Goal: Task Accomplishment & Management: Manage account settings

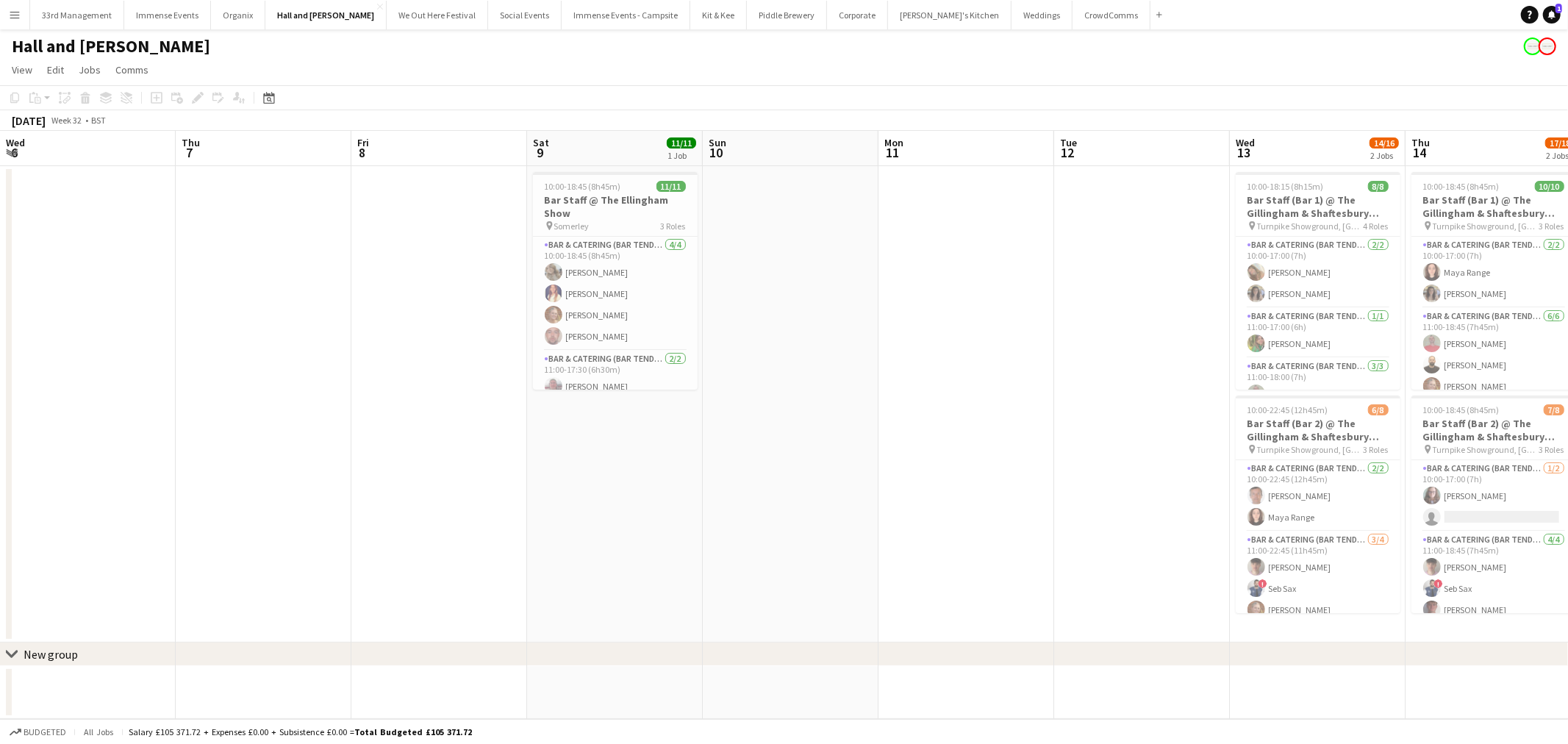
scroll to position [0, 419]
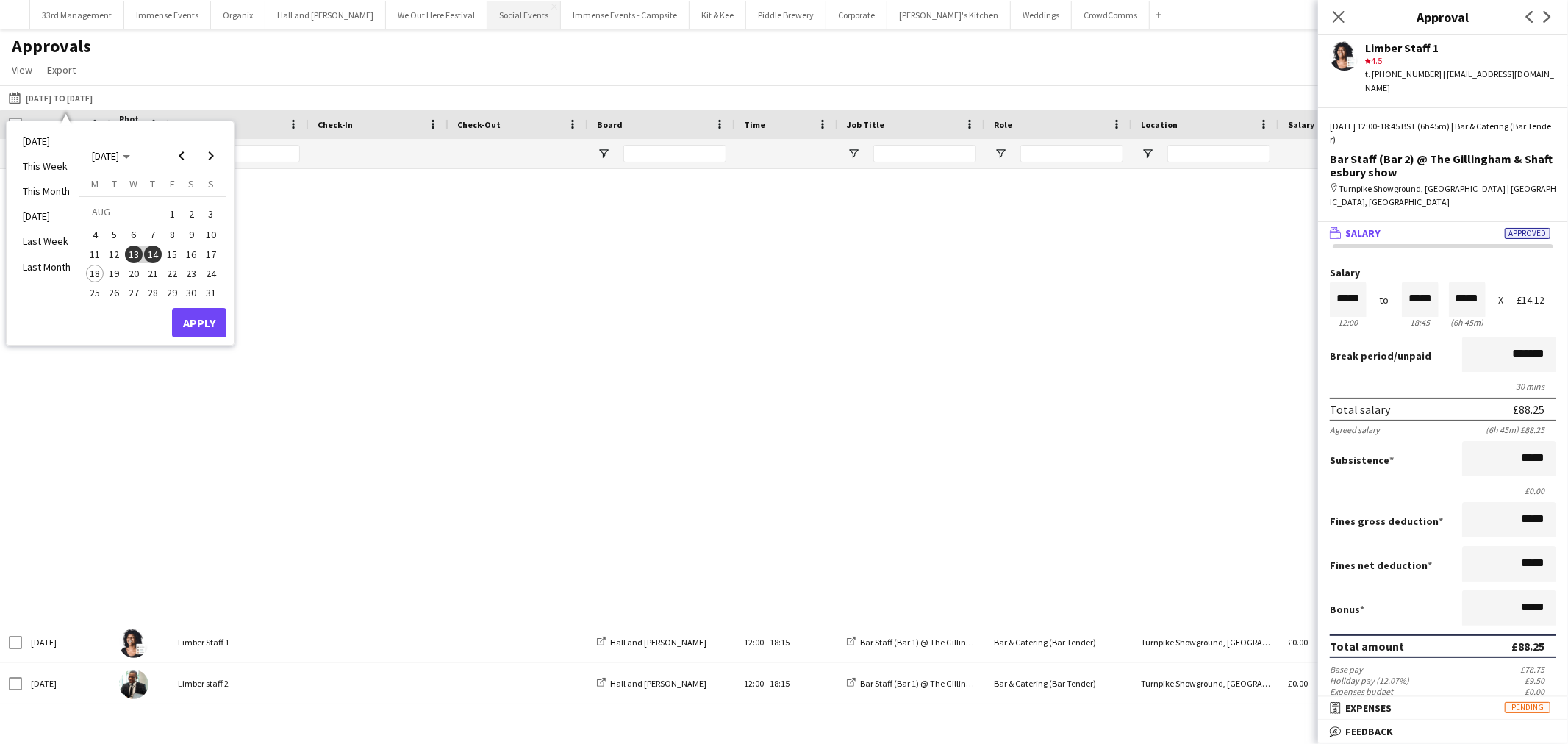
scroll to position [904, 0]
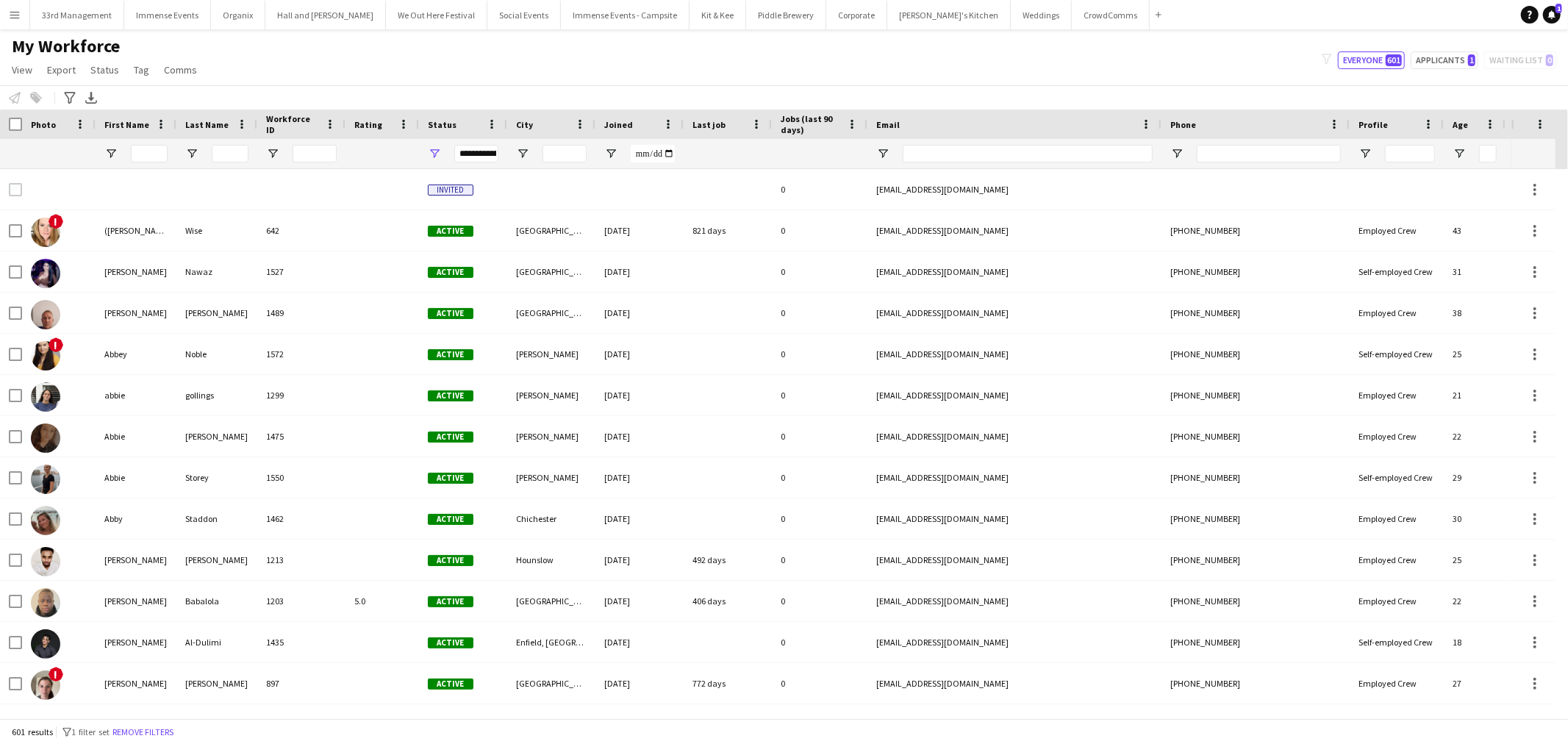
click at [1483, 56] on div "filter-1 Everyone 601 Applicants 1 Waiting list 0" at bounding box center [1440, 60] width 258 height 18
click at [1460, 56] on button "Applicants 1" at bounding box center [1444, 60] width 68 height 18
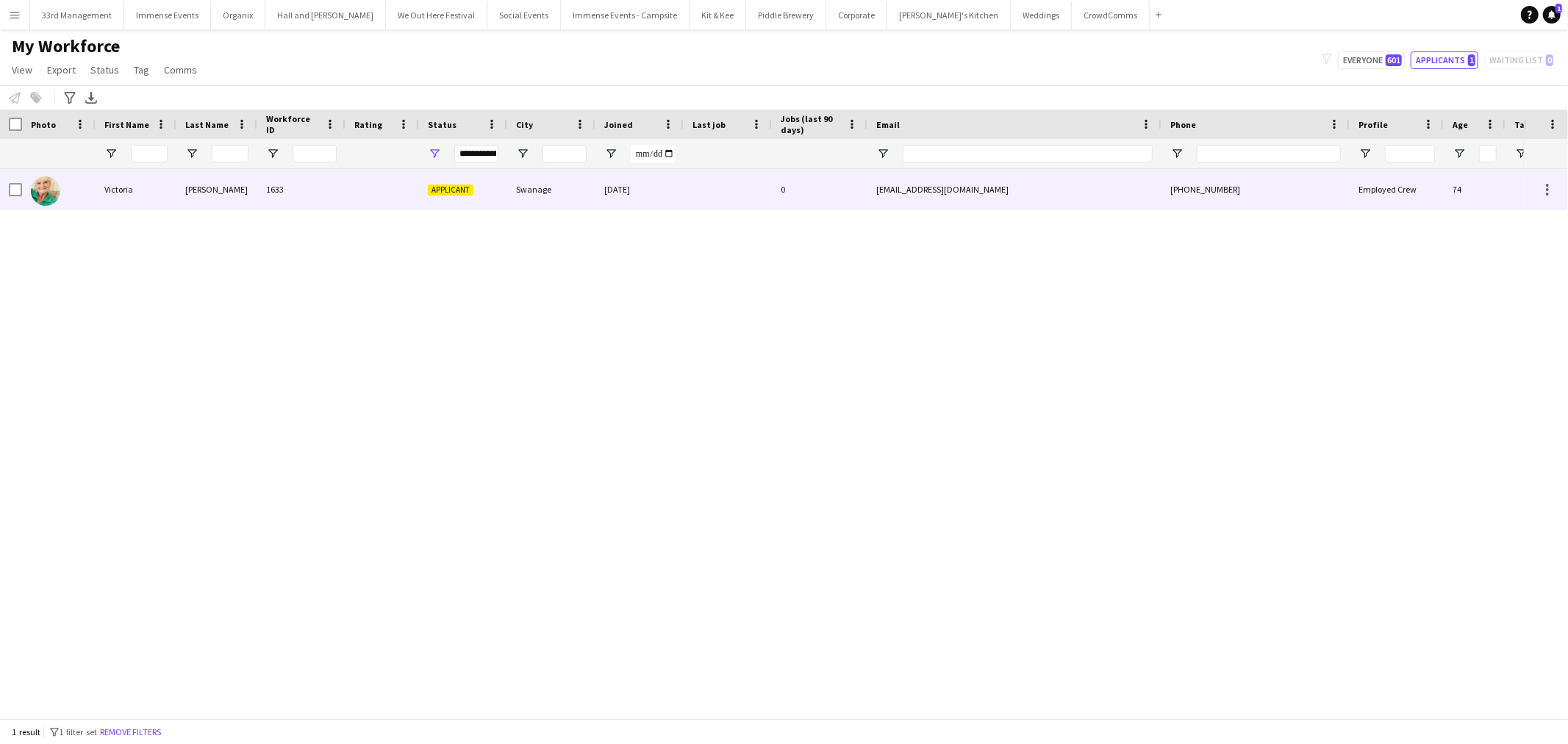
click at [270, 198] on div "1633" at bounding box center [301, 189] width 88 height 40
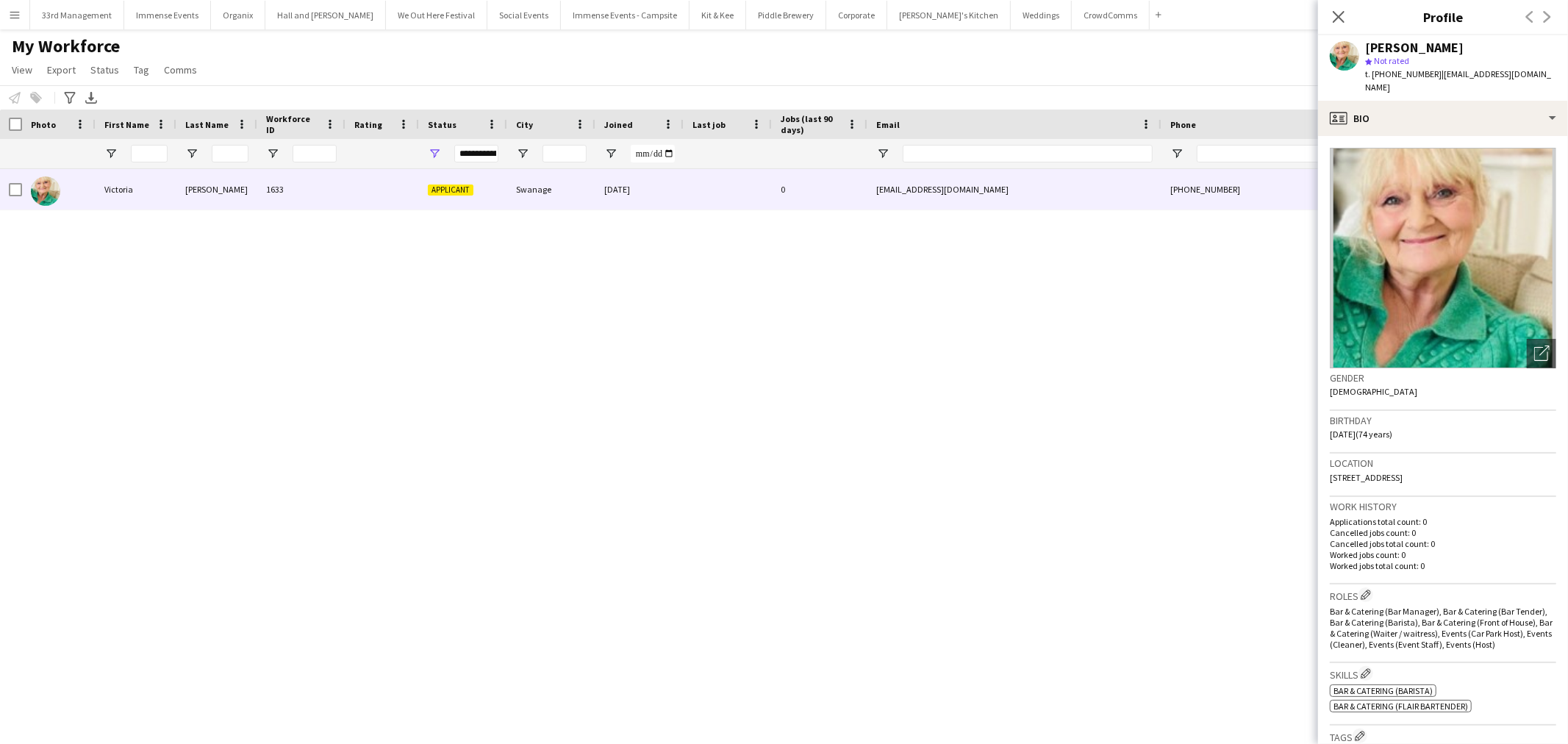
click at [1157, 42] on div "My Workforce View Views Default view Language New view Update view Delete view …" at bounding box center [784, 60] width 1568 height 50
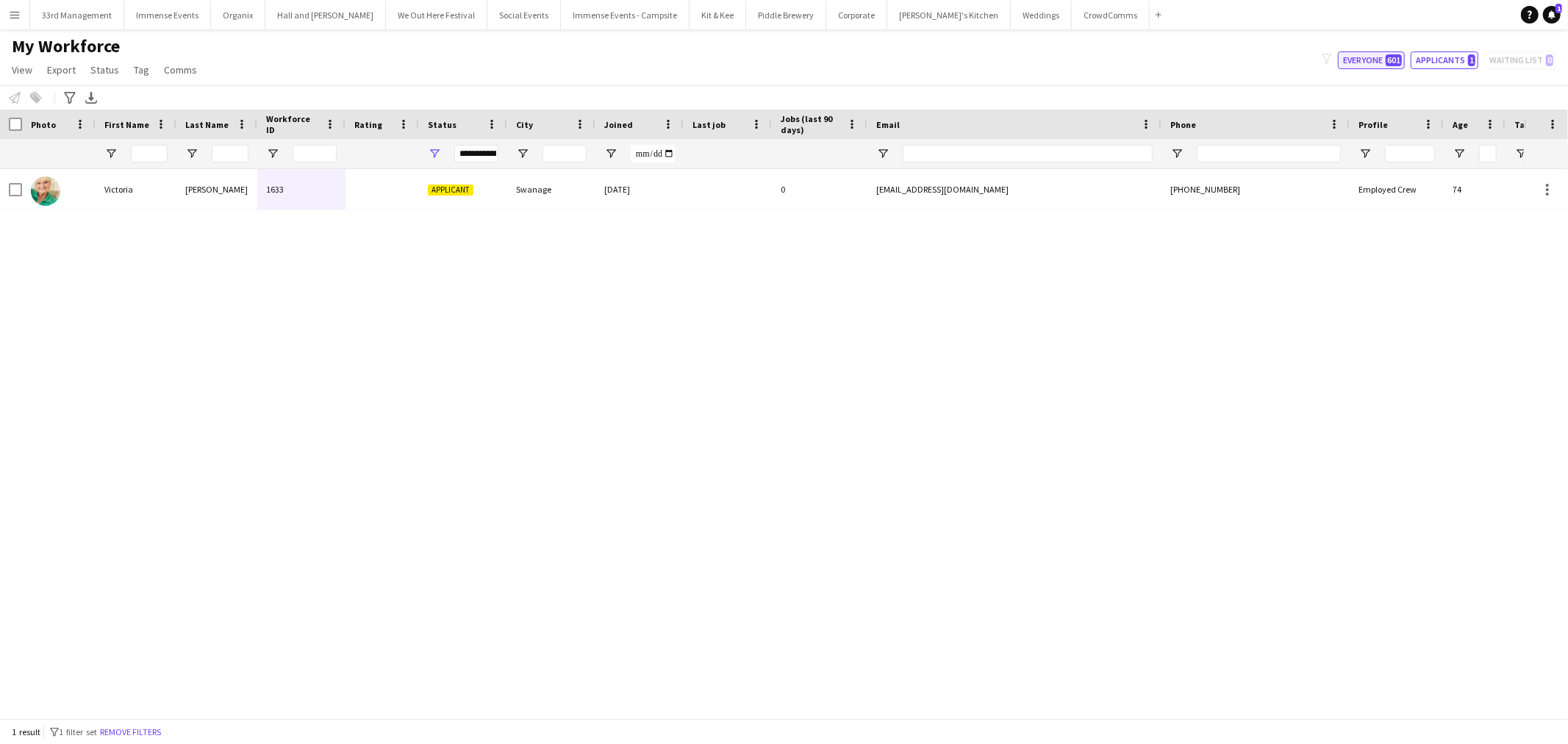
click at [1375, 56] on button "Everyone 601" at bounding box center [1371, 60] width 67 height 18
type input "**********"
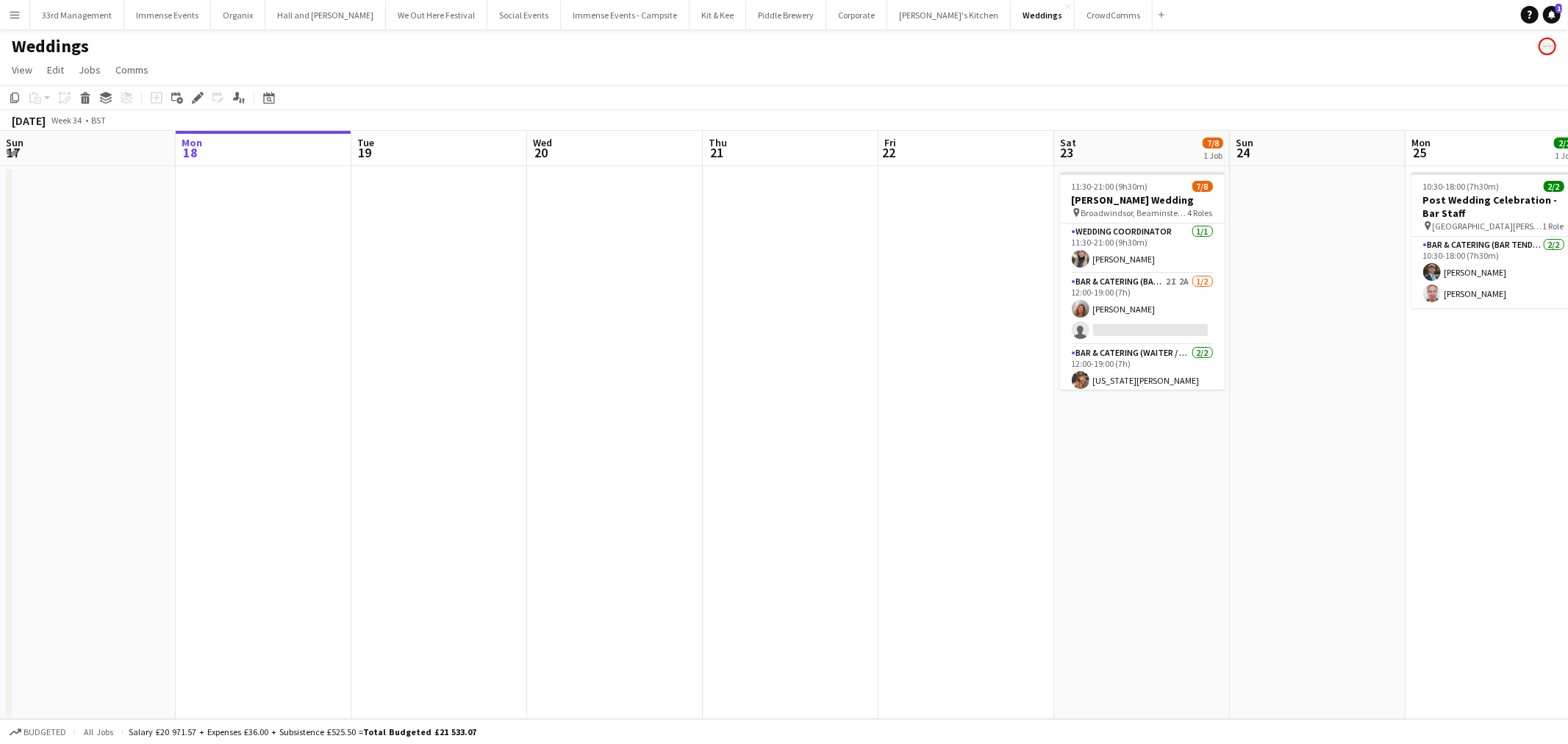
scroll to position [0, 505]
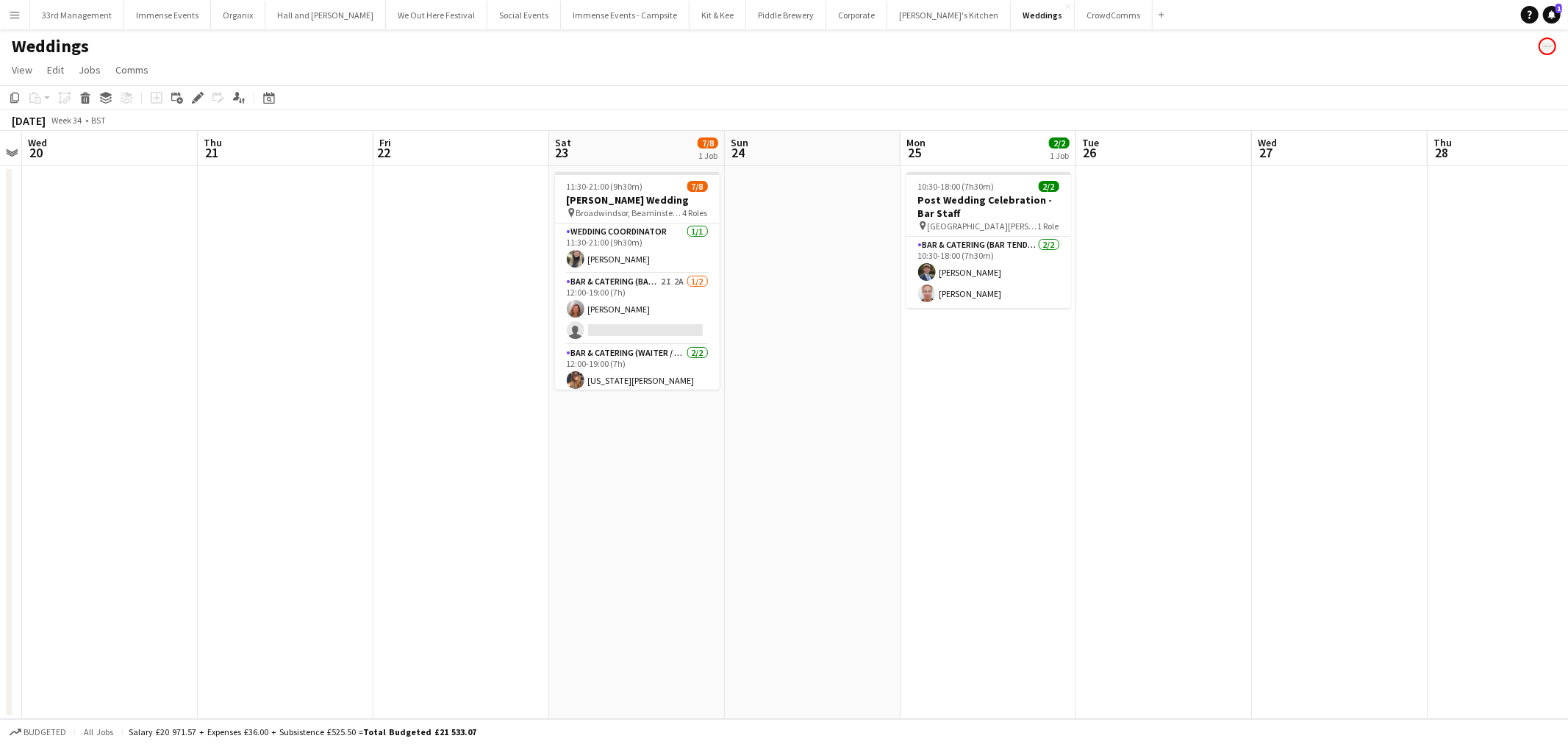
click at [604, 313] on app-card-role "Bar & Catering (Bar Tender) 2I 2A 1/2 12:00-19:00 (7h) Rachel Revell single-neu…" at bounding box center [638, 309] width 165 height 71
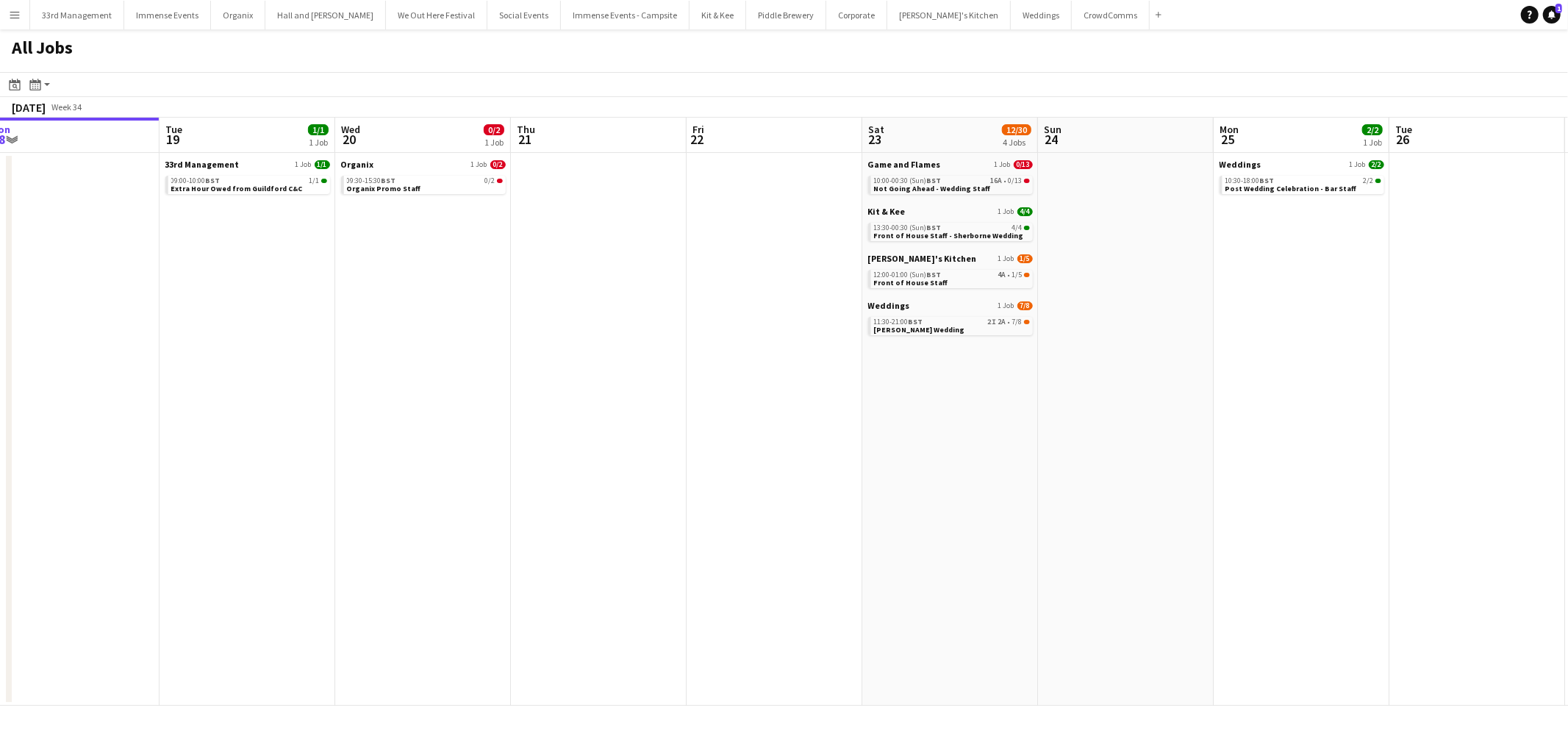
click at [762, 301] on app-calendar-viewport "Sat 16 8/8 3 Jobs Sun 17 4/4 2 Jobs Mon 18 Tue 19 1/1 1 Job Wed 20 0/2 1 Job Th…" at bounding box center [784, 411] width 1568 height 588
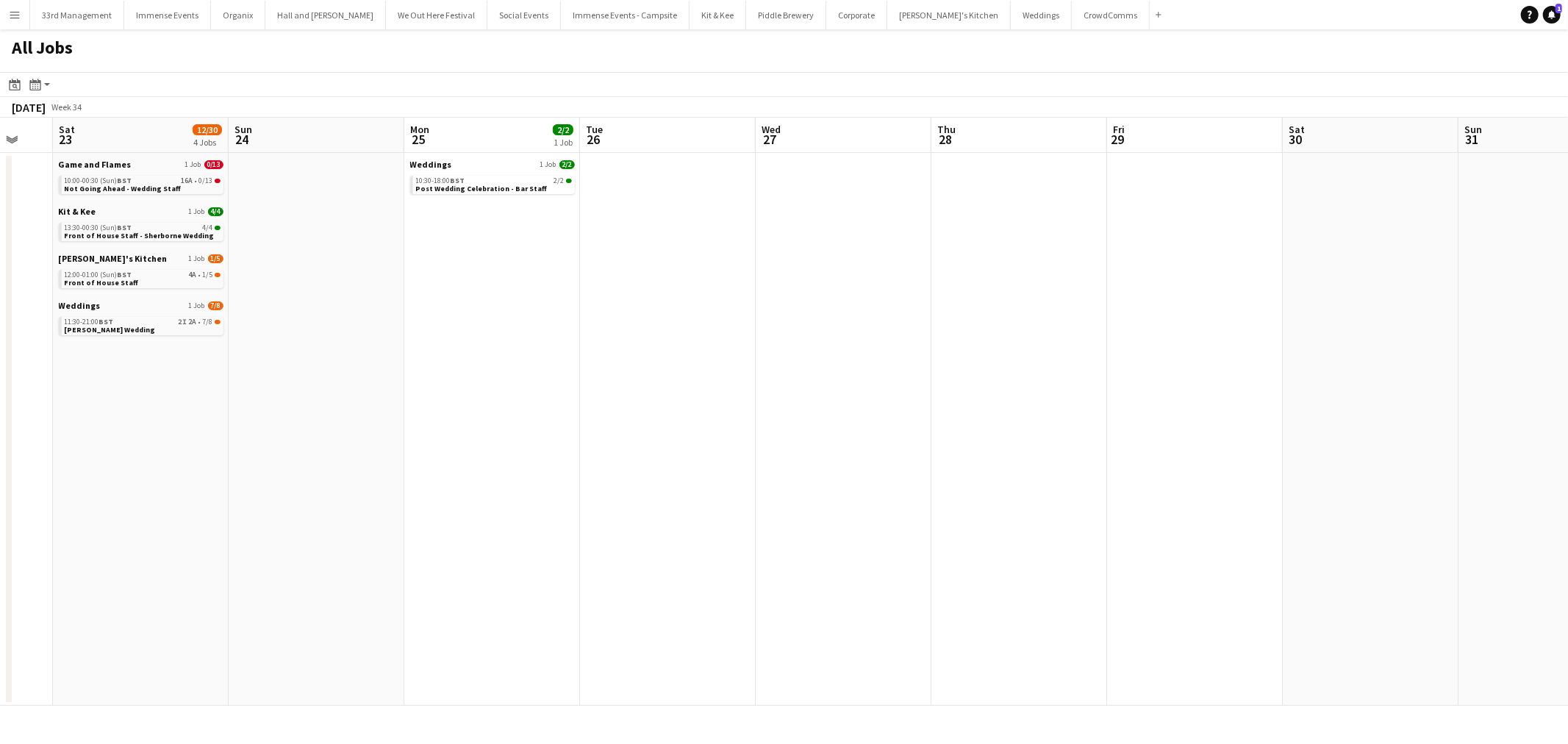
drag, startPoint x: 784, startPoint y: 383, endPoint x: 327, endPoint y: 403, distance: 457.4
click at [327, 403] on app-calendar-viewport "Wed 20 0/2 1 Job Thu 21 Fri 22 Sat 23 12/30 4 Jobs Sun 24 Mon 25 2/2 1 Job Tue …" at bounding box center [784, 411] width 1568 height 588
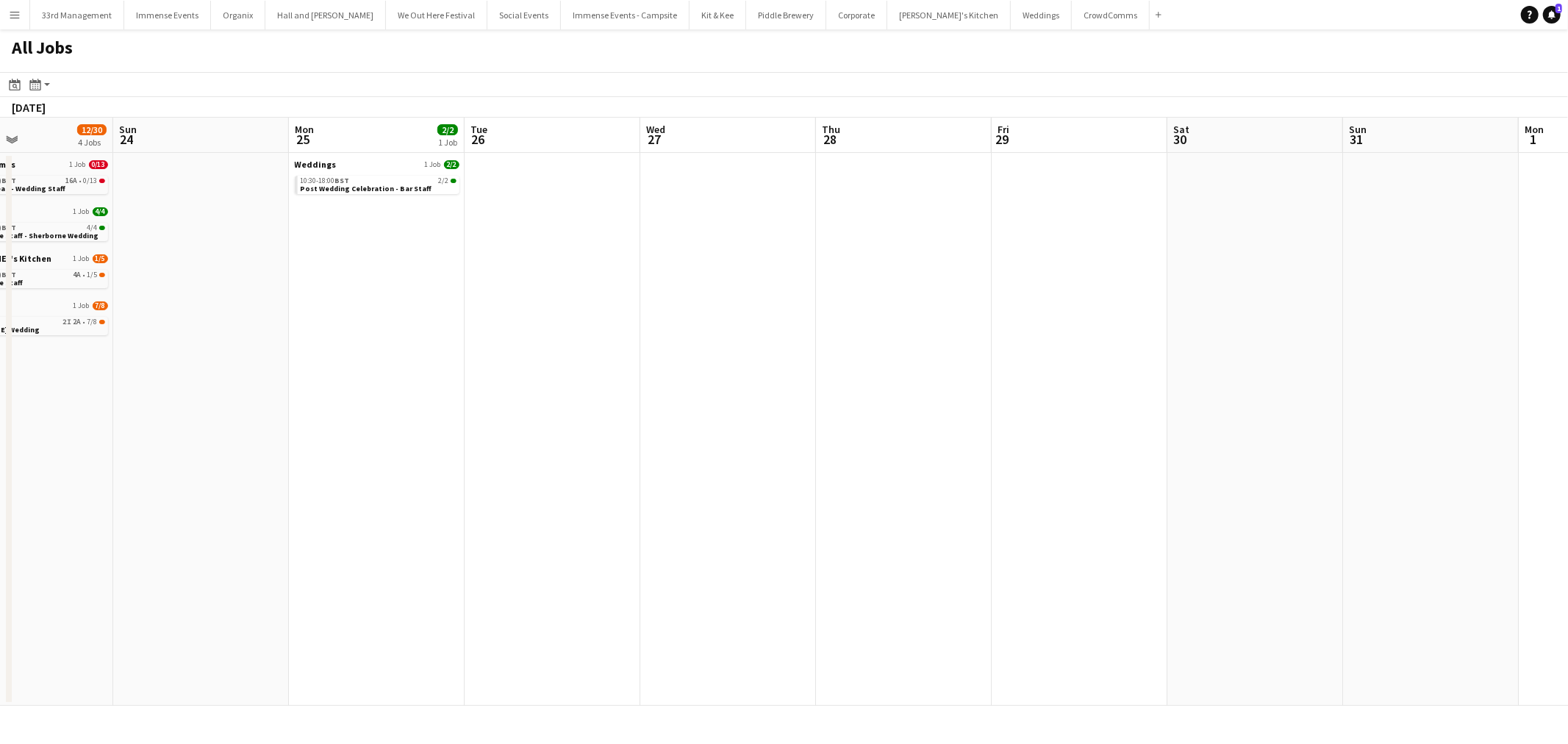
drag, startPoint x: 861, startPoint y: 388, endPoint x: 503, endPoint y: 390, distance: 358.0
click at [503, 391] on app-calendar-viewport "Wed 20 0/2 1 Job Thu 21 Fri 22 Sat 23 12/30 4 Jobs Sun 24 Mon 25 2/2 1 Job Tue …" at bounding box center [784, 411] width 1568 height 588
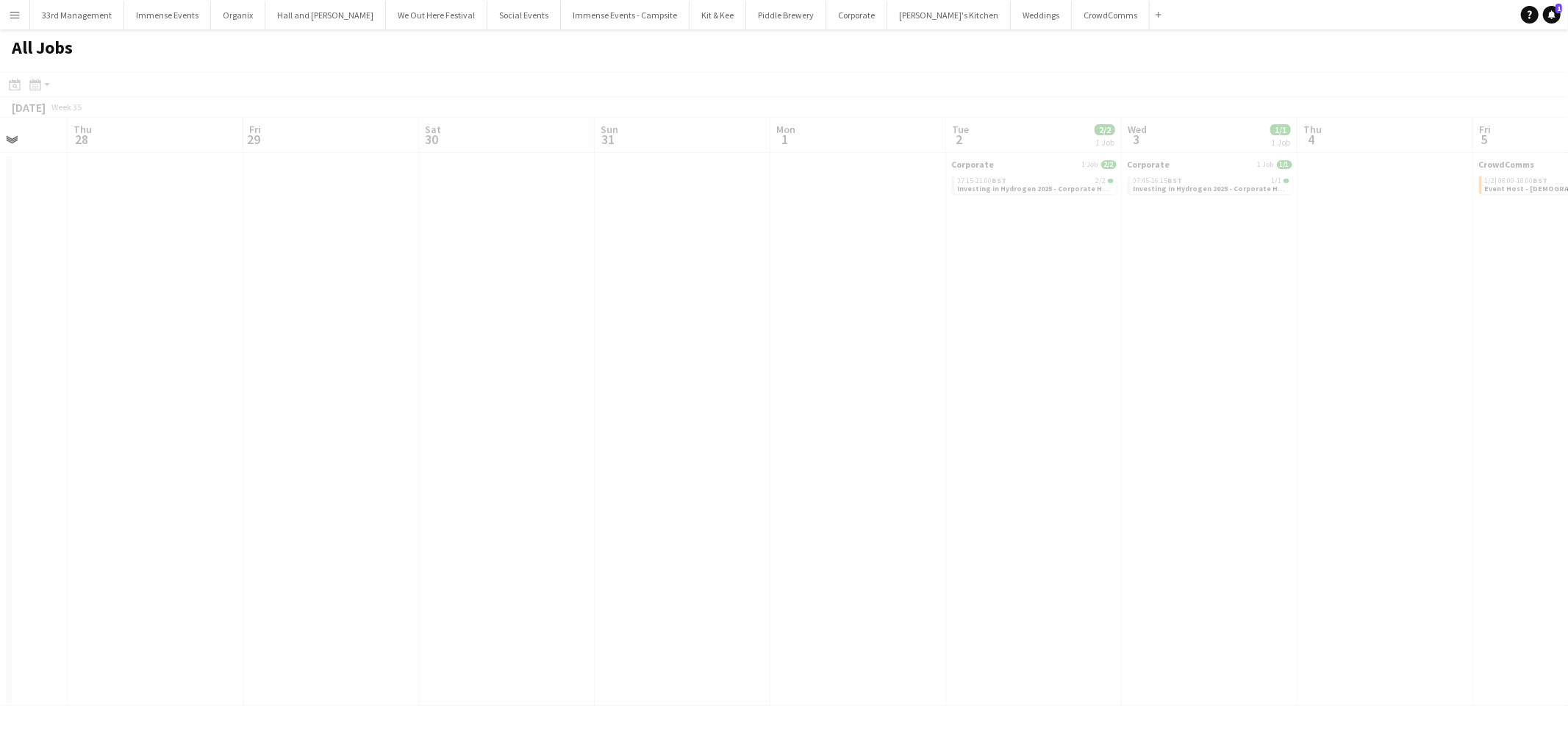
drag, startPoint x: 1051, startPoint y: 365, endPoint x: 243, endPoint y: 399, distance: 808.7
click at [243, 399] on app-calendar-viewport "Mon 25 2/2 1 Job Tue 26 Wed 27 Thu 28 Fri 29 Sat 30 Sun 31 Mon 1 Tue 2 2/2 1 Jo…" at bounding box center [784, 411] width 1568 height 588
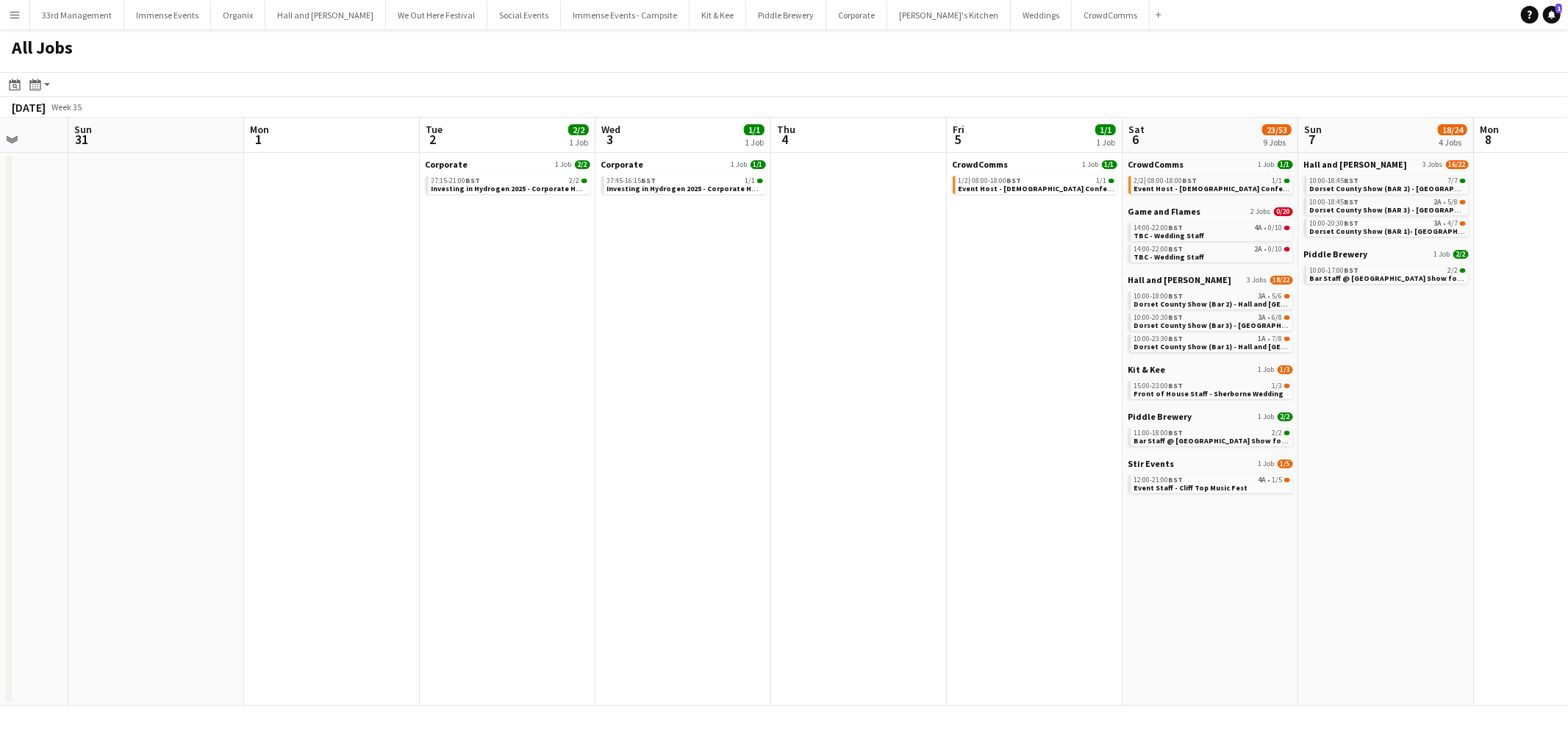
drag, startPoint x: 1138, startPoint y: 331, endPoint x: 612, endPoint y: 372, distance: 527.6
click at [612, 372] on app-calendar-viewport "Thu 28 Fri 29 Sat 30 Sun 31 Mon 1 Tue 2 2/2 1 Job Wed 3 1/1 1 Job Thu 4 Fri 5 1…" at bounding box center [784, 411] width 1568 height 588
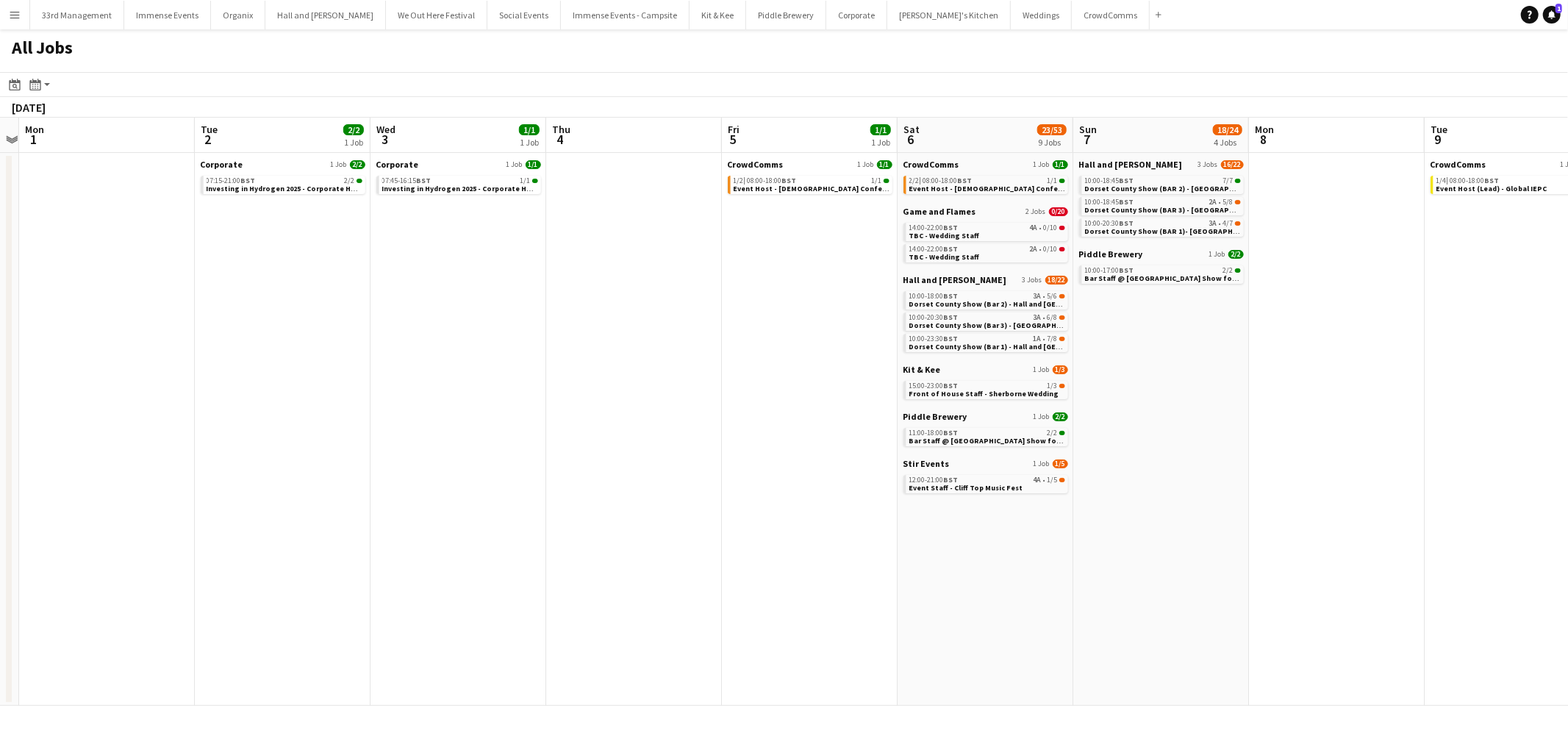
drag, startPoint x: 864, startPoint y: 310, endPoint x: 603, endPoint y: 356, distance: 265.0
click at [605, 357] on app-calendar-viewport "Fri 29 Sat 30 Sun 31 Mon 1 Tue 2 2/2 1 Job Wed 3 1/1 1 Job Thu 4 Fri 5 1/1 1 Jo…" at bounding box center [784, 411] width 1568 height 588
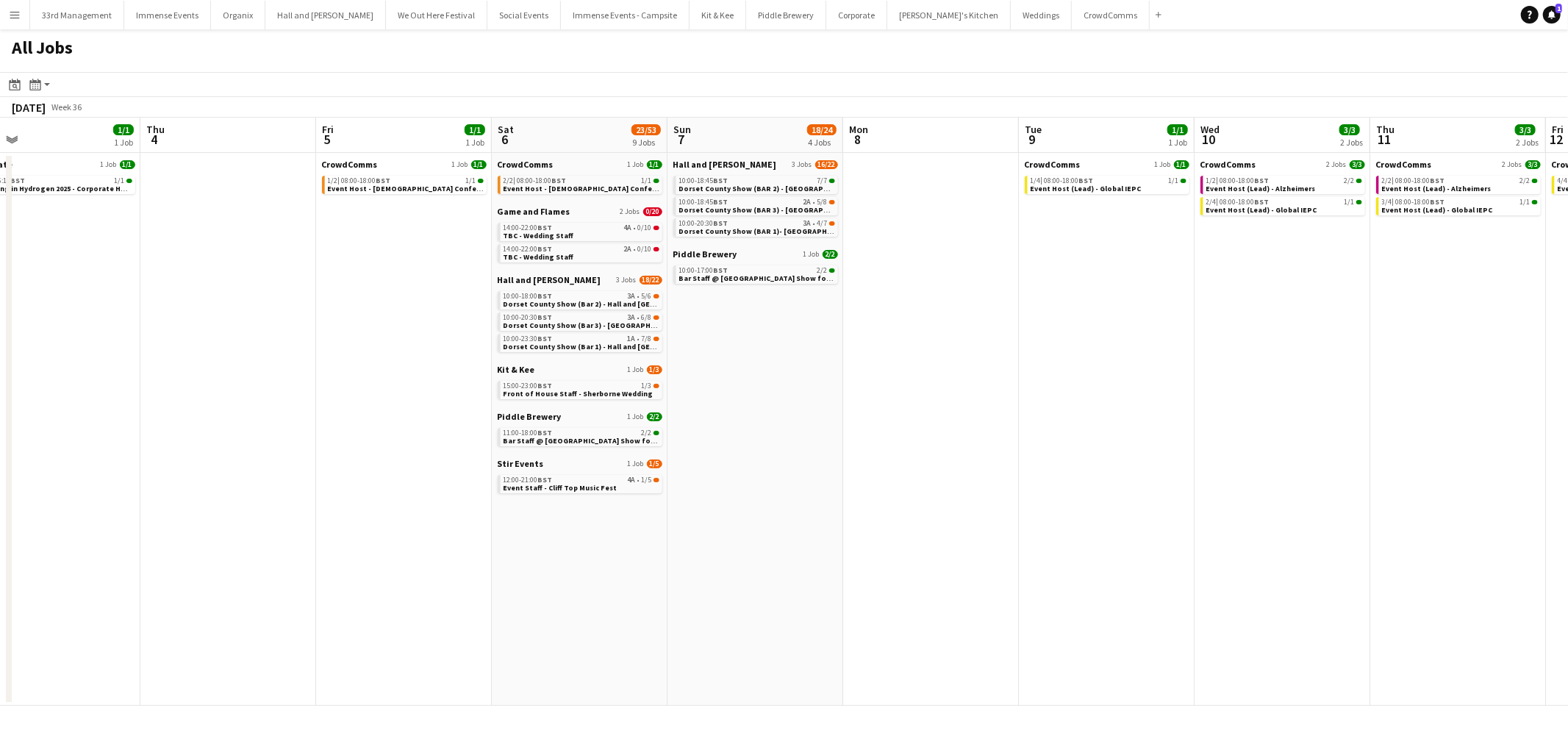
drag, startPoint x: 1265, startPoint y: 377, endPoint x: 894, endPoint y: 432, distance: 375.1
click at [894, 432] on app-calendar-viewport "Sun 31 Mon 1 Tue 2 2/2 1 Job Wed 3 1/1 1 Job Thu 4 Fri 5 1/1 1 Job Sat 6 23/53 …" at bounding box center [784, 411] width 1568 height 588
drag, startPoint x: 1078, startPoint y: 365, endPoint x: 1469, endPoint y: 372, distance: 391.1
click at [1469, 372] on app-calendar-viewport "Mon 1 Tue 2 2/2 1 Job Wed 3 1/1 1 Job Thu 4 Fri 5 1/1 1 Job Sat 6 23/53 9 Jobs …" at bounding box center [784, 411] width 1568 height 588
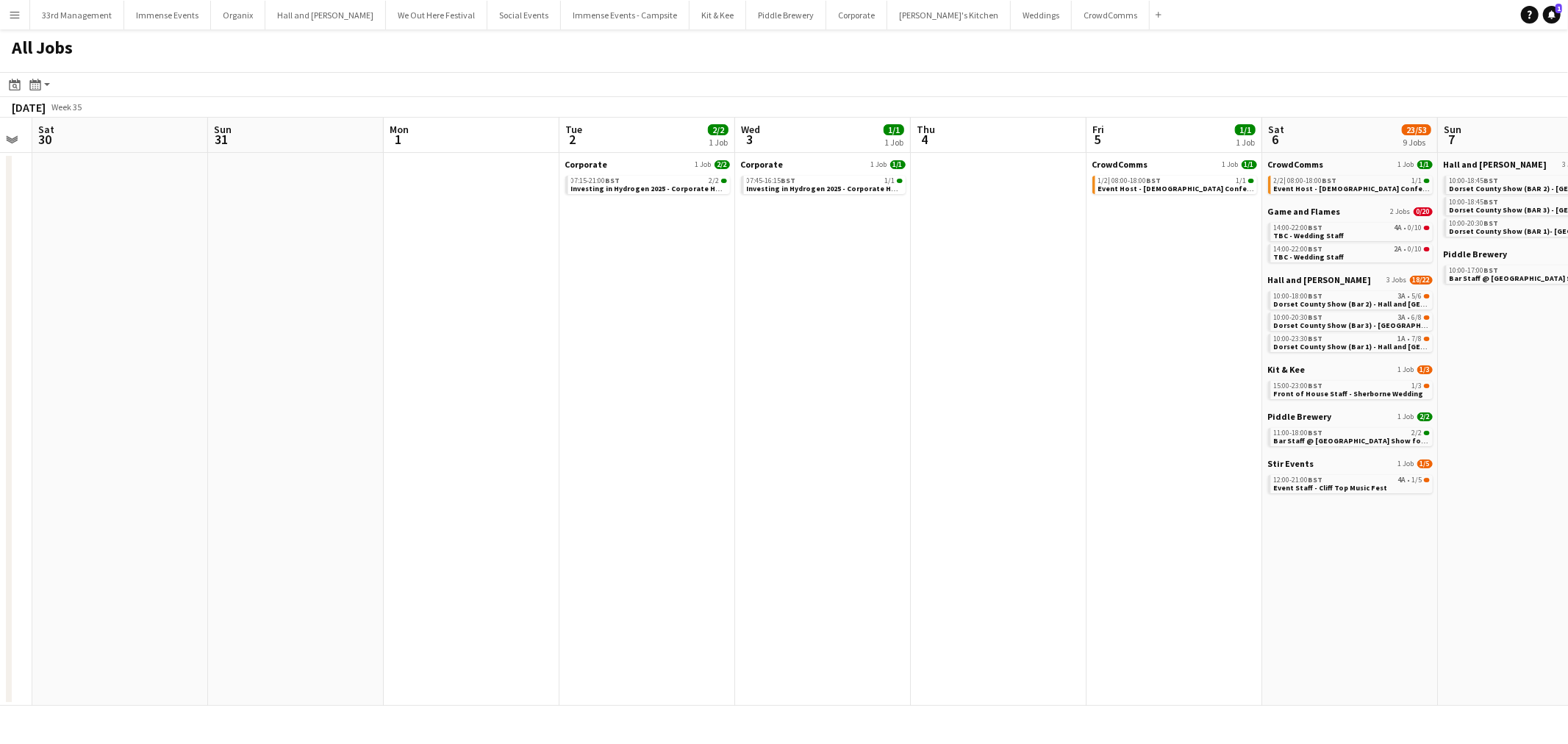
drag, startPoint x: 900, startPoint y: 319, endPoint x: 1028, endPoint y: 319, distance: 128.0
click at [1028, 319] on app-calendar-viewport "Thu 28 Fri 29 Sat 30 Sun 31 Mon 1 Tue 2 2/2 1 Job Wed 3 1/1 1 Job Thu 4 Fri 5 1…" at bounding box center [784, 411] width 1568 height 588
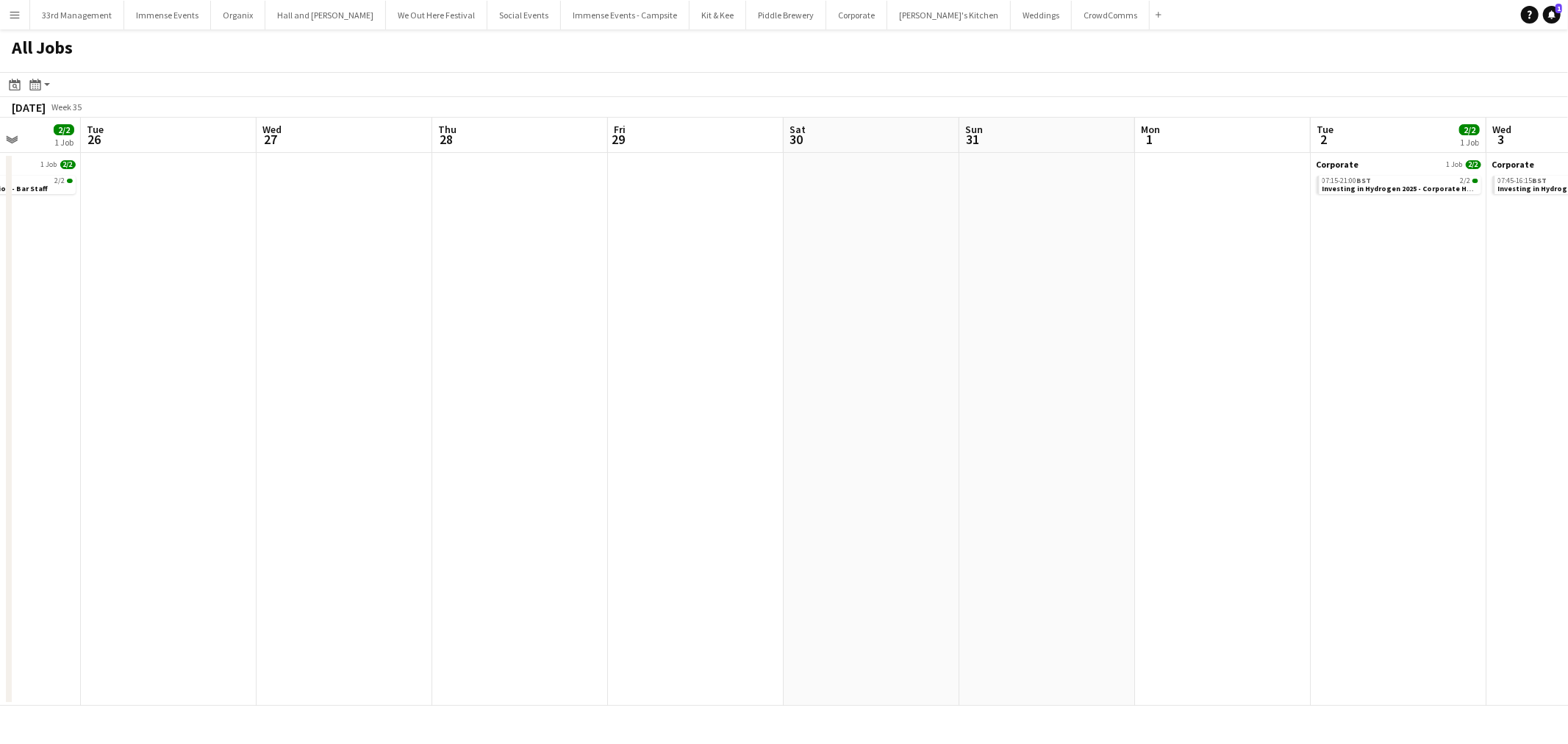
drag, startPoint x: 900, startPoint y: 347, endPoint x: 1567, endPoint y: 307, distance: 668.2
click at [1567, 307] on app-calendar-viewport "Sat 23 12/30 4 Jobs Sun 24 Mon 25 2/2 1 Job Tue 26 Wed 27 Thu 28 Fri 29 Sat 30 …" at bounding box center [784, 411] width 1568 height 588
drag, startPoint x: 765, startPoint y: 405, endPoint x: 1431, endPoint y: 353, distance: 668.0
click at [1431, 353] on app-calendar-viewport "Sat 23 12/30 4 Jobs Sun 24 Mon 25 2/2 1 Job Tue 26 Wed 27 Thu 28 Fri 29 Sat 30 …" at bounding box center [784, 411] width 1568 height 588
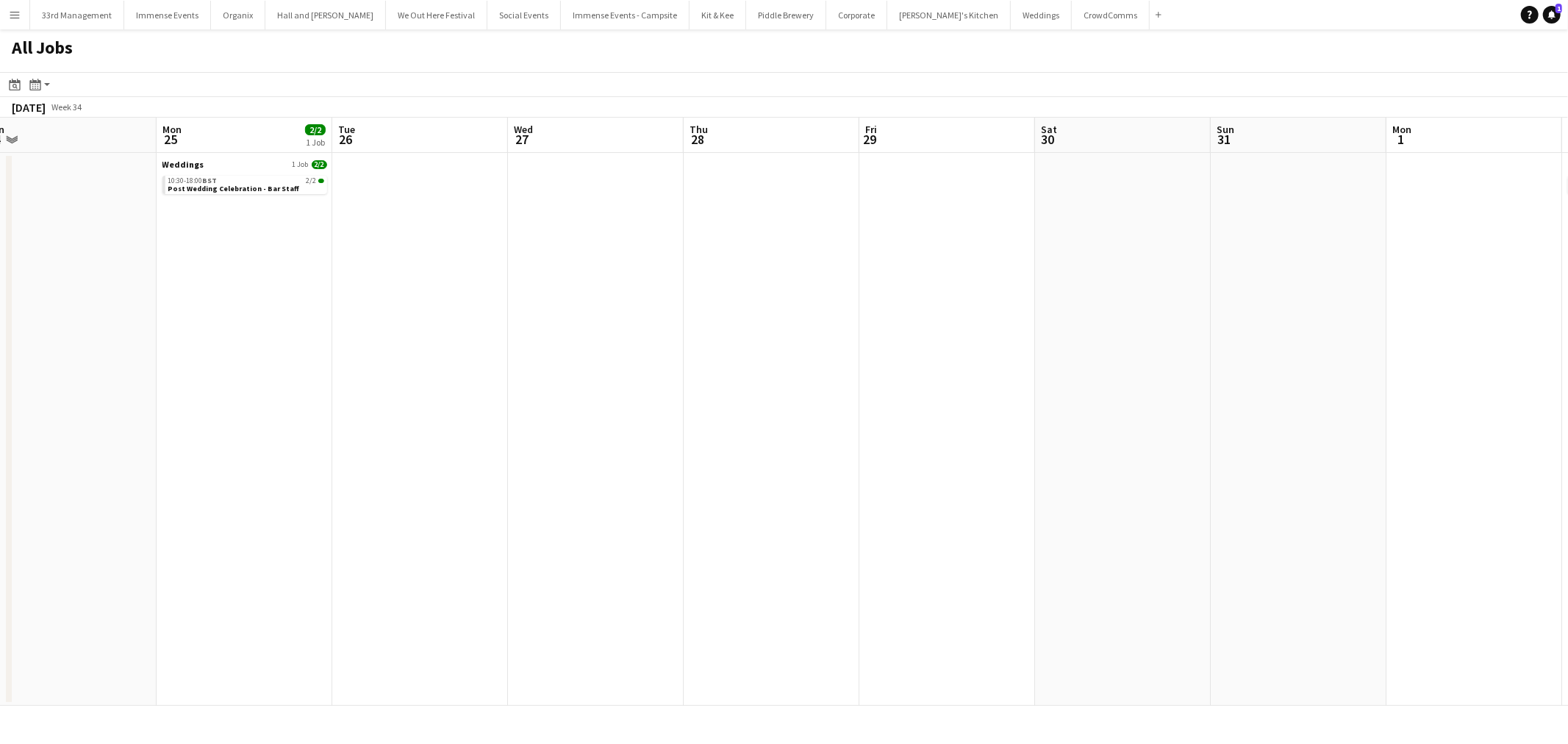
drag, startPoint x: 1011, startPoint y: 423, endPoint x: 634, endPoint y: 435, distance: 377.2
click at [592, 434] on app-calendar-viewport "Fri 22 Sat 23 12/30 4 Jobs Sun 24 Mon 25 2/2 1 Job Tue 26 Wed 27 Thu 28 Fri 29 …" at bounding box center [784, 411] width 1568 height 588
drag, startPoint x: 1172, startPoint y: 415, endPoint x: 571, endPoint y: 522, distance: 610.5
click at [540, 531] on app-calendar-viewport "Fri 22 Sat 23 12/30 4 Jobs Sun 24 Mon 25 2/2 1 Job Tue 26 Wed 27 Thu 28 Fri 29 …" at bounding box center [784, 411] width 1568 height 588
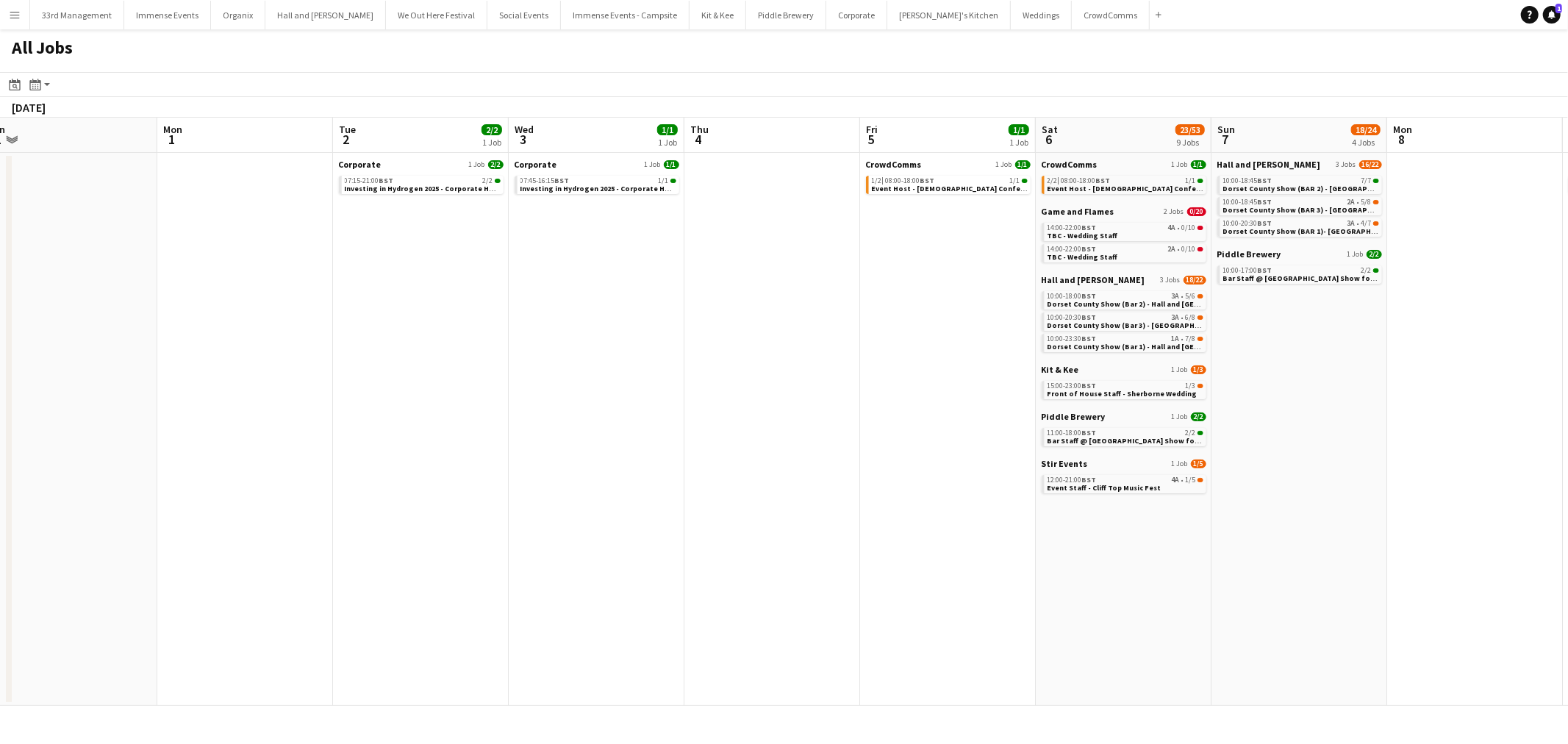
drag, startPoint x: 914, startPoint y: 380, endPoint x: 498, endPoint y: 417, distance: 417.6
click at [498, 422] on app-calendar-viewport "Fri 29 Sat 30 Sun 31 Mon 1 Tue 2 2/2 1 Job Wed 3 1/1 1 Job Thu 4 Fri 5 1/1 1 Jo…" at bounding box center [784, 411] width 1568 height 588
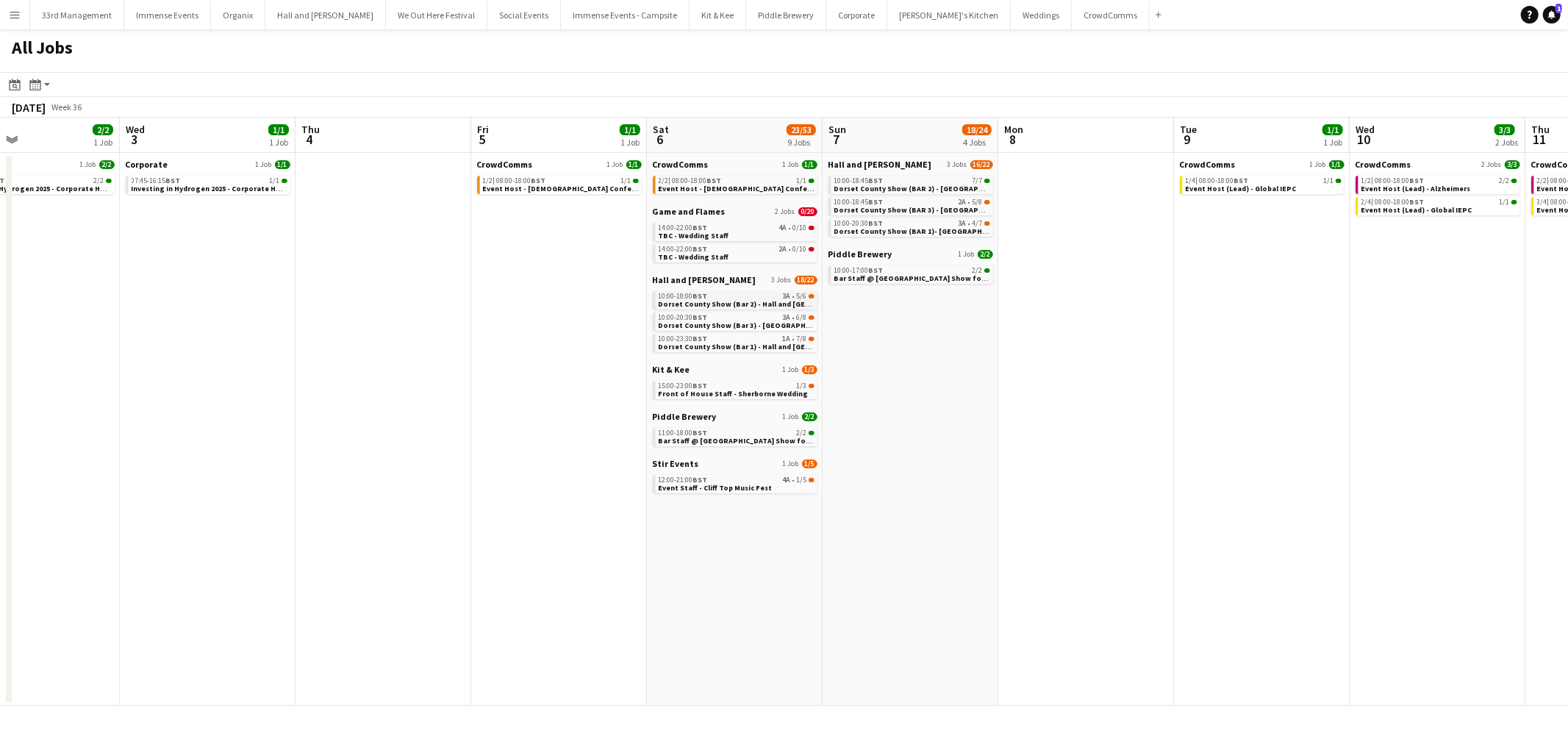
click at [791, 298] on div "10:00-18:00 BST 3A • 5/6" at bounding box center [736, 296] width 156 height 7
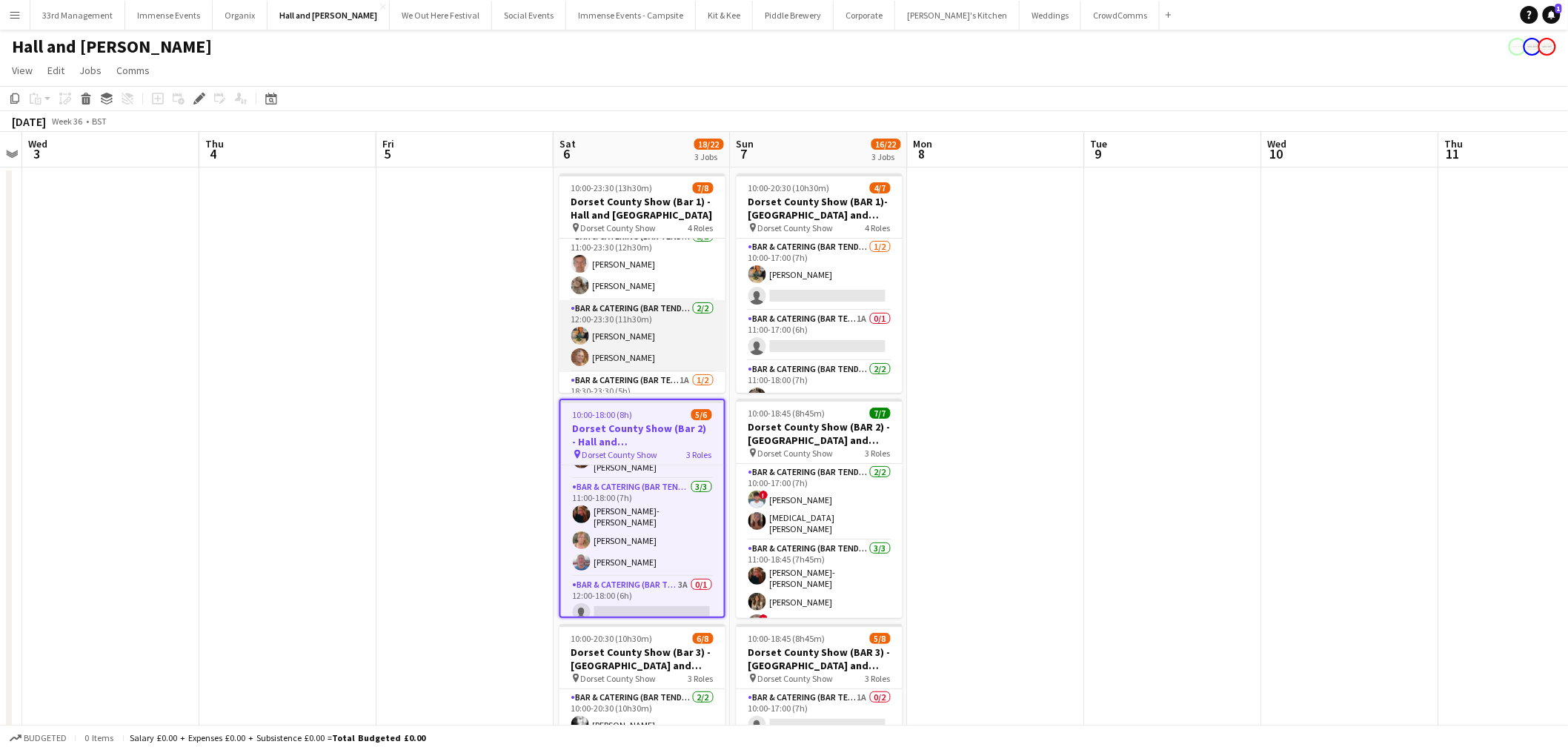
scroll to position [133, 0]
click at [662, 336] on app-card-role "Bar & Catering (Bar Tender) 1A 1/2 18:30-23:30 (5h) ! Seb Sax single-neutral-ac…" at bounding box center [643, 357] width 166 height 72
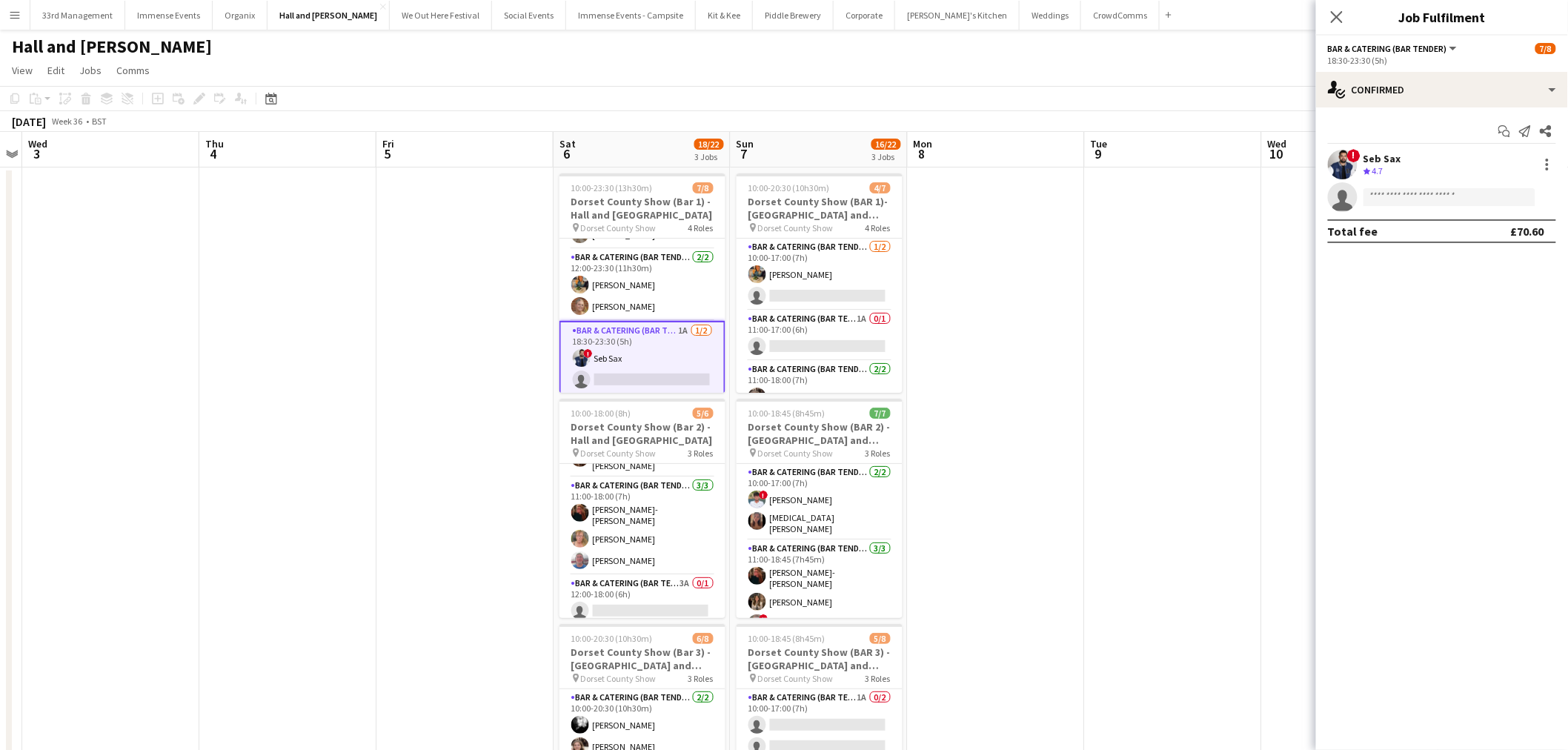
scroll to position [61, 0]
click at [1463, 85] on div "single-neutral-actions-check-2 Confirmed" at bounding box center [1442, 90] width 252 height 36
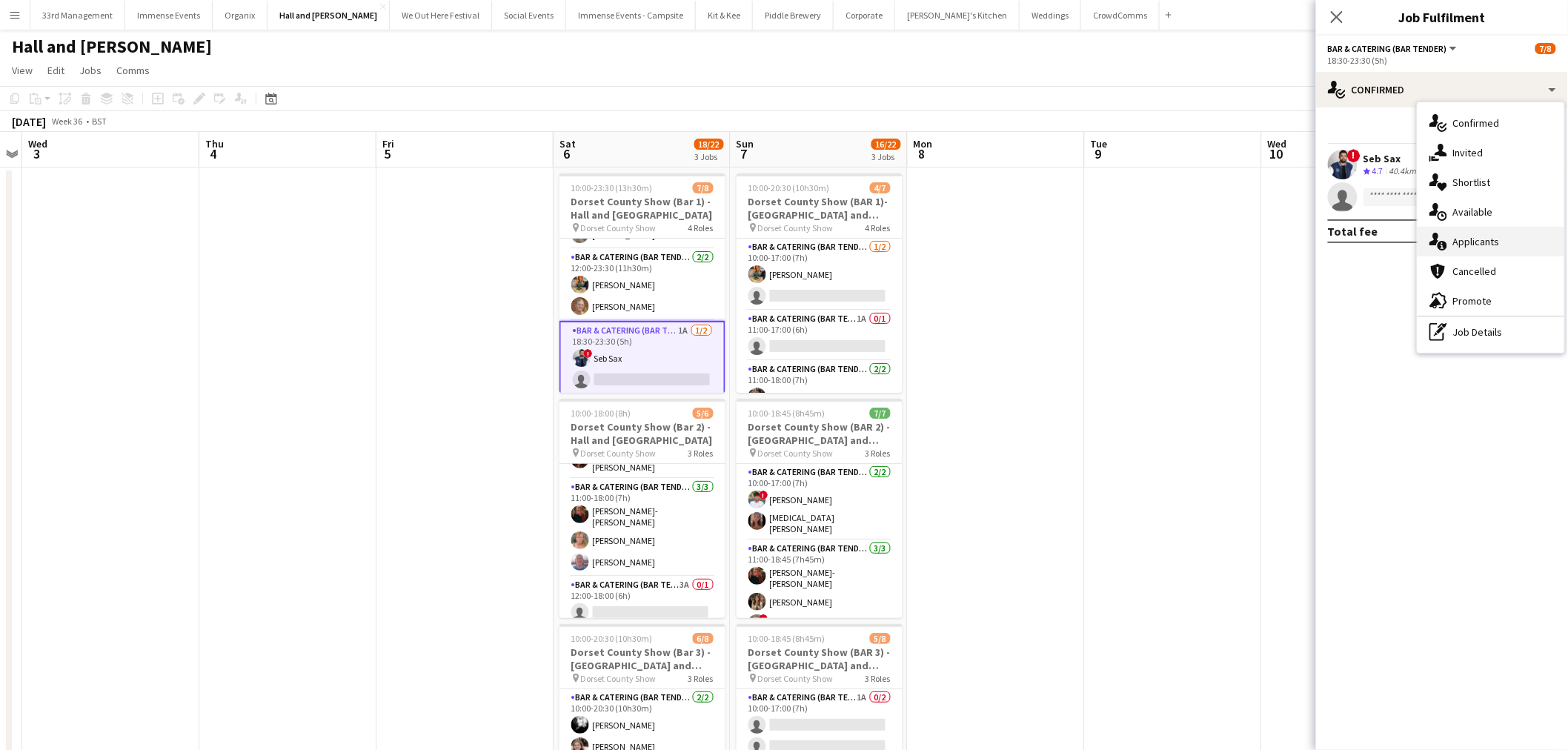
click at [1478, 239] on div "single-neutral-actions-information Applicants" at bounding box center [1491, 242] width 147 height 30
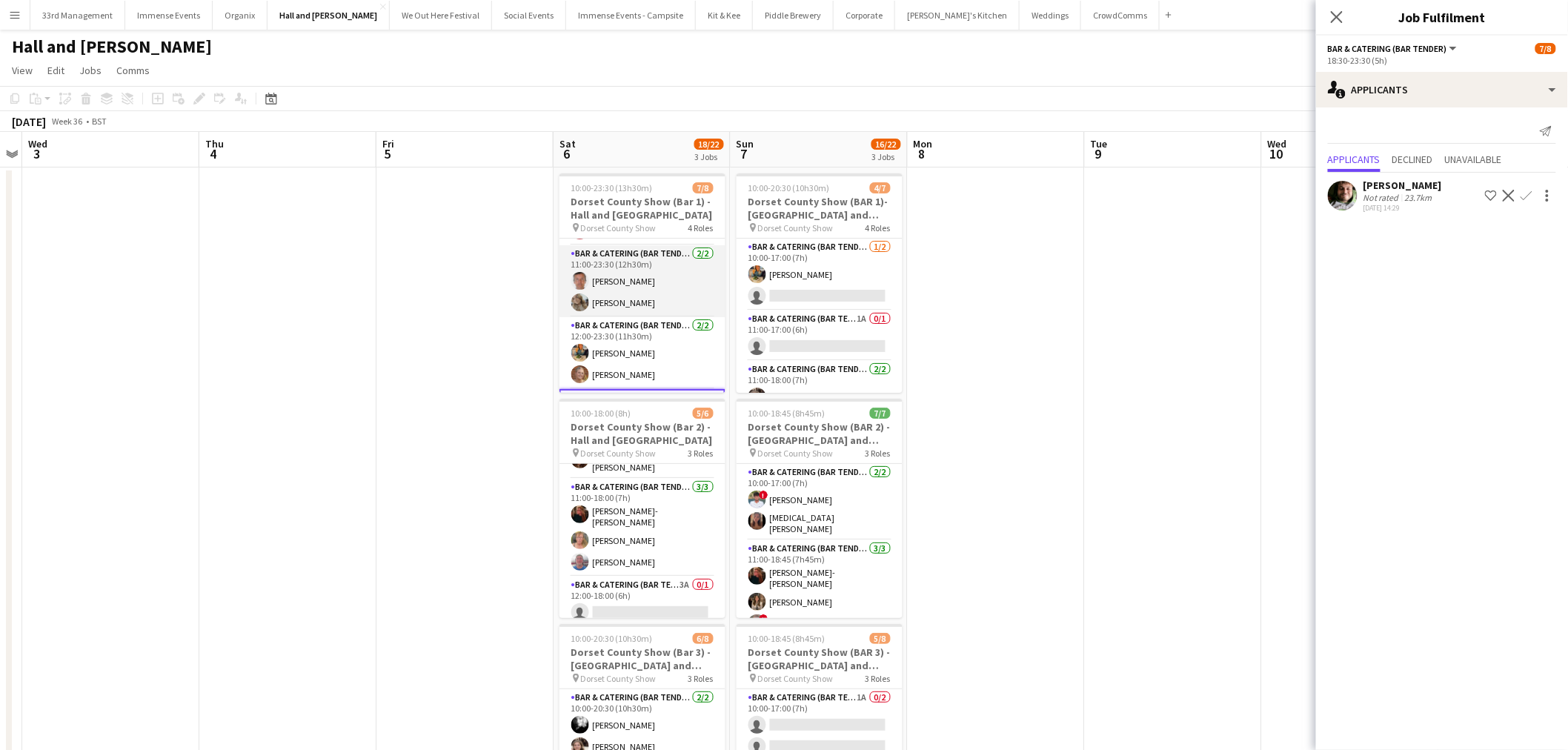
scroll to position [0, 0]
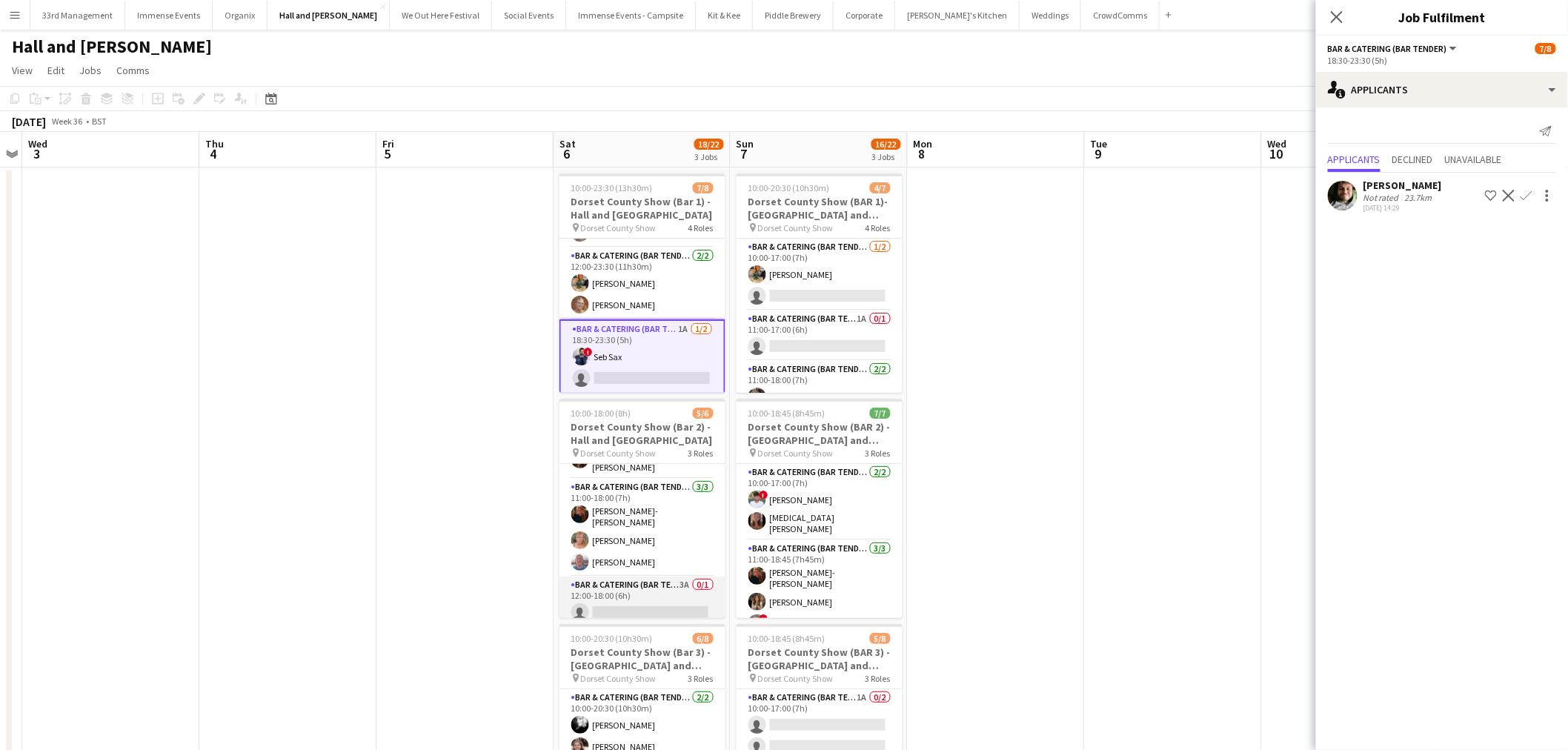
click at [647, 591] on app-card-role "Bar & Catering (Bar Tender) 3A 0/1 12:00-18:00 (6h) single-neutral-actions" at bounding box center [643, 601] width 166 height 50
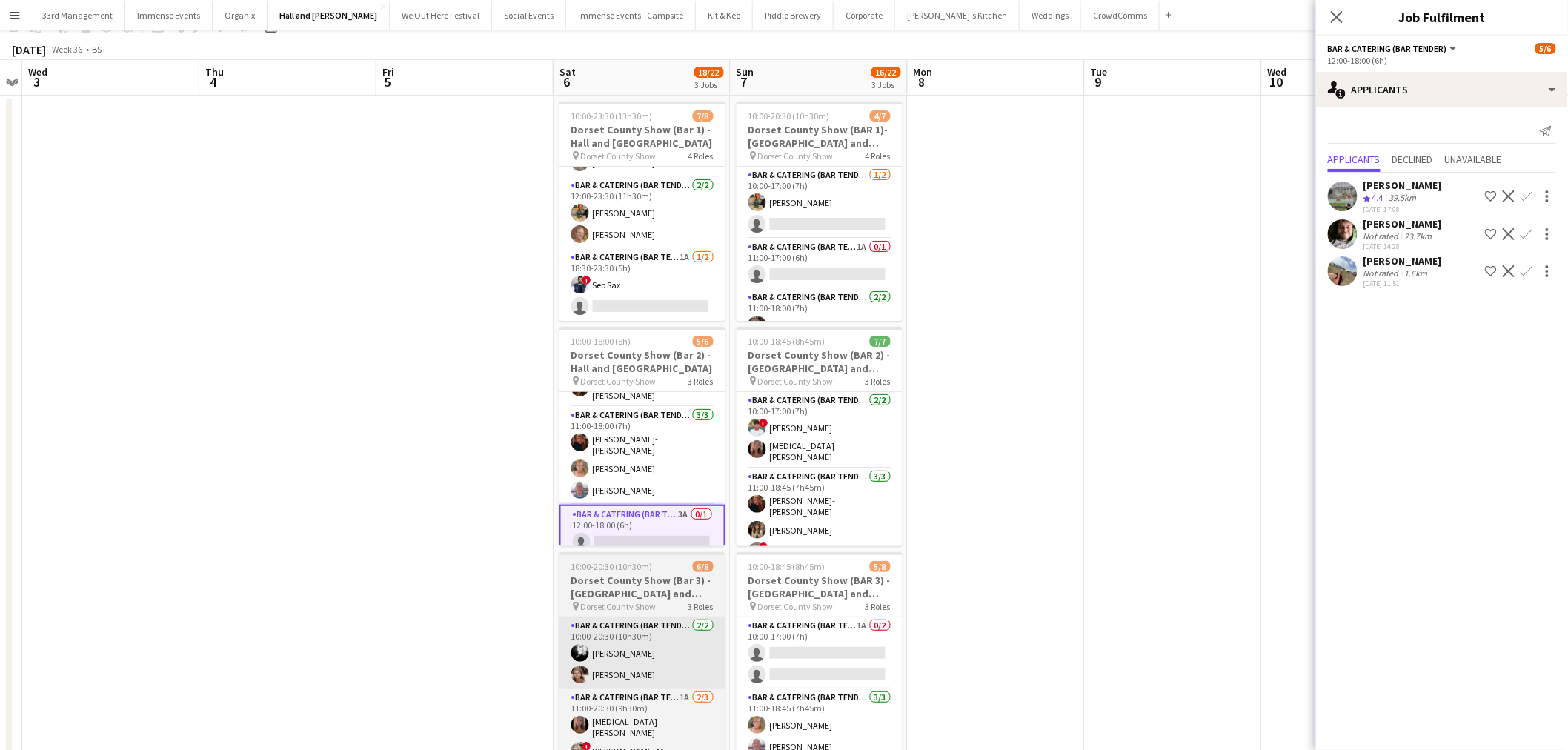
scroll to position [165, 0]
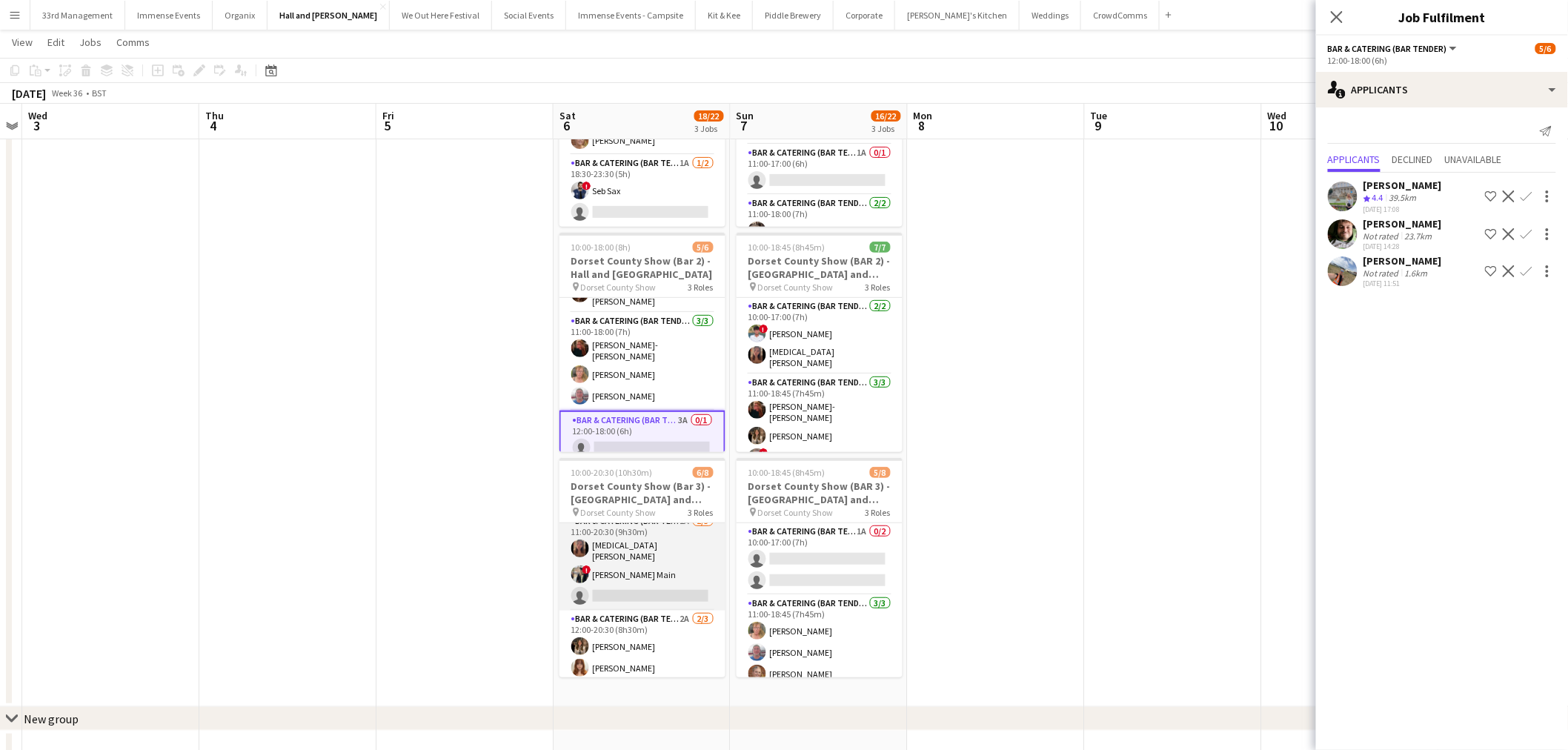
click at [655, 613] on app-card-role "Bar & Catering (Bar Tender) 2A 2/3 12:00-20:30 (8h30m) lily clarke Florence Wes…" at bounding box center [643, 657] width 166 height 94
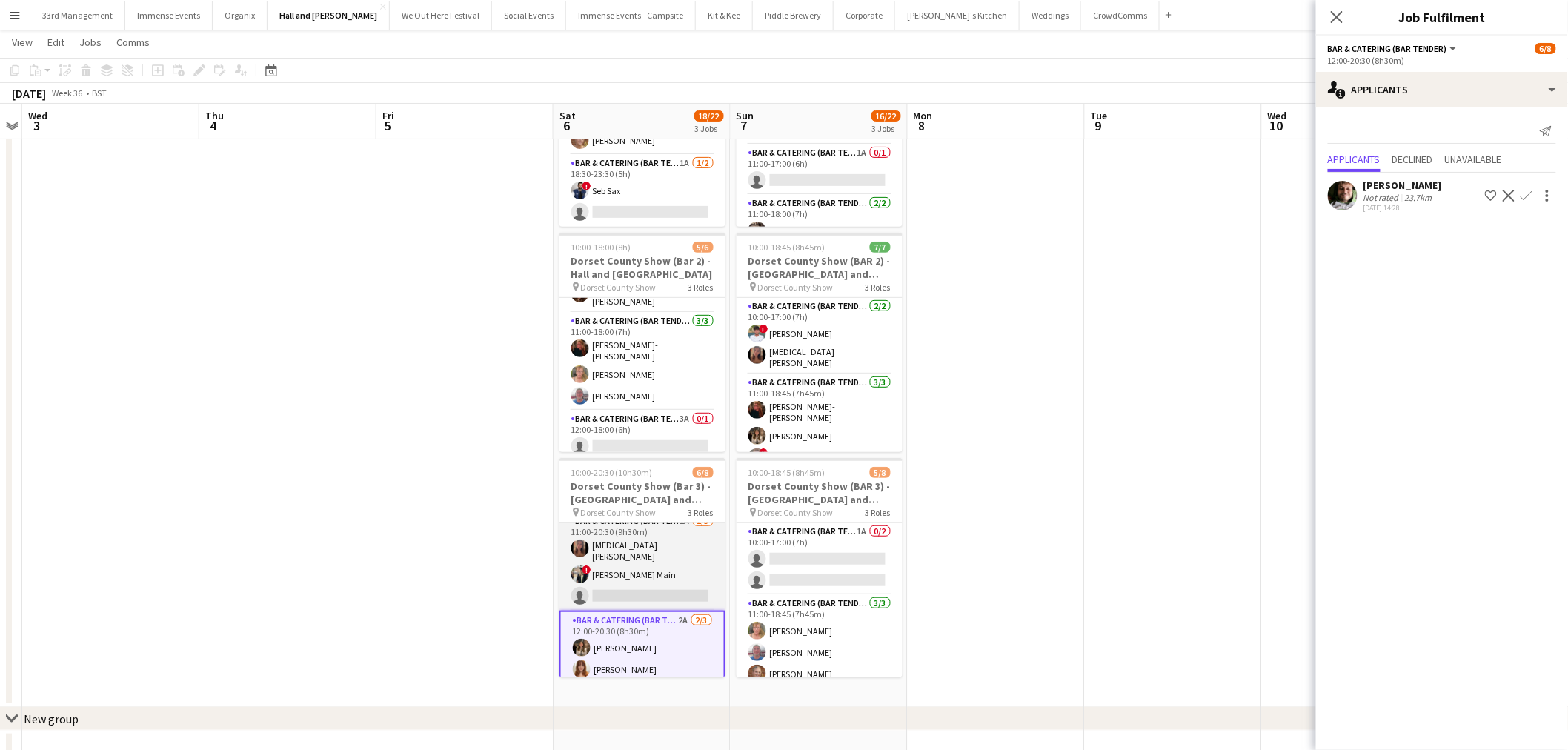
click at [655, 571] on app-card-role "Bar & Catering (Bar Tender) 1A 2/3 11:00-20:30 (9h30m) Yasmin Cabak ! Tillie Ma…" at bounding box center [643, 561] width 166 height 98
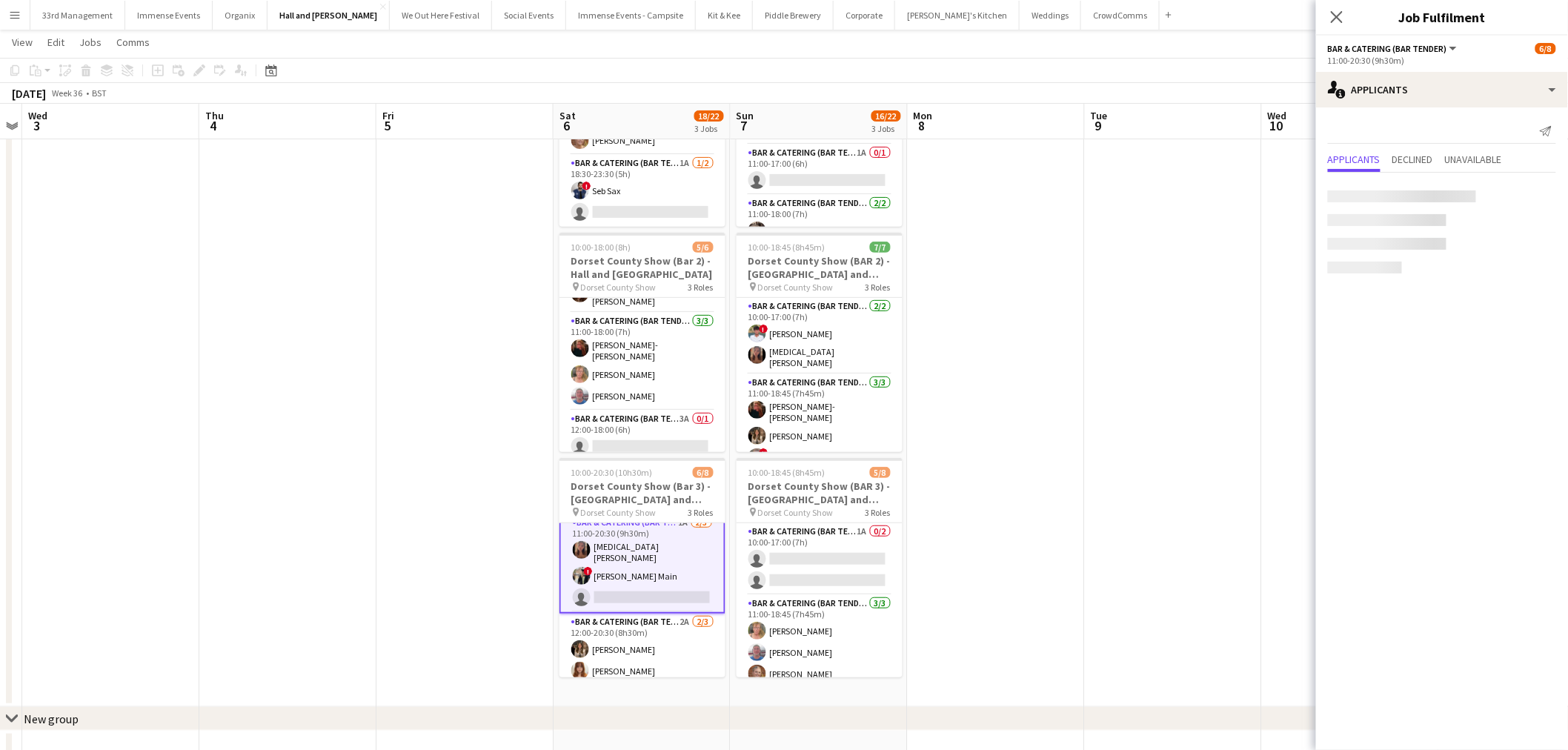
scroll to position [83, 0]
click at [623, 414] on app-card-role "Bar & Catering (Bar Tender) 3A 0/1 12:00-18:00 (6h) single-neutral-actions" at bounding box center [643, 436] width 166 height 50
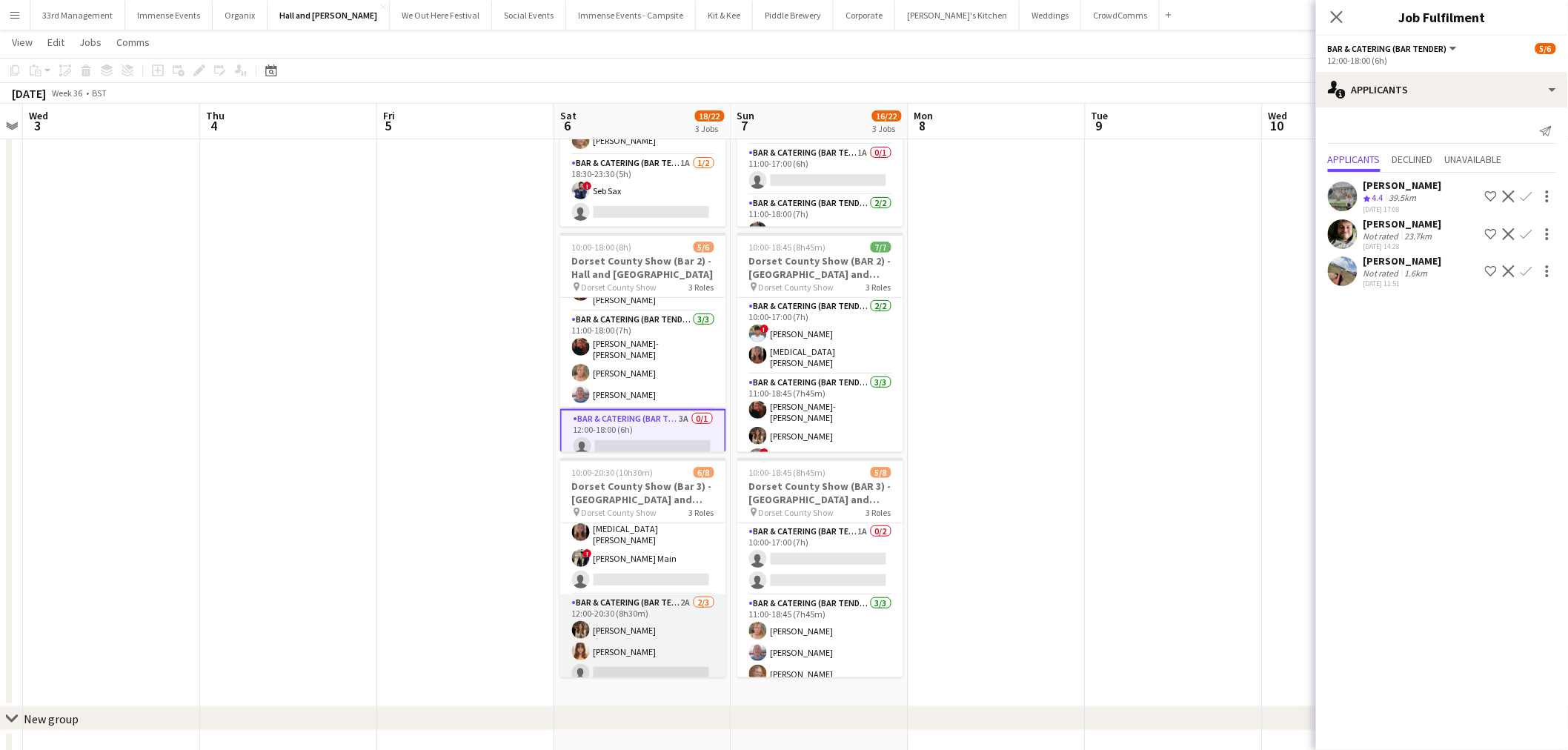
scroll to position [106, 0]
click at [653, 632] on app-card-role "Bar & Catering (Bar Tender) 2A 2/3 12:00-20:30 (8h30m) lily clarke Florence Wes…" at bounding box center [644, 634] width 166 height 94
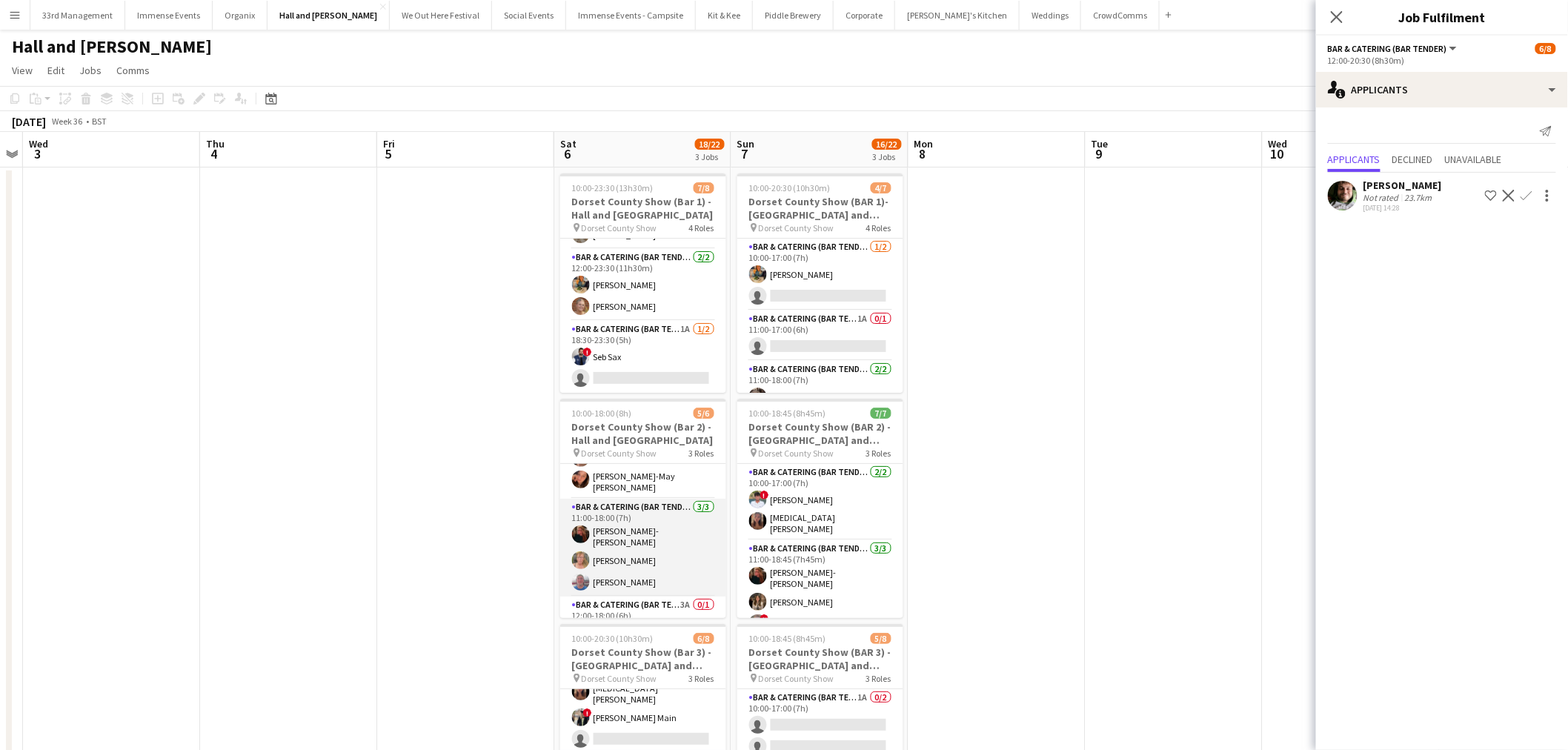
scroll to position [61, 0]
click at [648, 583] on app-card-role "Bar & Catering (Bar Tender) 3A 0/1 12:00-18:00 (6h) single-neutral-actions" at bounding box center [644, 601] width 166 height 50
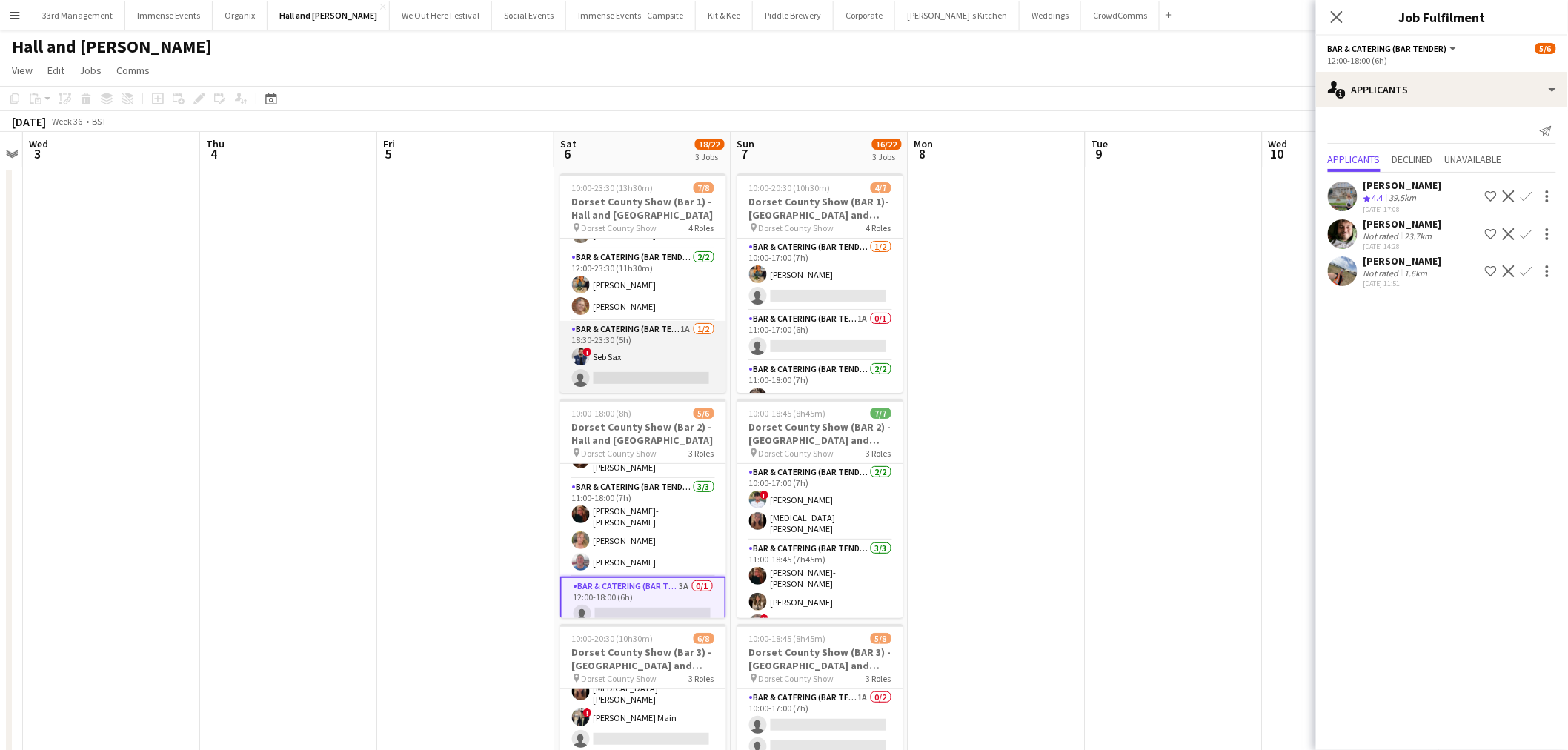
click at [601, 341] on app-card-role "Bar & Catering (Bar Tender) 1A 1/2 18:30-23:30 (5h) ! Seb Sax single-neutral-ac…" at bounding box center [644, 357] width 166 height 72
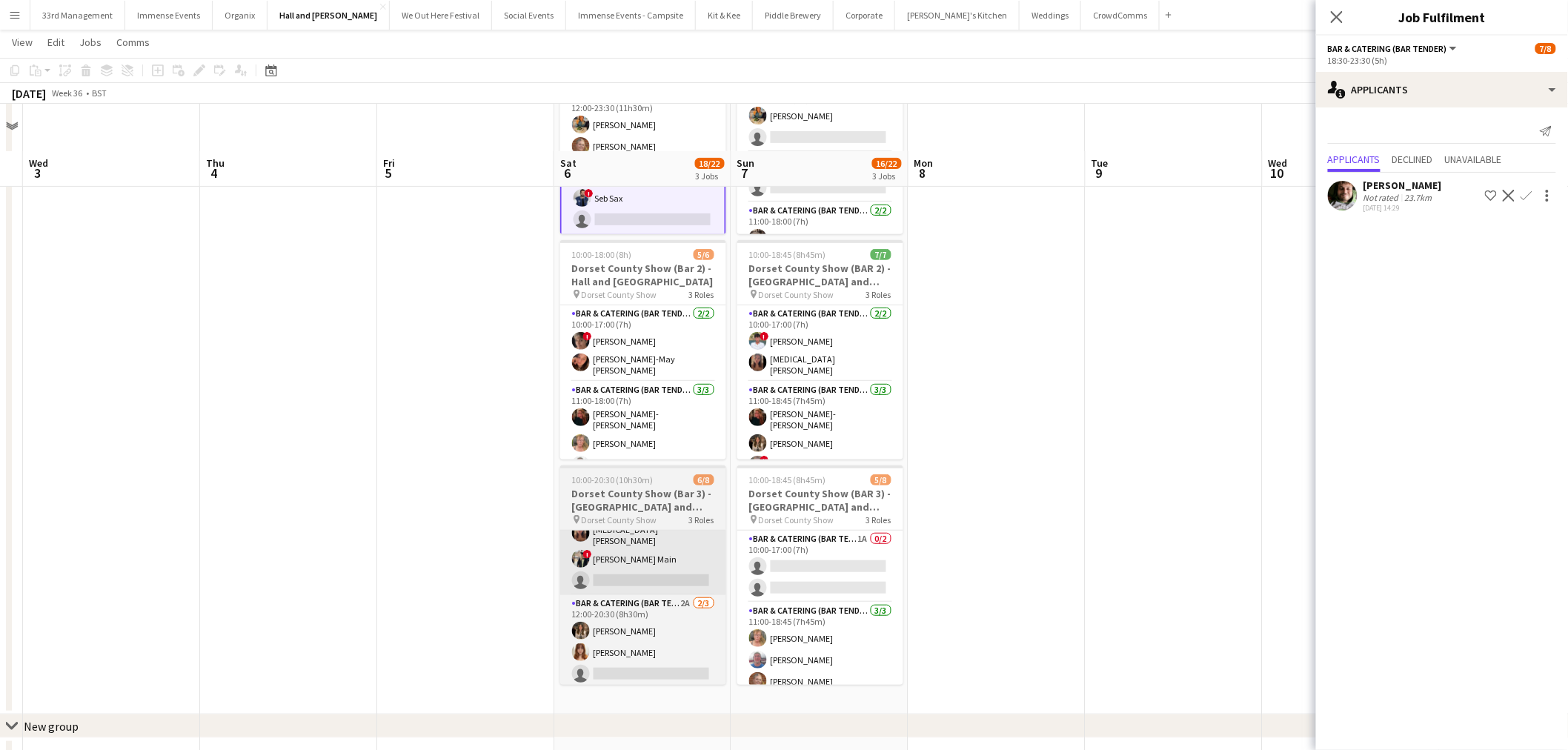
scroll to position [215, 0]
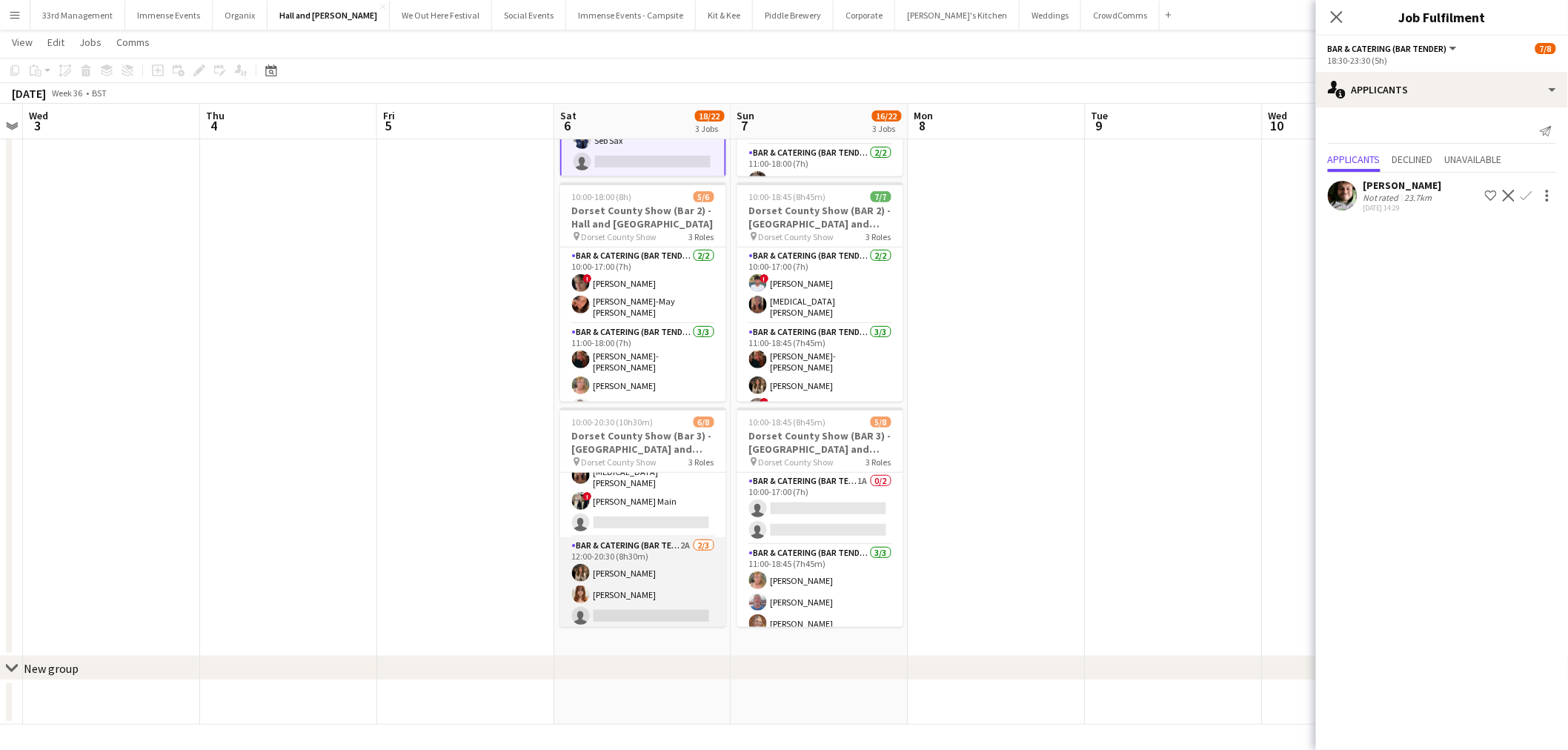
click at [646, 582] on app-card-role "Bar & Catering (Bar Tender) 2A 2/3 12:00-20:30 (8h30m) lily clarke Florence Wes…" at bounding box center [644, 584] width 166 height 94
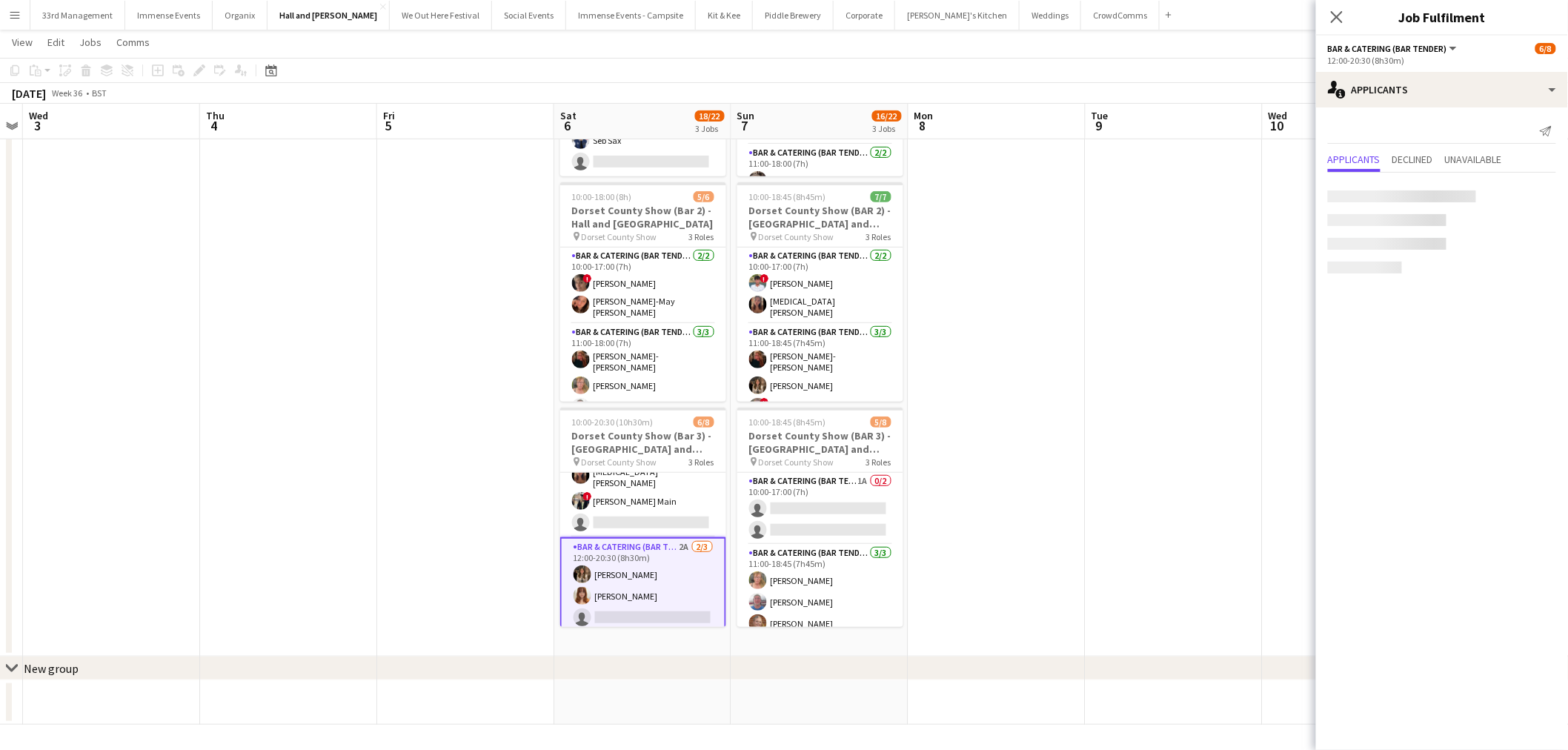
scroll to position [134, 0]
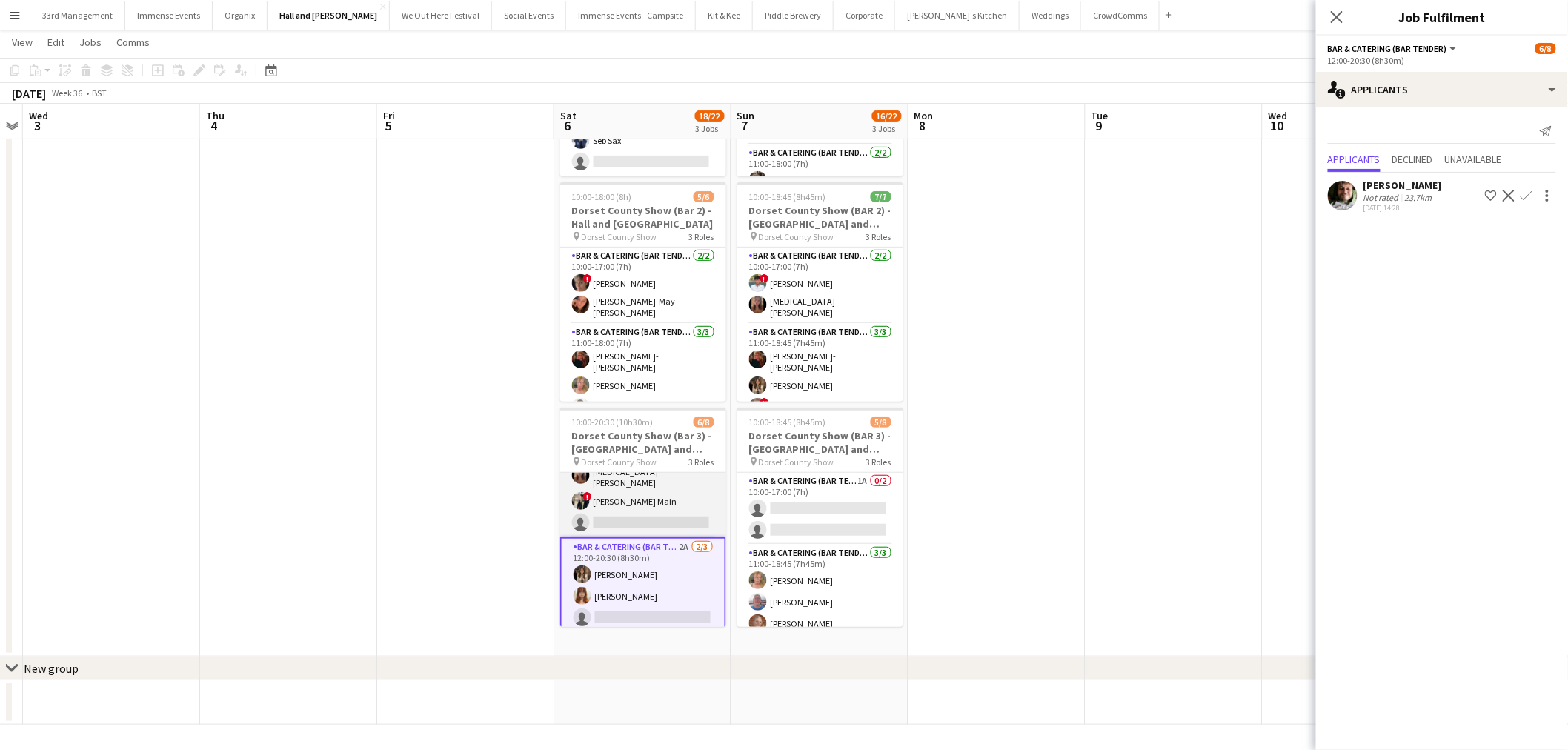
click at [671, 490] on app-card-role "Bar & Catering (Bar Tender) 1A 2/3 11:00-20:30 (9h30m) Yasmin Cabak ! Tillie Ma…" at bounding box center [644, 488] width 166 height 98
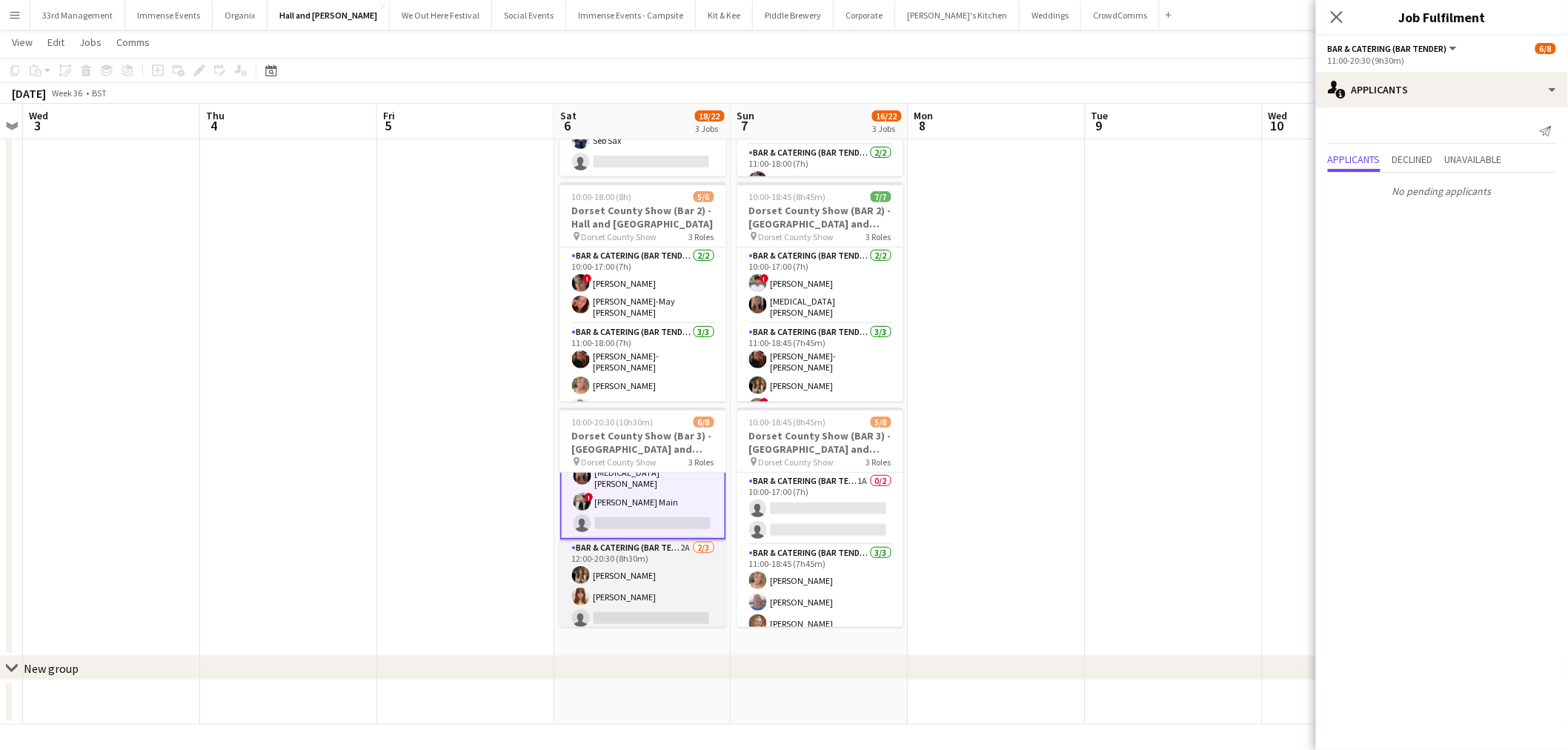
click at [636, 586] on app-card-role "Bar & Catering (Bar Tender) 2A 2/3 12:00-20:30 (8h30m) lily clarke Florence Wes…" at bounding box center [644, 586] width 166 height 94
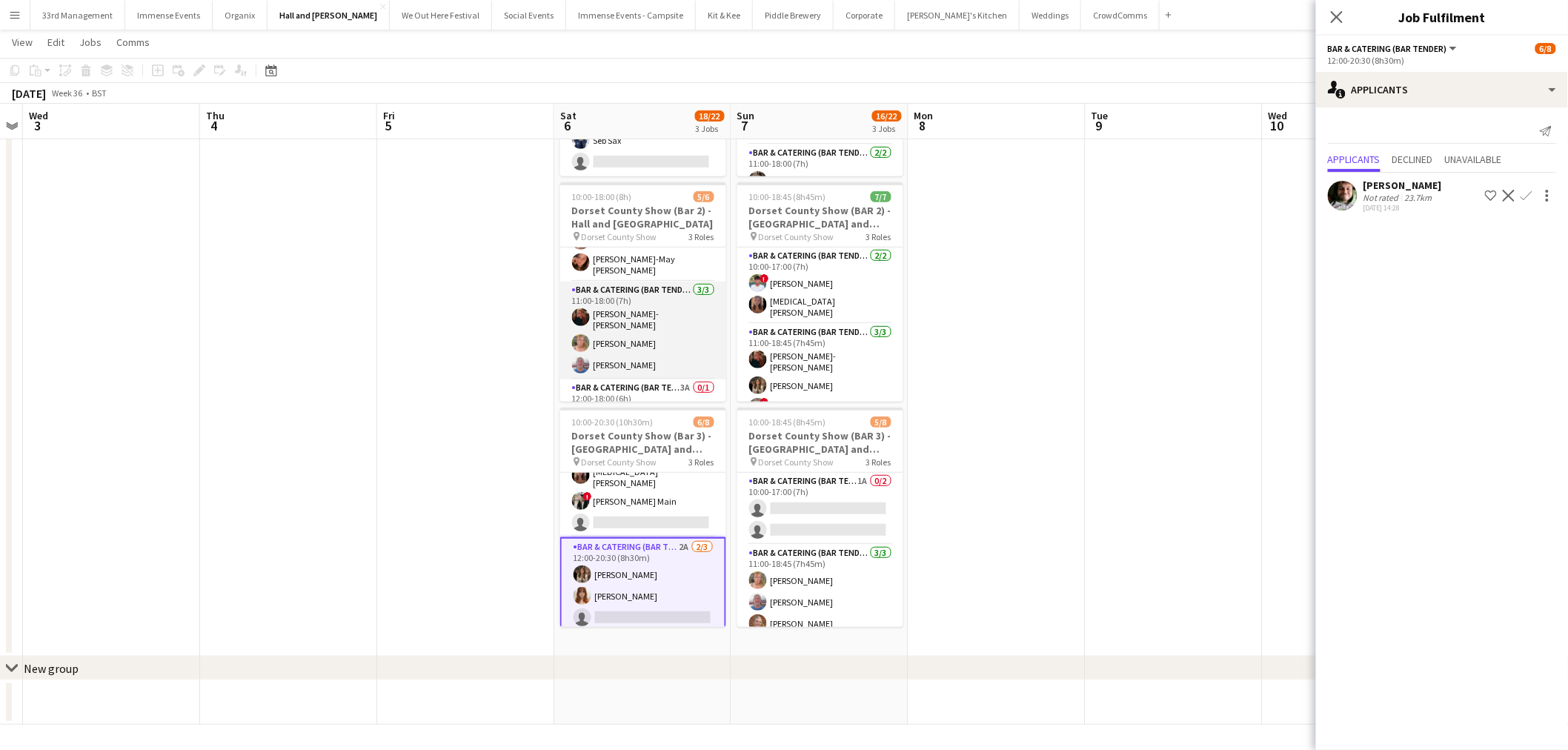
scroll to position [61, 0]
click at [626, 371] on app-card-role "Bar & Catering (Bar Tender) 3A 0/1 12:00-18:00 (6h) single-neutral-actions" at bounding box center [644, 385] width 166 height 50
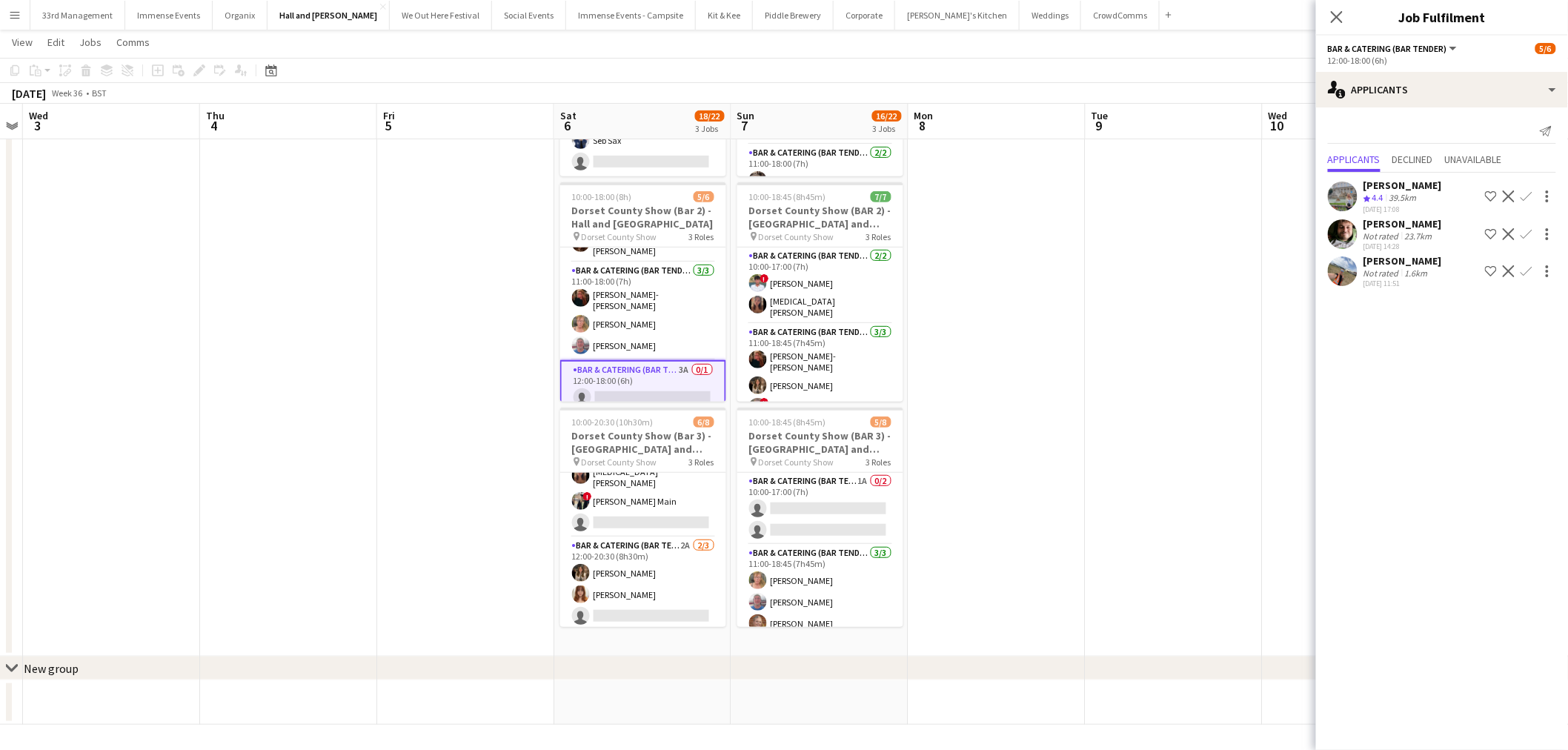
click at [1528, 277] on button "Confirm" at bounding box center [1527, 272] width 18 height 18
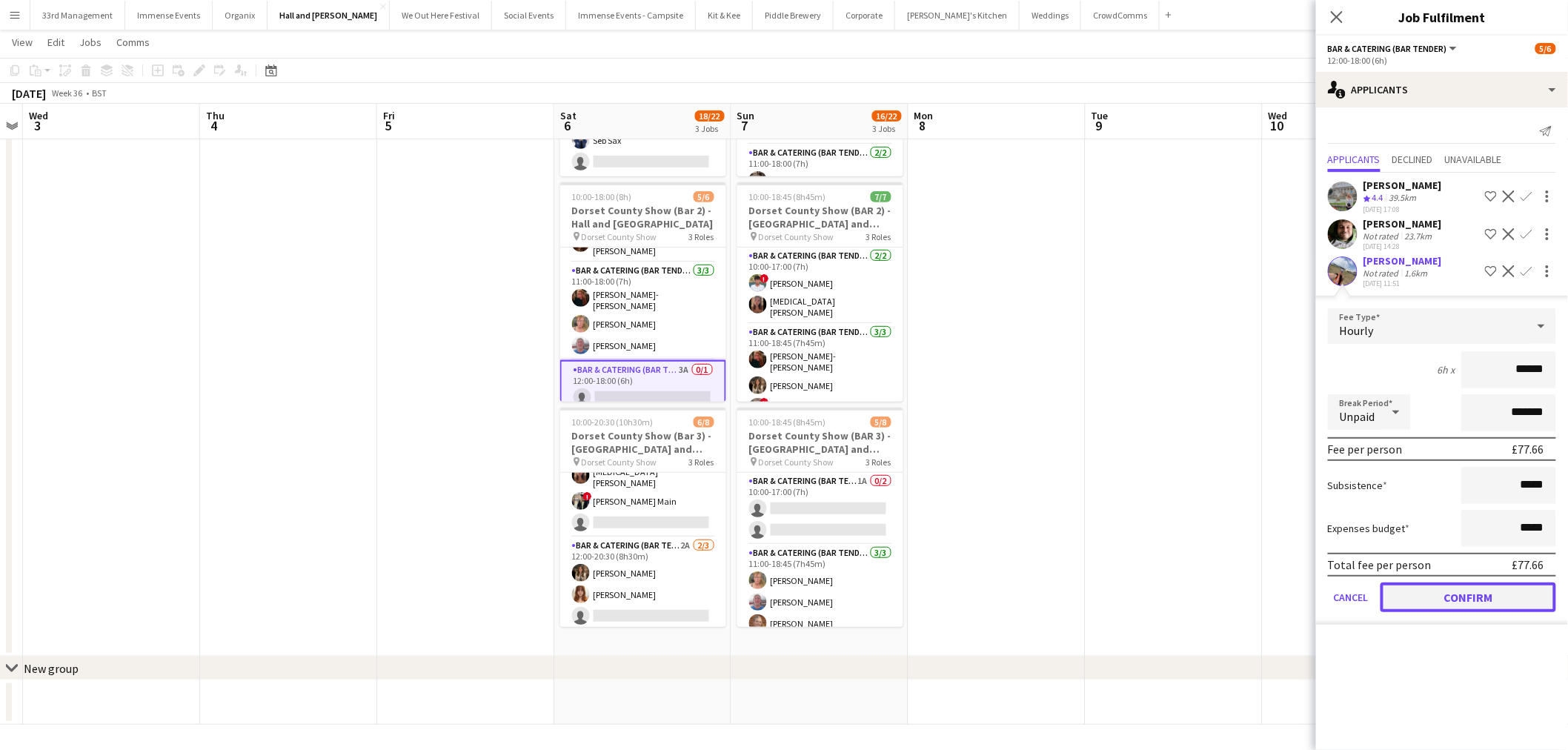
click at [1474, 594] on button "Confirm" at bounding box center [1468, 597] width 176 height 30
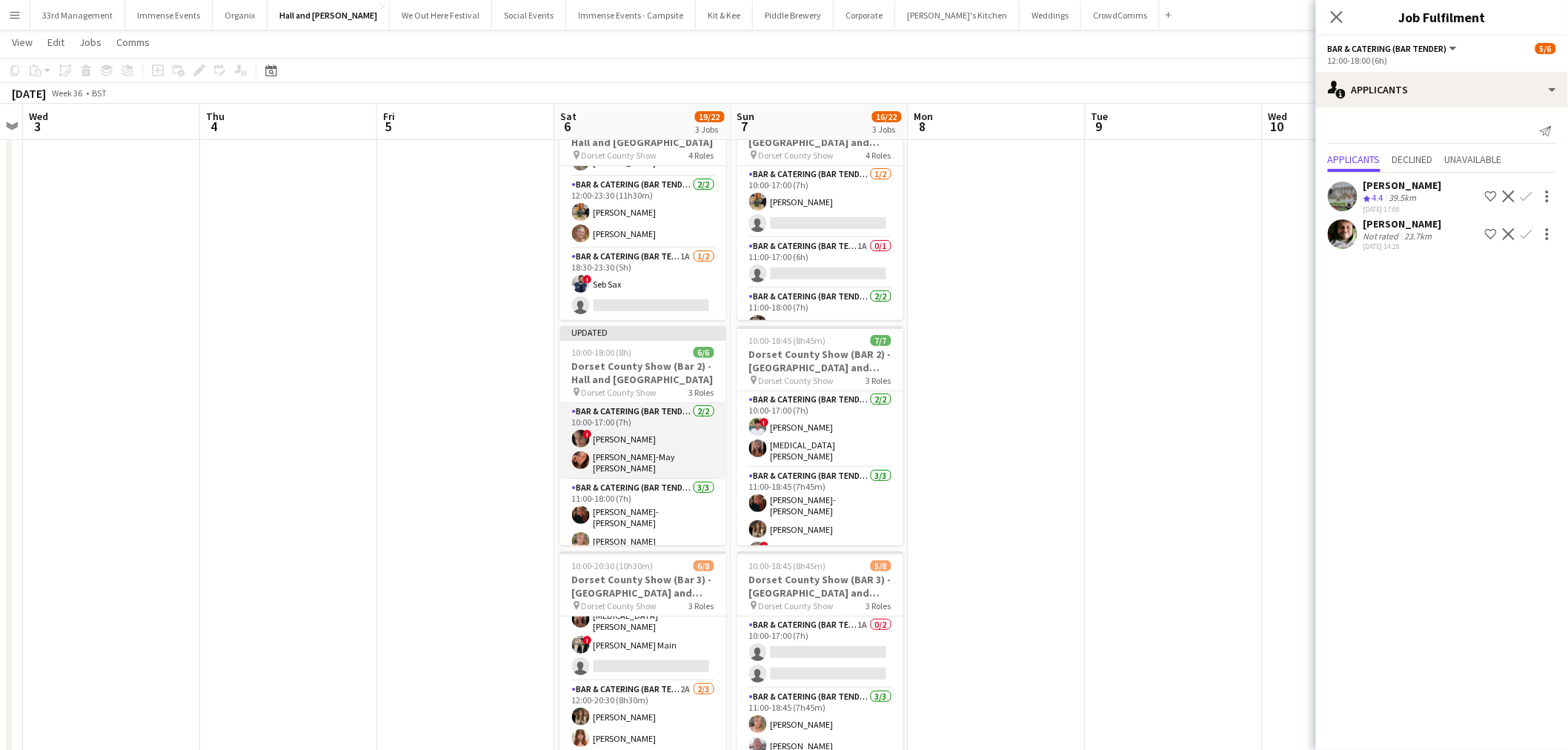
scroll to position [0, 0]
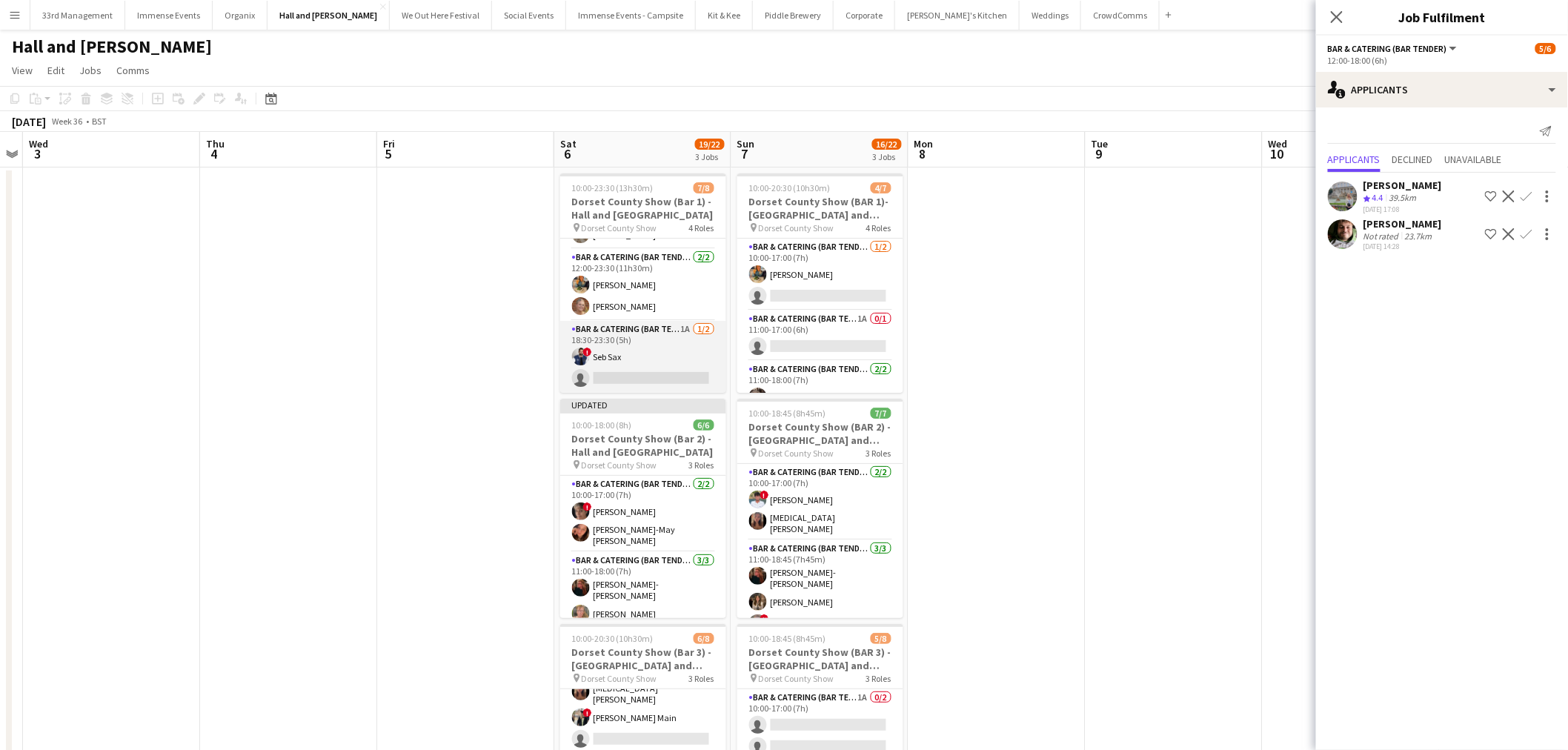
click at [636, 350] on app-card-role "Bar & Catering (Bar Tender) 1A 1/2 18:30-23:30 (5h) ! Seb Sax single-neutral-ac…" at bounding box center [644, 357] width 166 height 72
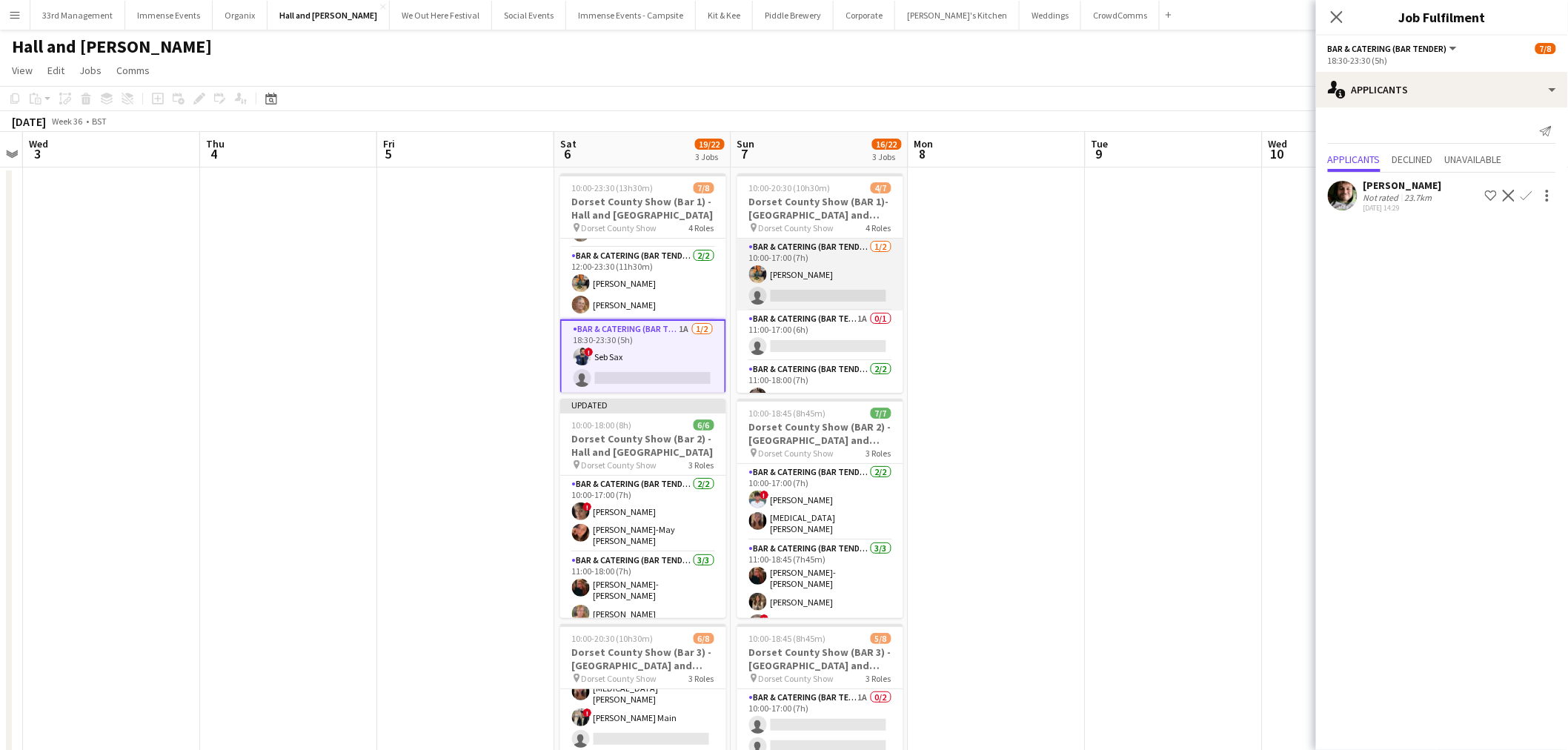
click at [826, 268] on app-card-role "Bar & Catering (Bar Tender) 1/2 10:00-17:00 (7h) Isobel Haskell single-neutral-…" at bounding box center [820, 275] width 166 height 72
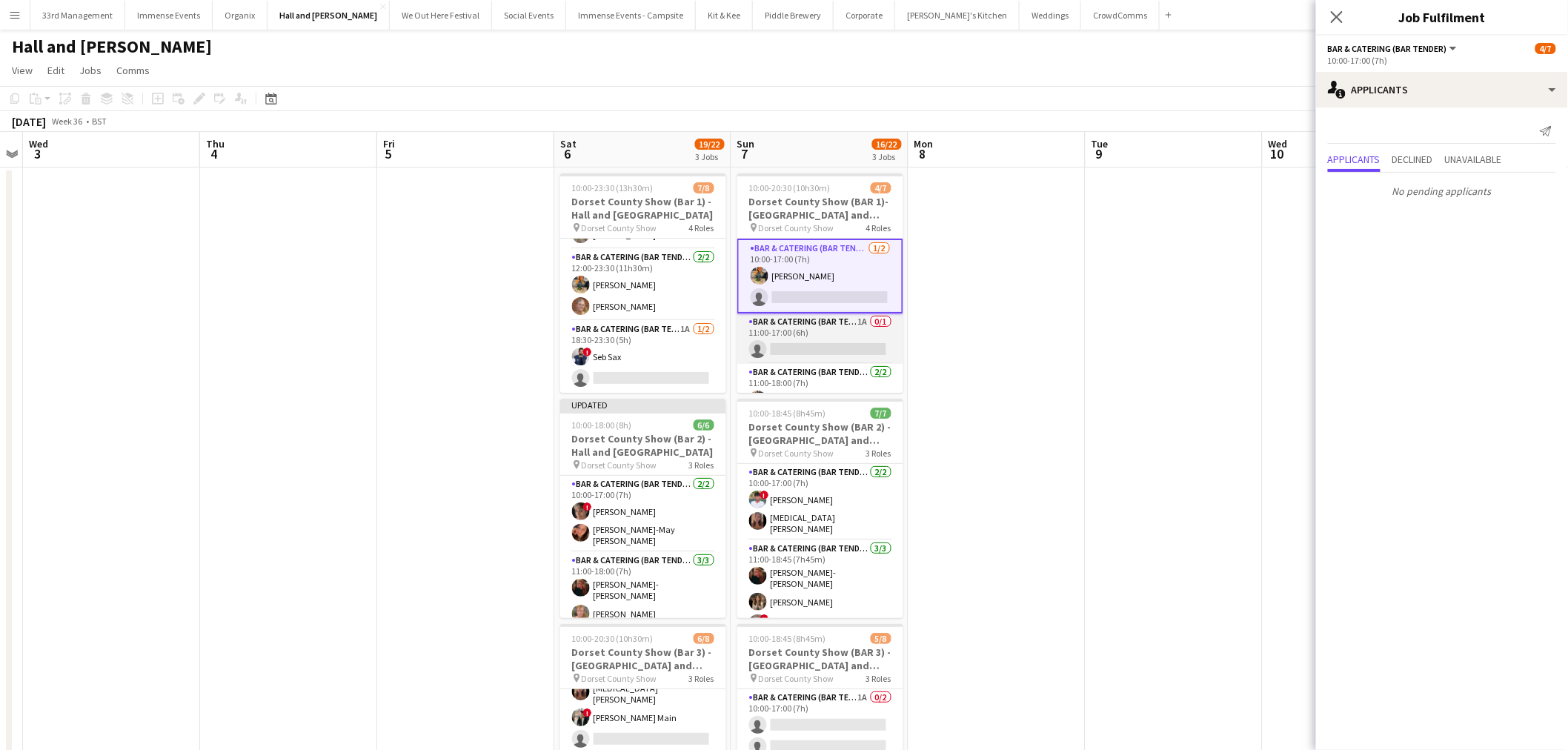
click at [823, 336] on app-card-role "Bar & Catering (Bar Tender) 1A 0/1 11:00-17:00 (6h) single-neutral-actions" at bounding box center [820, 338] width 166 height 50
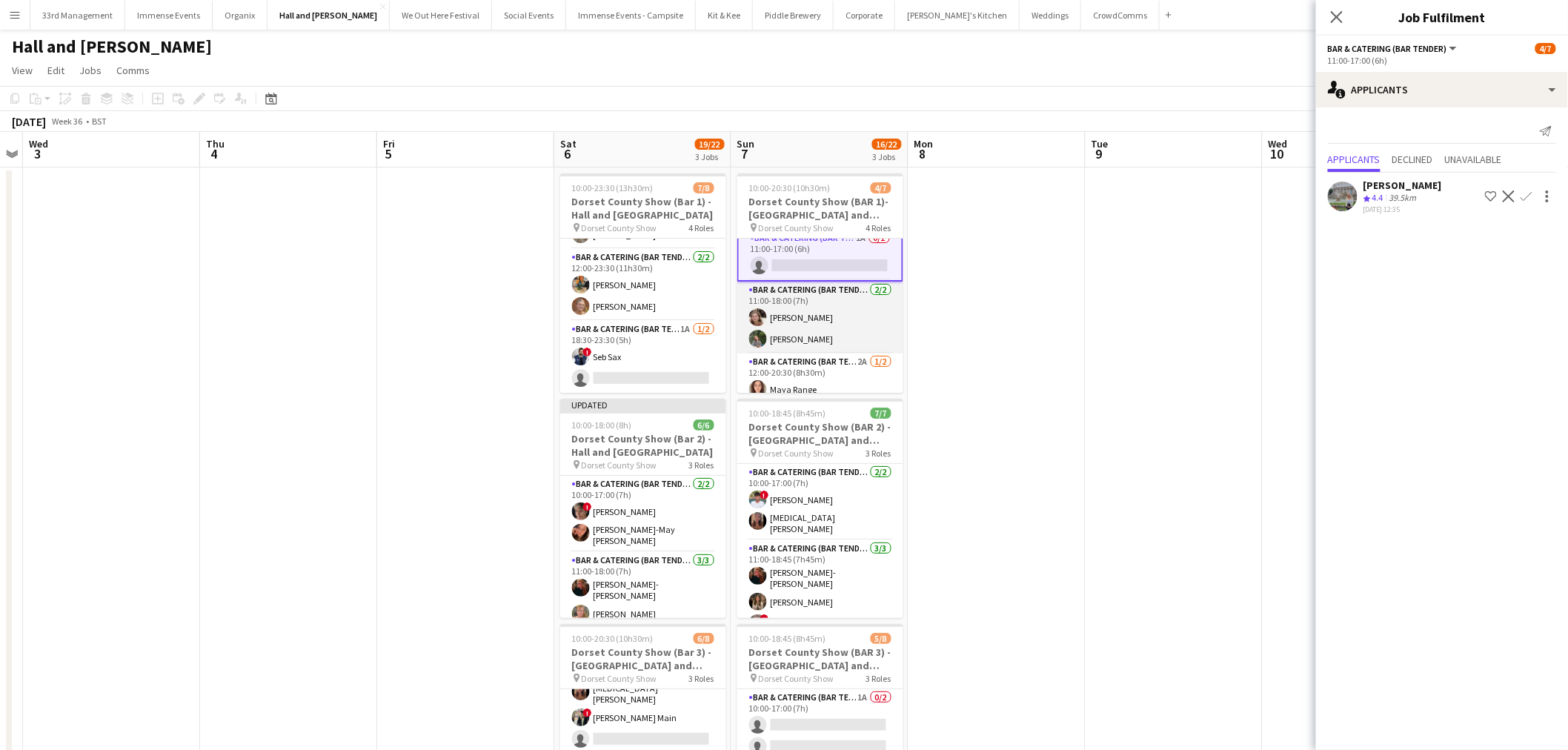
scroll to position [113, 0]
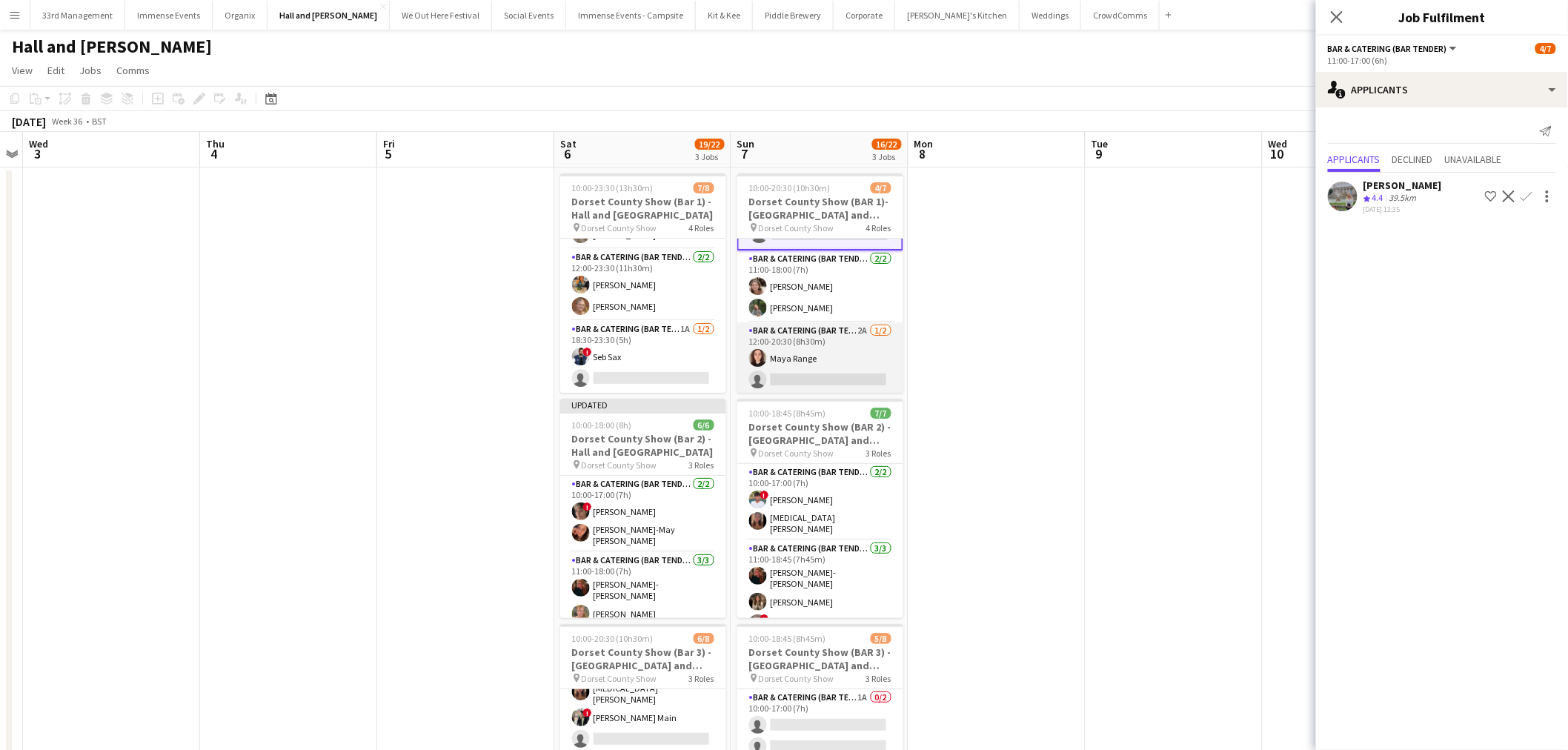
click at [819, 338] on app-card-role "Bar & Catering (Bar Tender) 2A 1/2 12:00-20:30 (8h30m) Maya Range single-neutra…" at bounding box center [820, 359] width 166 height 72
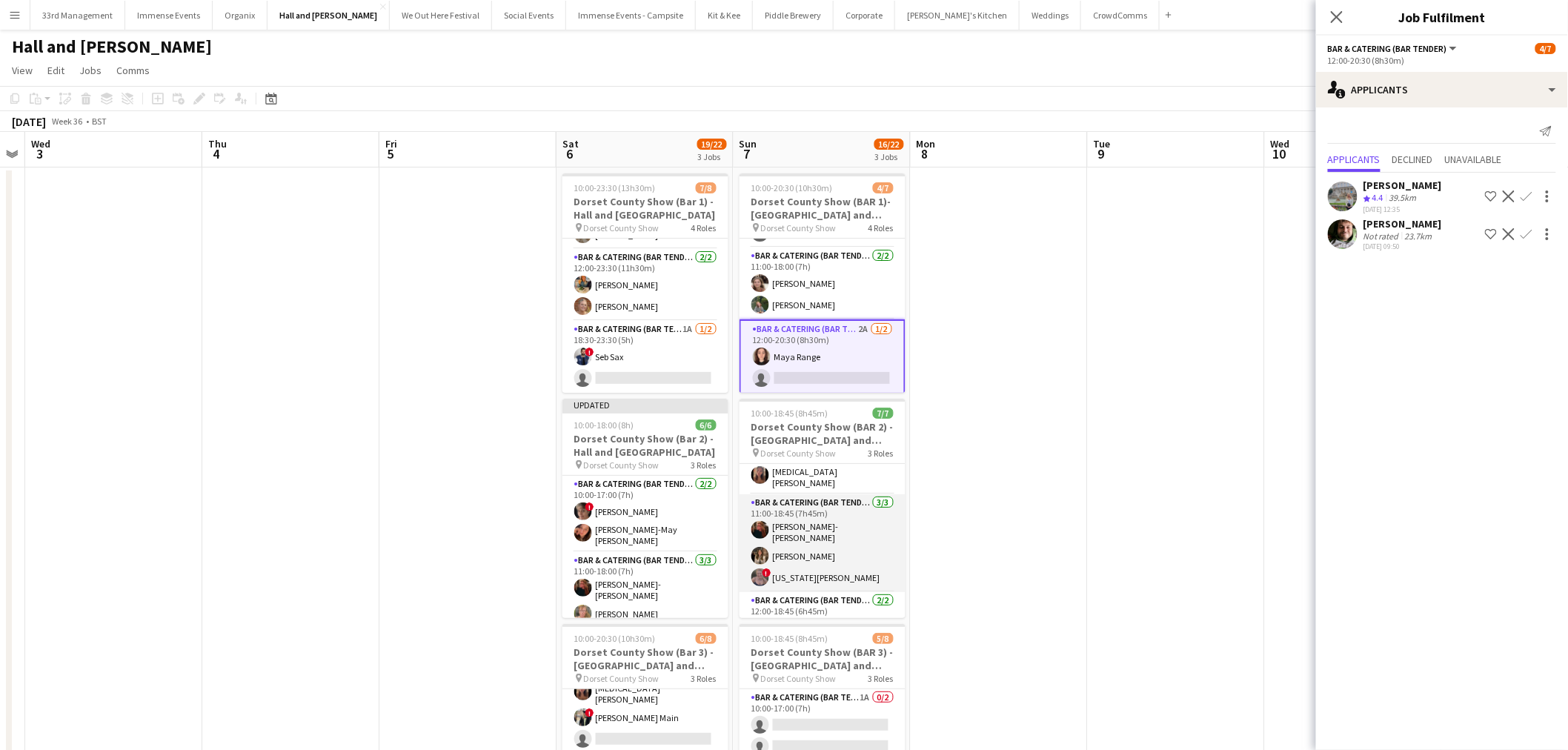
scroll to position [0, 0]
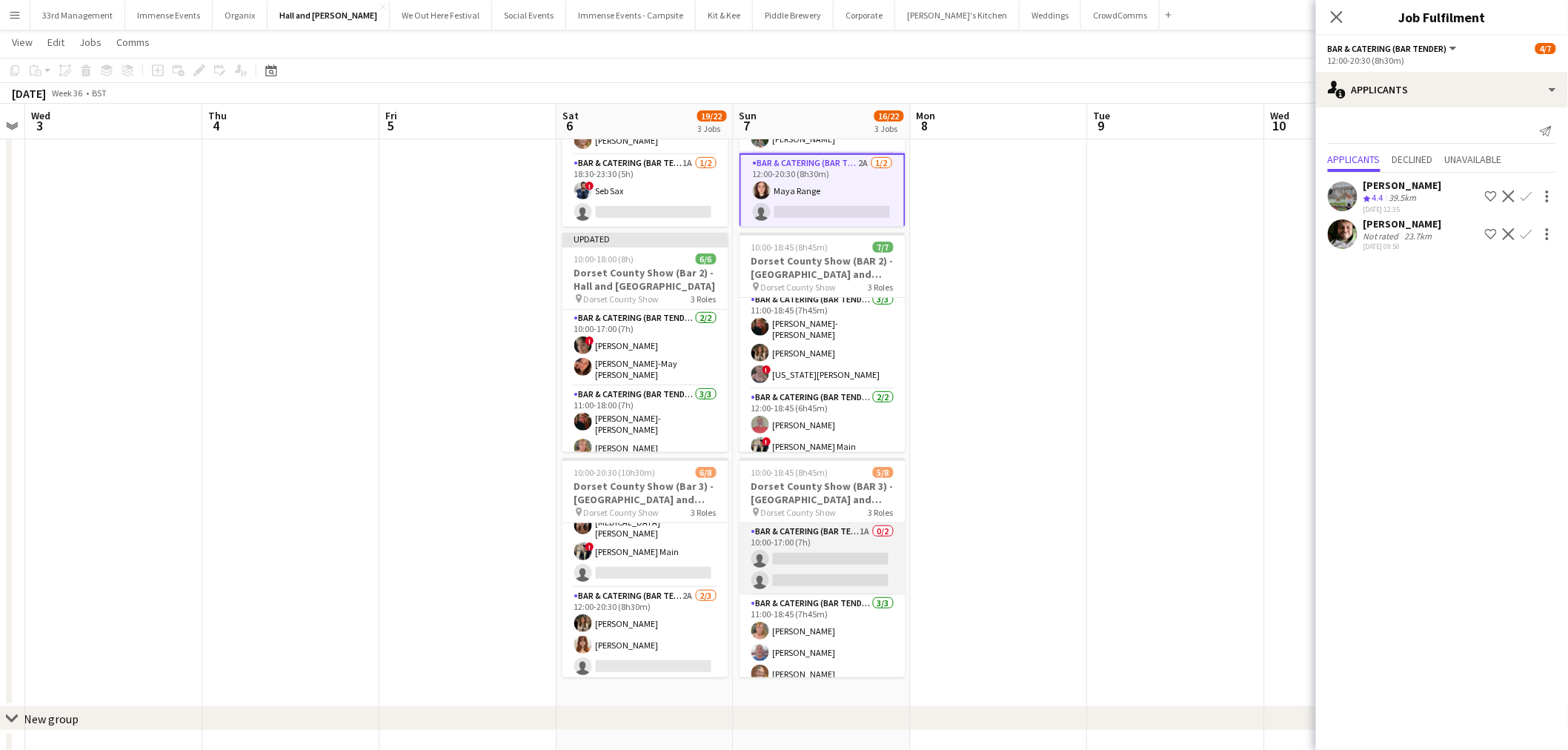
click at [855, 546] on app-card-role "Bar & Catering (Bar Tender) 1A 0/2 10:00-17:00 (7h) single-neutral-actions sing…" at bounding box center [823, 559] width 166 height 72
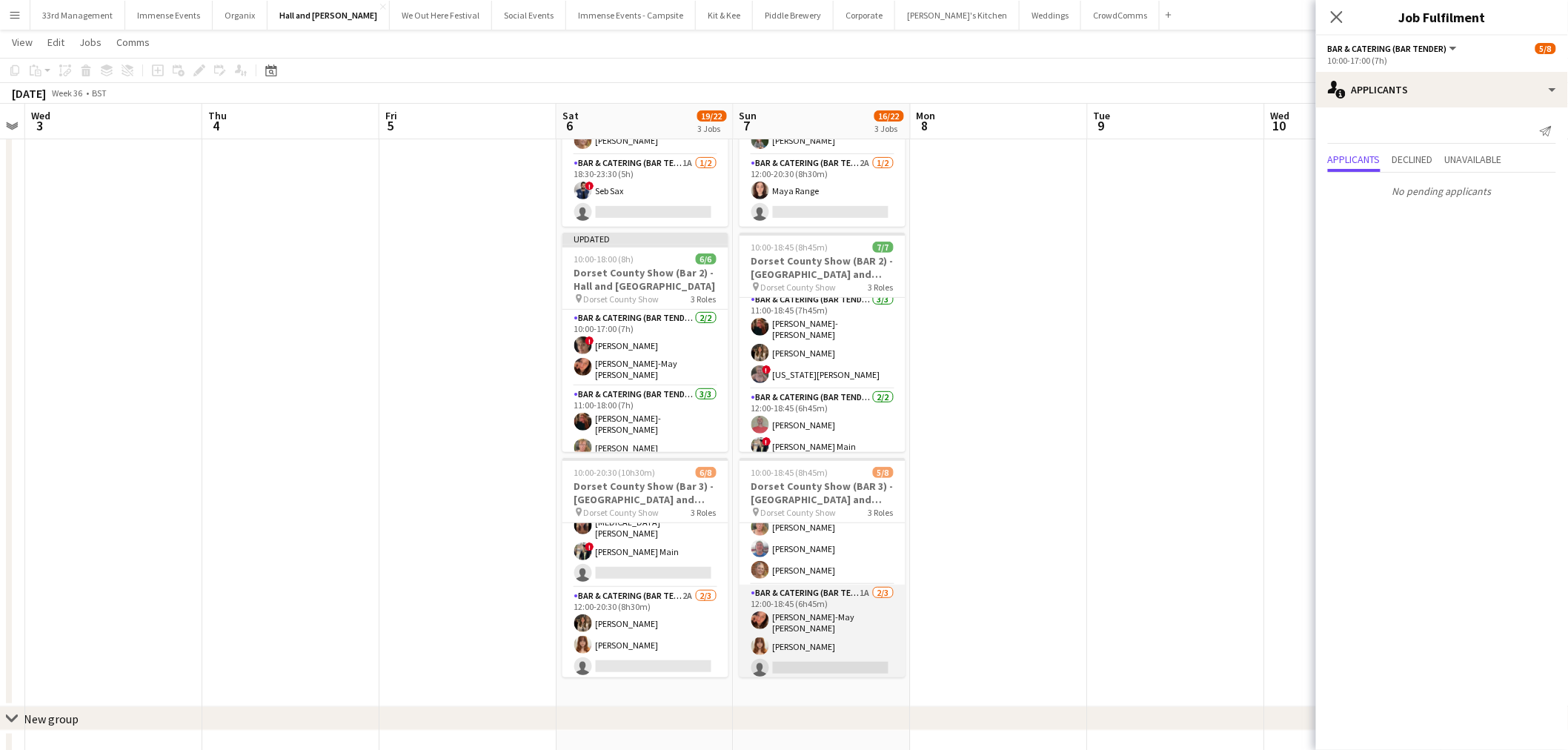
click at [826, 632] on app-card-role "Bar & Catering (Bar Tender) 1A 2/3 12:00-18:45 (6h45m) Jessica-May Sheppard Flo…" at bounding box center [823, 633] width 166 height 98
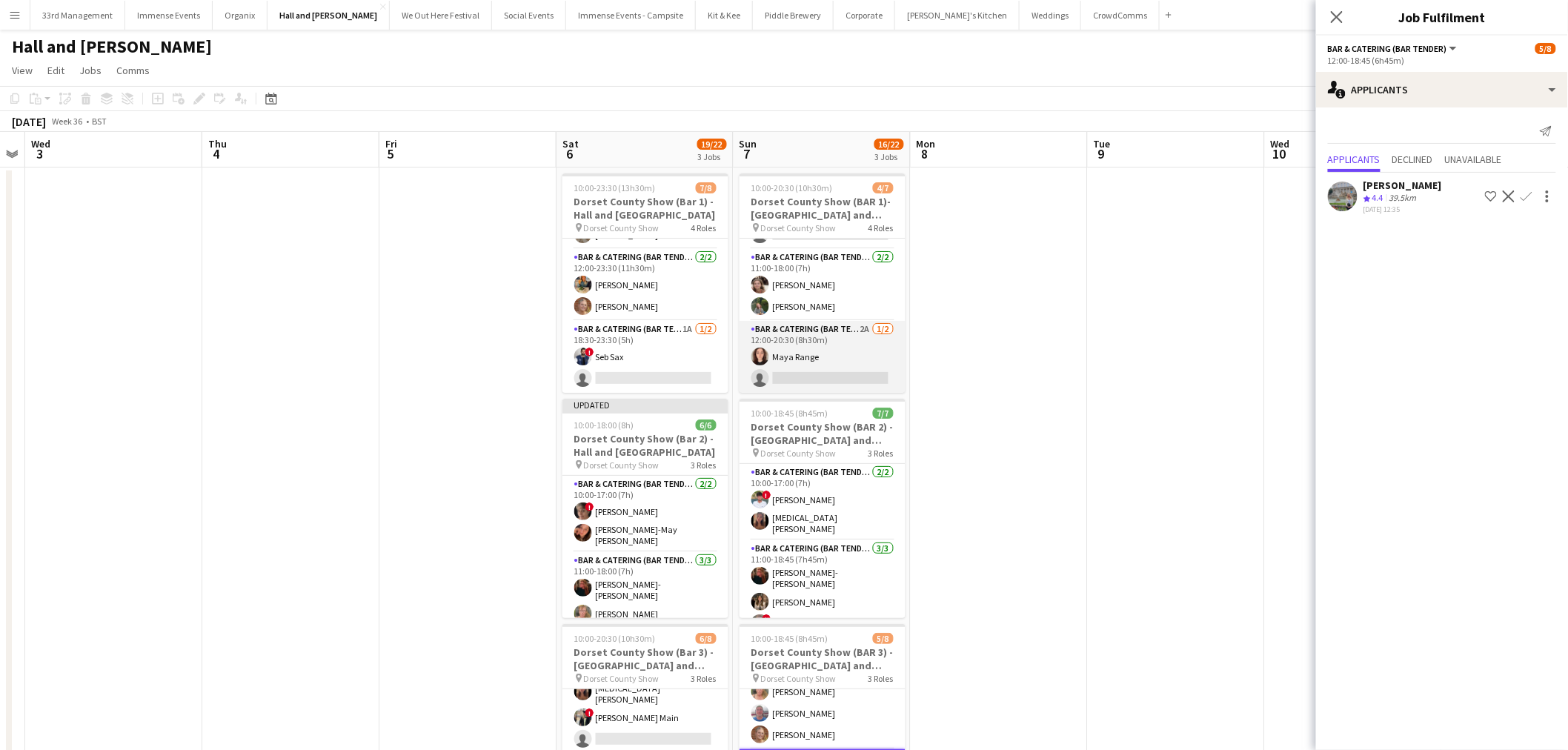
click at [813, 359] on app-card-role "Bar & Catering (Bar Tender) 2A 1/2 12:00-20:30 (8h30m) Maya Range single-neutra…" at bounding box center [823, 357] width 166 height 72
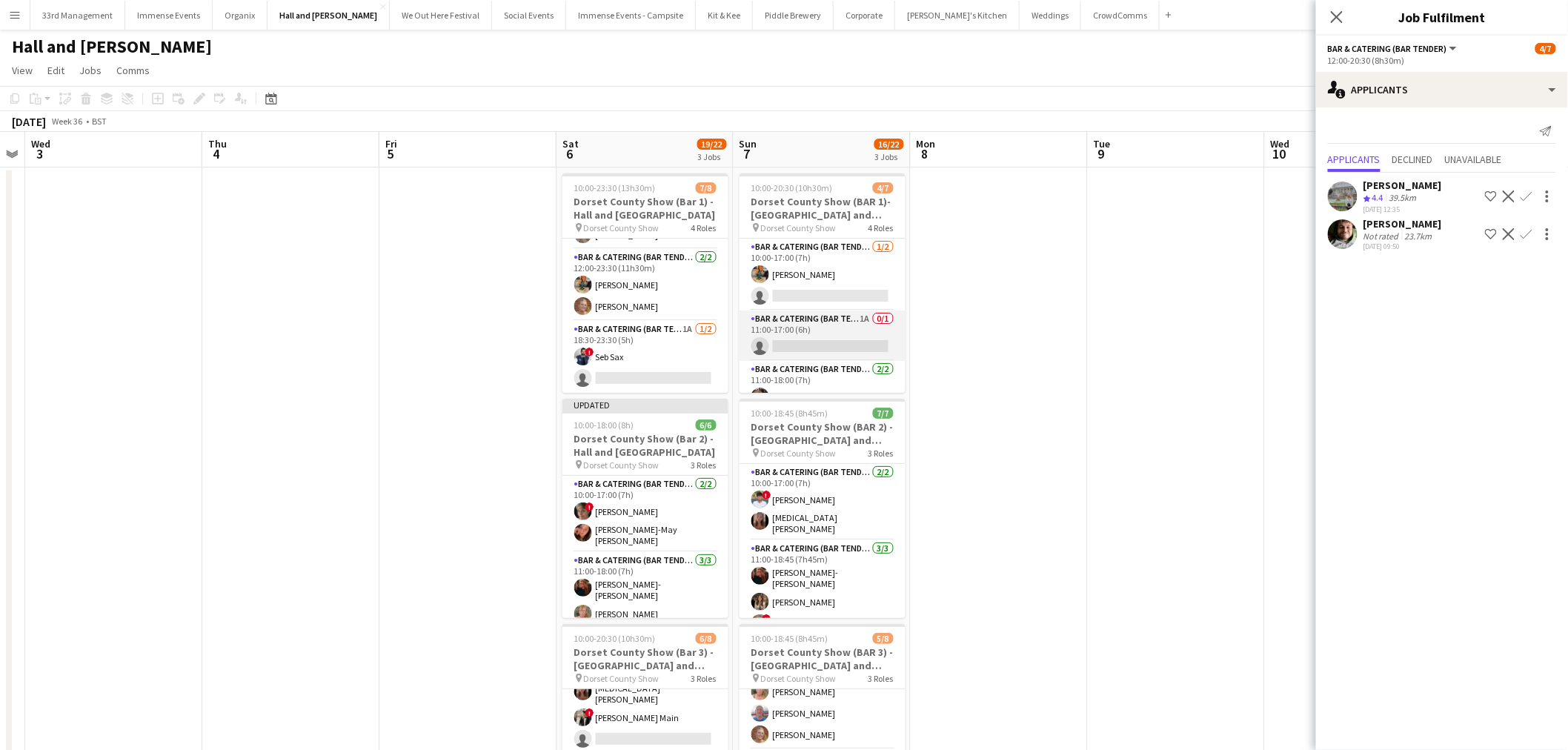
click at [828, 335] on app-card-role "Bar & Catering (Bar Tender) 1A 0/1 11:00-17:00 (6h) single-neutral-actions" at bounding box center [823, 335] width 166 height 50
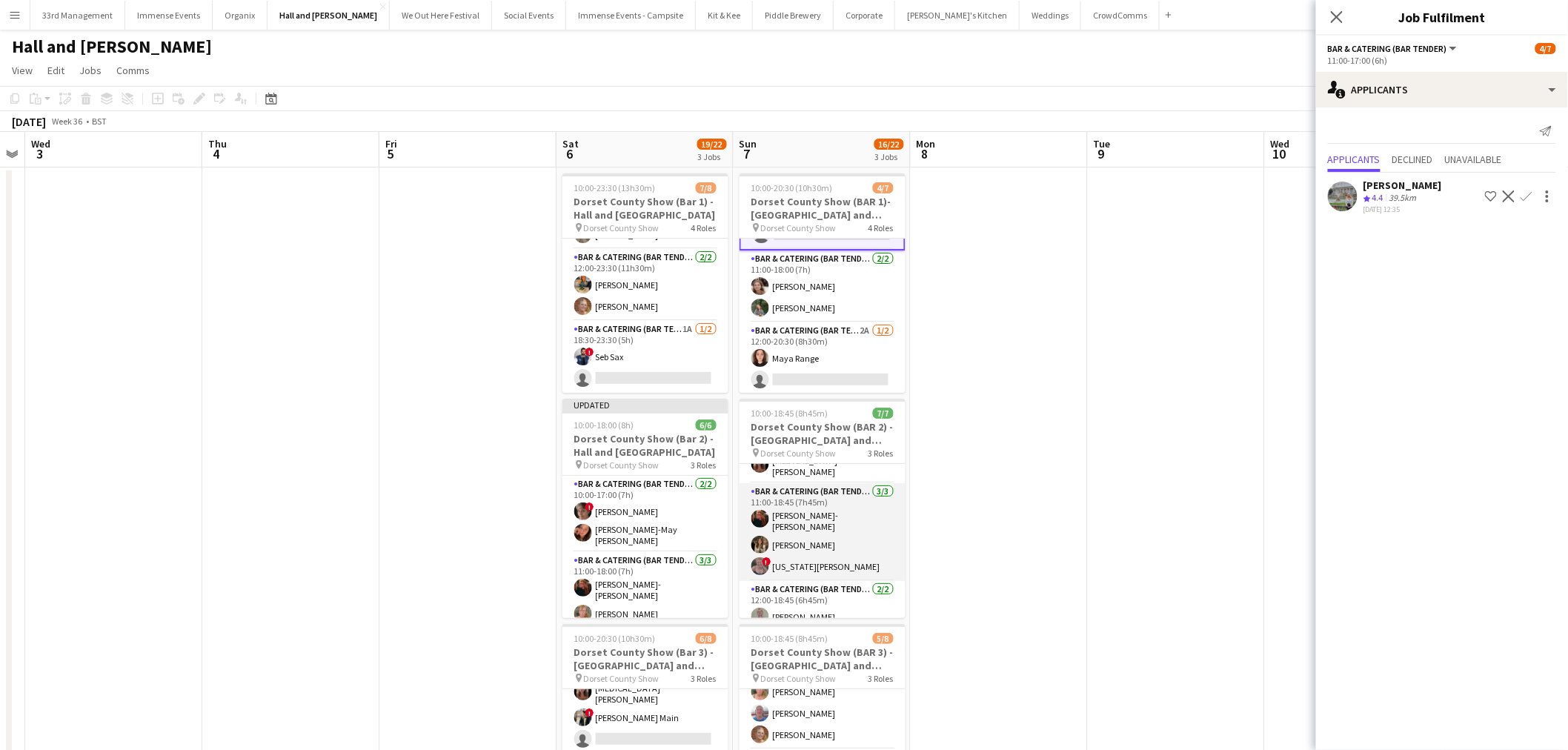
scroll to position [83, 0]
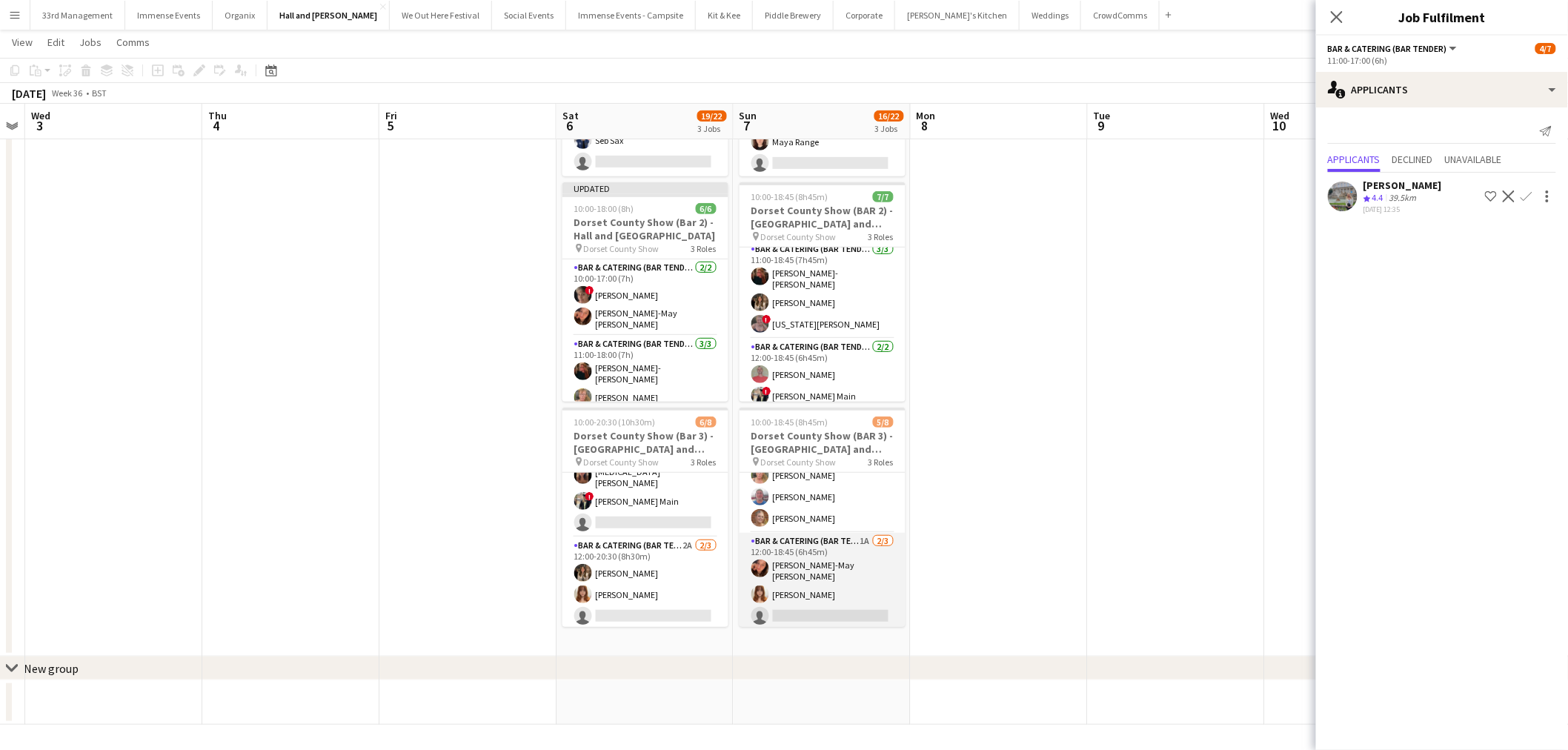
click at [823, 549] on app-card-role "Bar & Catering (Bar Tender) 1A 2/3 12:00-18:45 (6h45m) Jessica-May Sheppard Flo…" at bounding box center [823, 582] width 166 height 98
click at [1528, 191] on app-icon "Confirm" at bounding box center [1527, 196] width 12 height 12
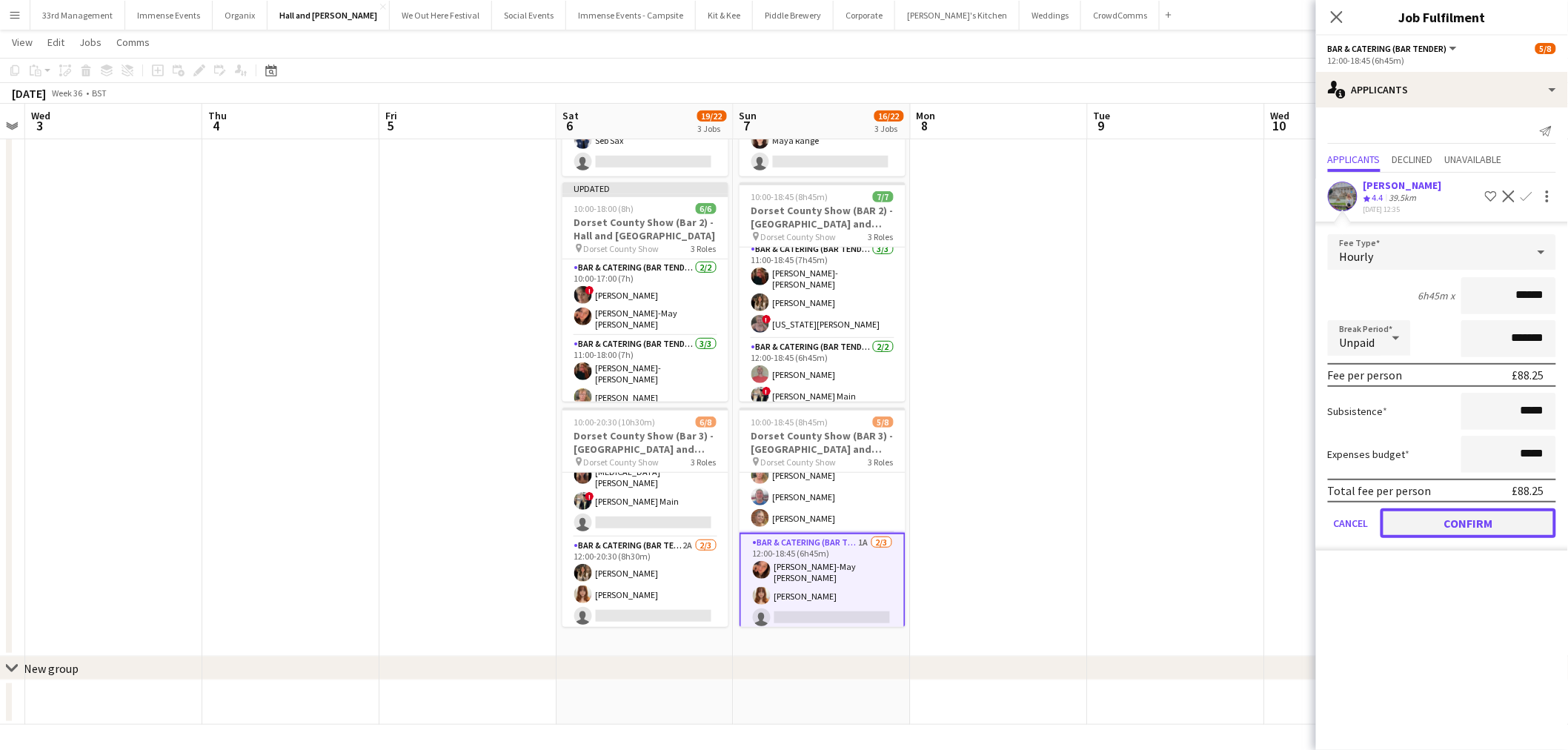
click at [1456, 519] on button "Confirm" at bounding box center [1468, 523] width 176 height 30
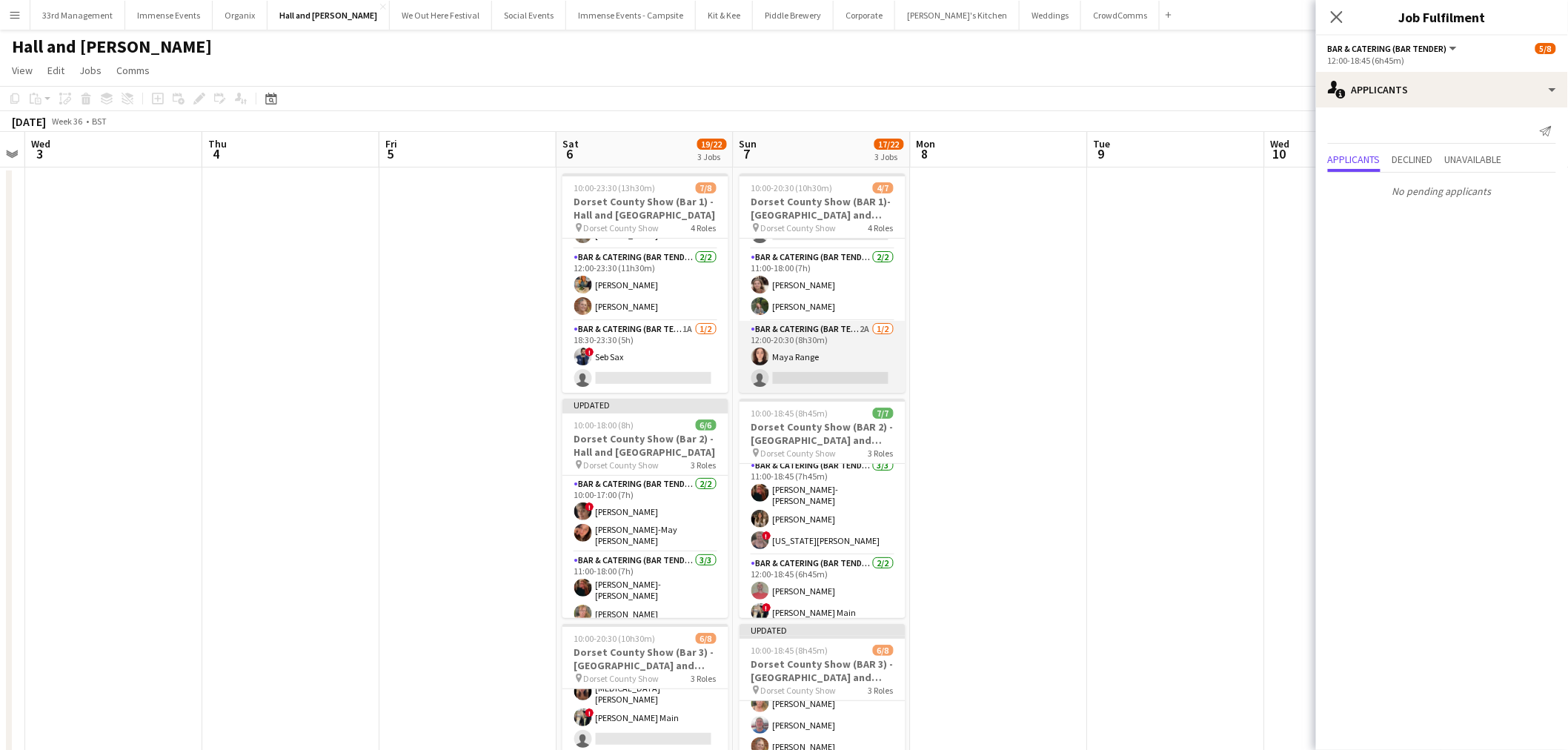
click at [766, 356] on app-user-avatar at bounding box center [760, 356] width 18 height 18
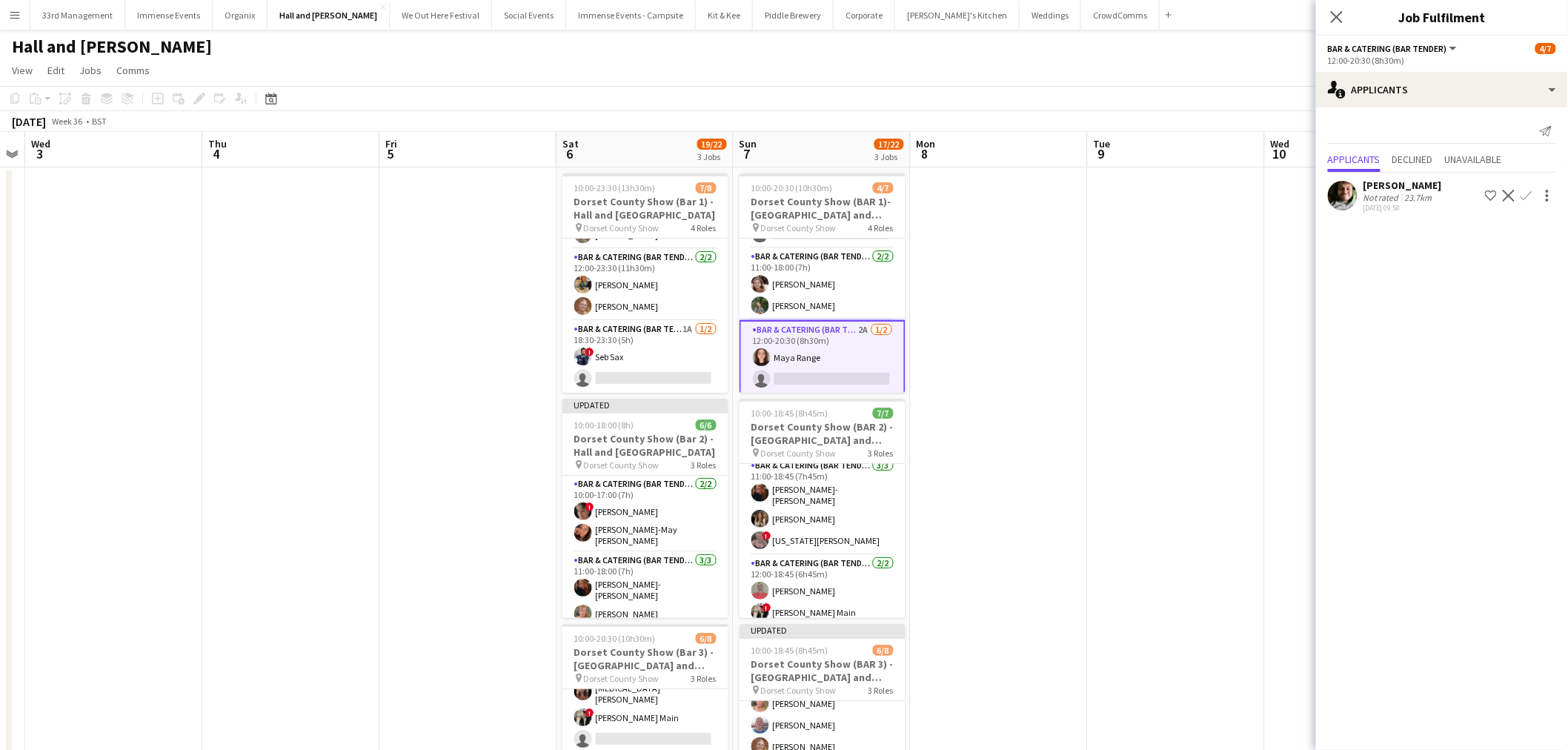
click at [1531, 192] on app-icon "Confirm" at bounding box center [1527, 195] width 12 height 12
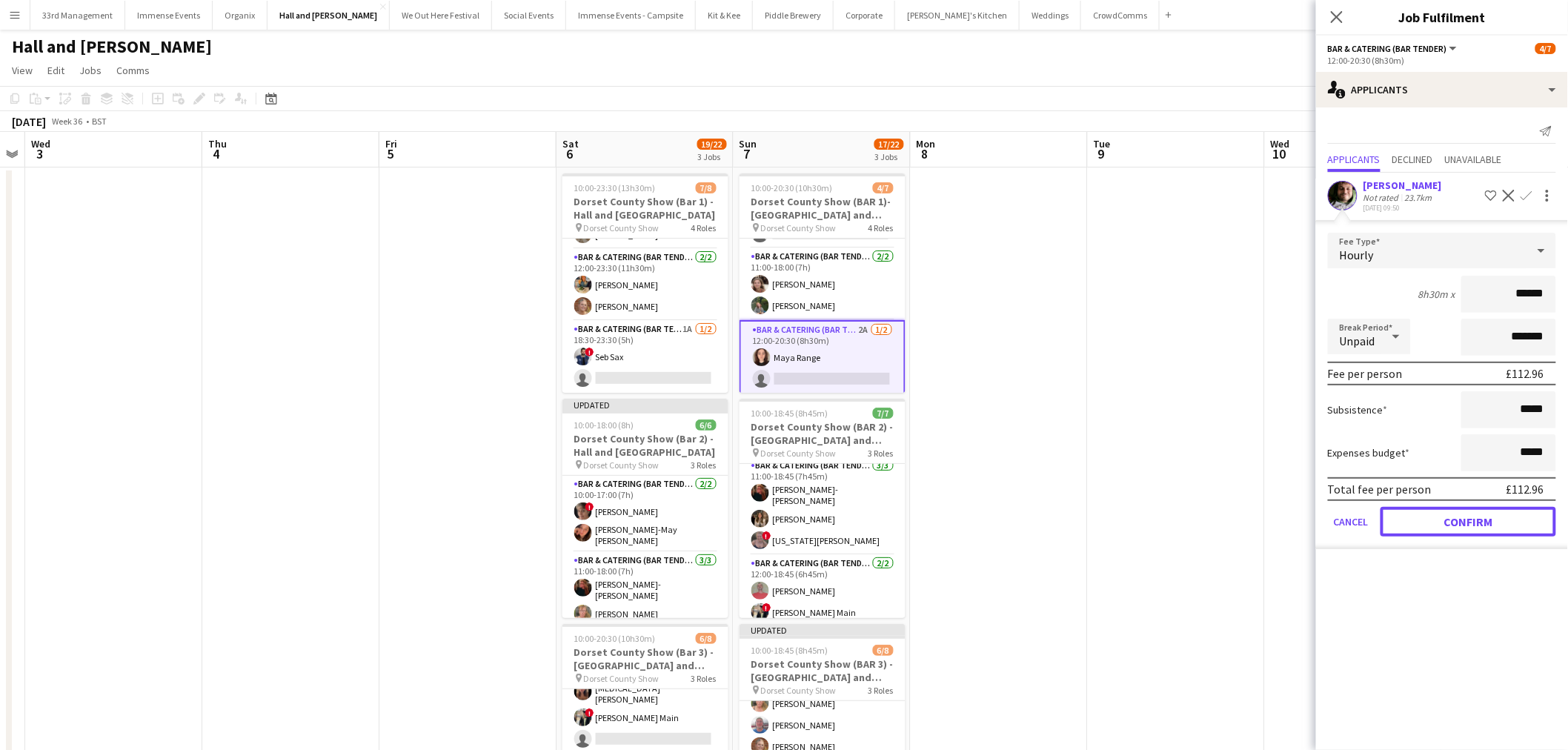
drag, startPoint x: 1444, startPoint y: 523, endPoint x: 1441, endPoint y: 511, distance: 12.4
click at [1441, 523] on button "Confirm" at bounding box center [1468, 522] width 176 height 30
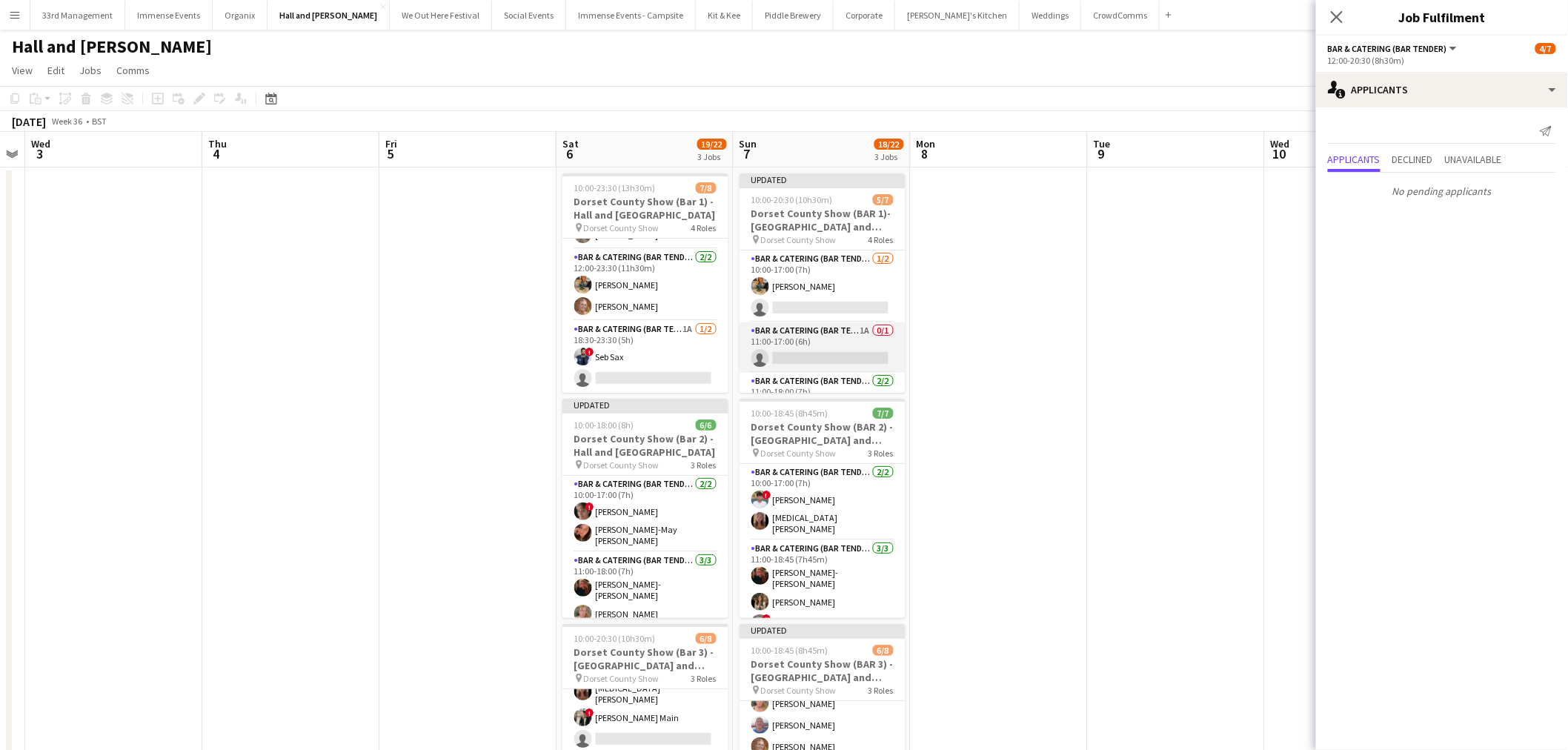
click at [843, 325] on app-card-role "Bar & Catering (Bar Tender) 1A 0/1 11:00-17:00 (6h) single-neutral-actions" at bounding box center [823, 347] width 166 height 50
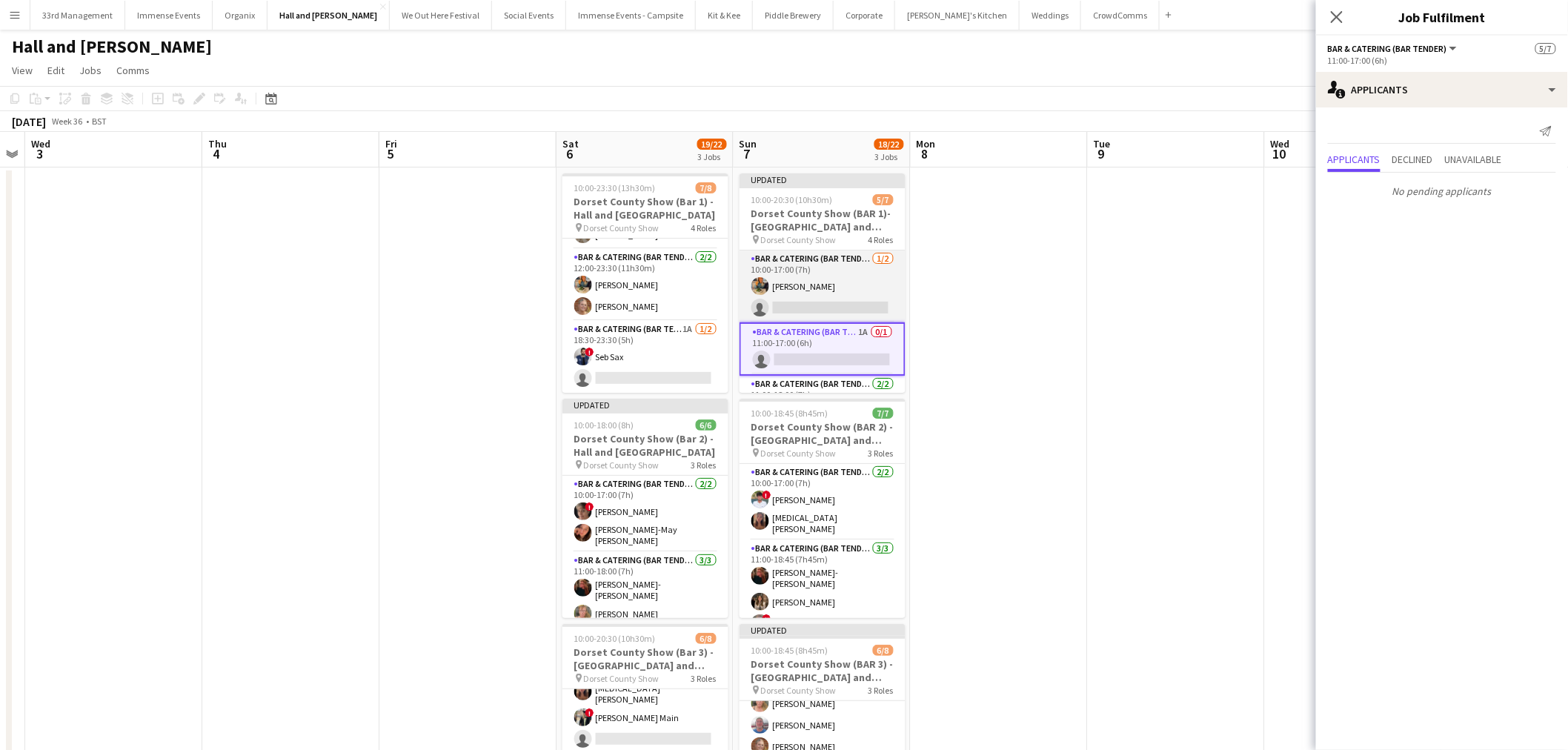
click at [813, 277] on app-card-role "Bar & Catering (Bar Tender) 1/2 10:00-17:00 (7h) Isobel Haskell single-neutral-…" at bounding box center [823, 287] width 166 height 72
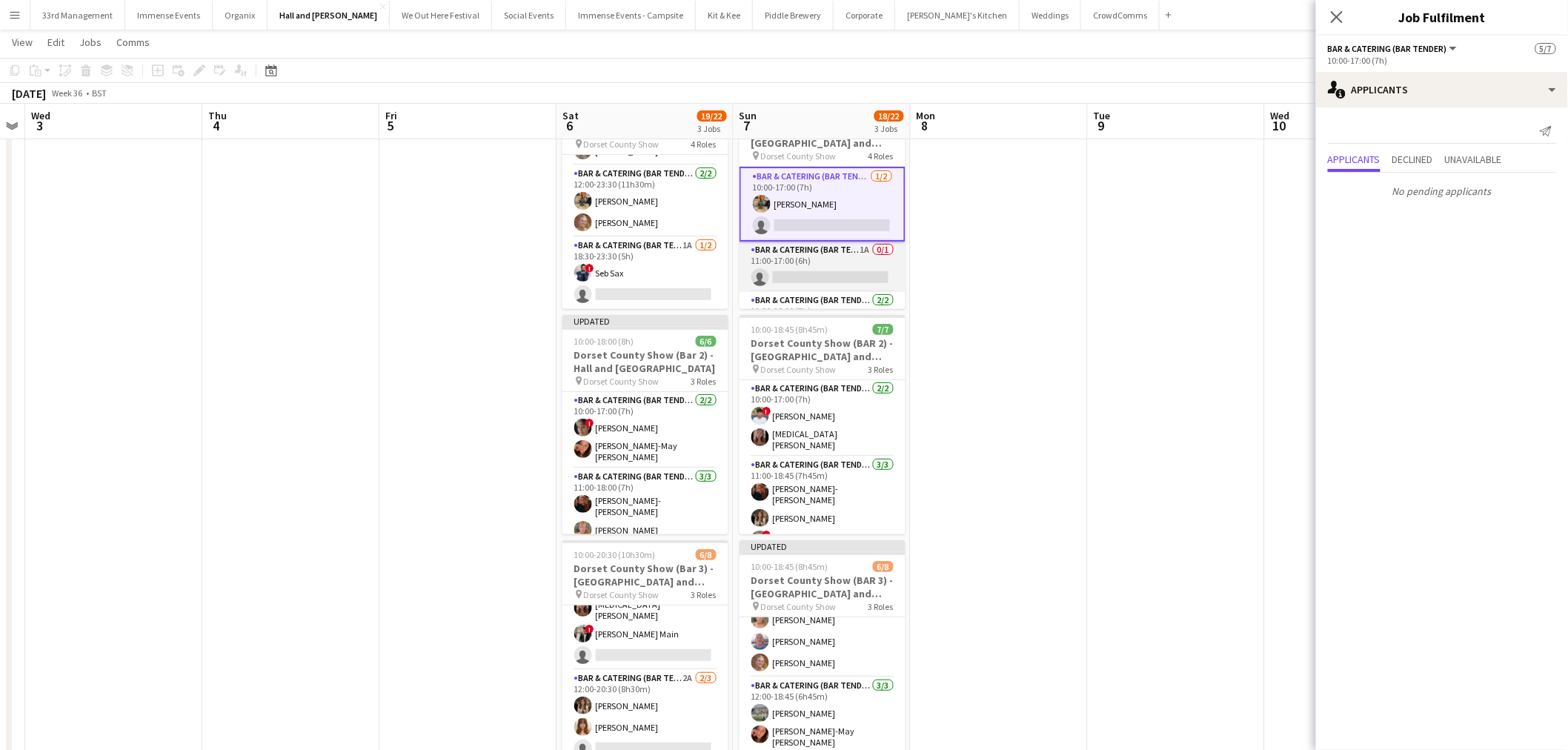
click at [806, 286] on app-card-role "Bar & Catering (Bar Tender) 1A 0/1 11:00-17:00 (6h) single-neutral-actions" at bounding box center [823, 266] width 166 height 50
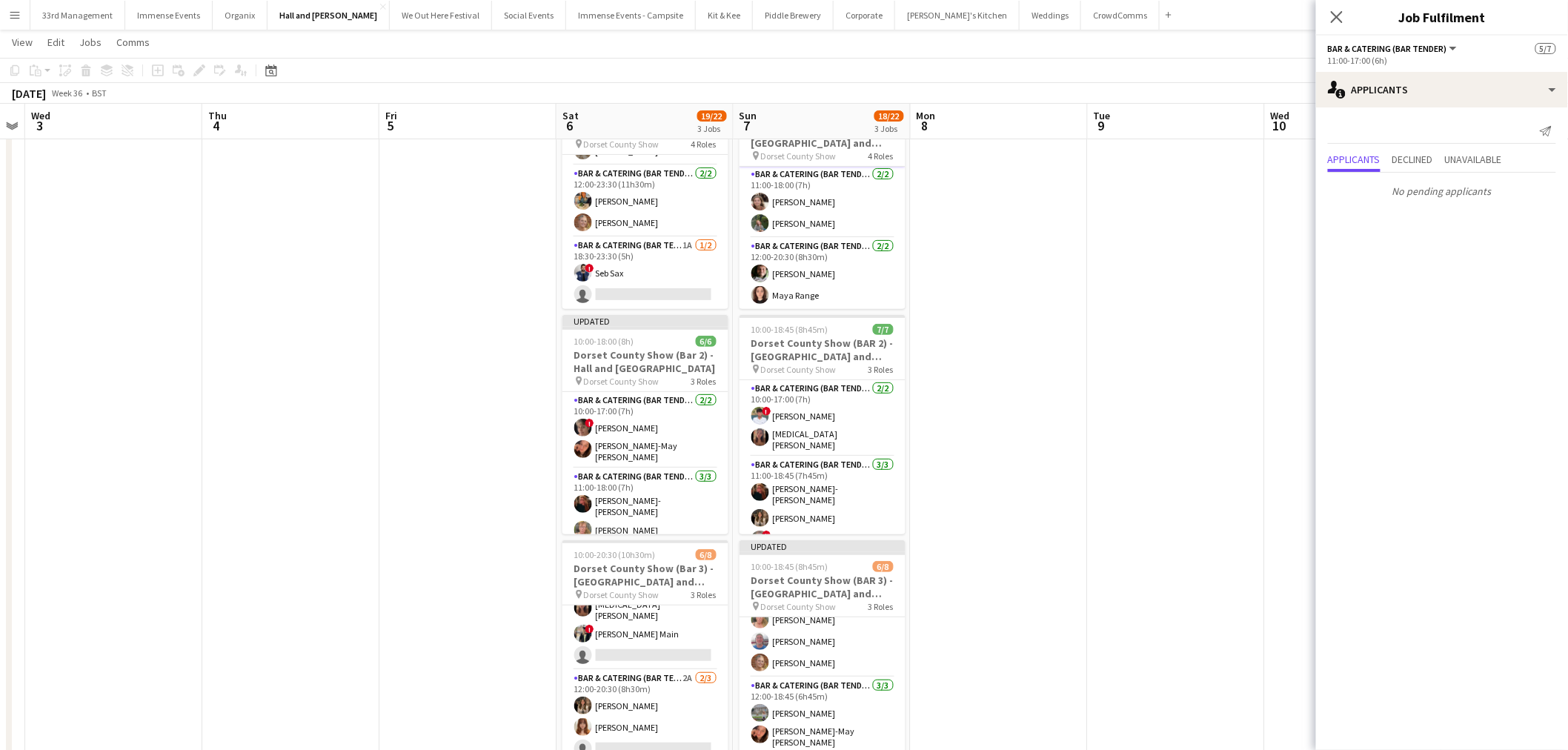
click at [1154, 275] on app-date-cell at bounding box center [1177, 436] width 177 height 706
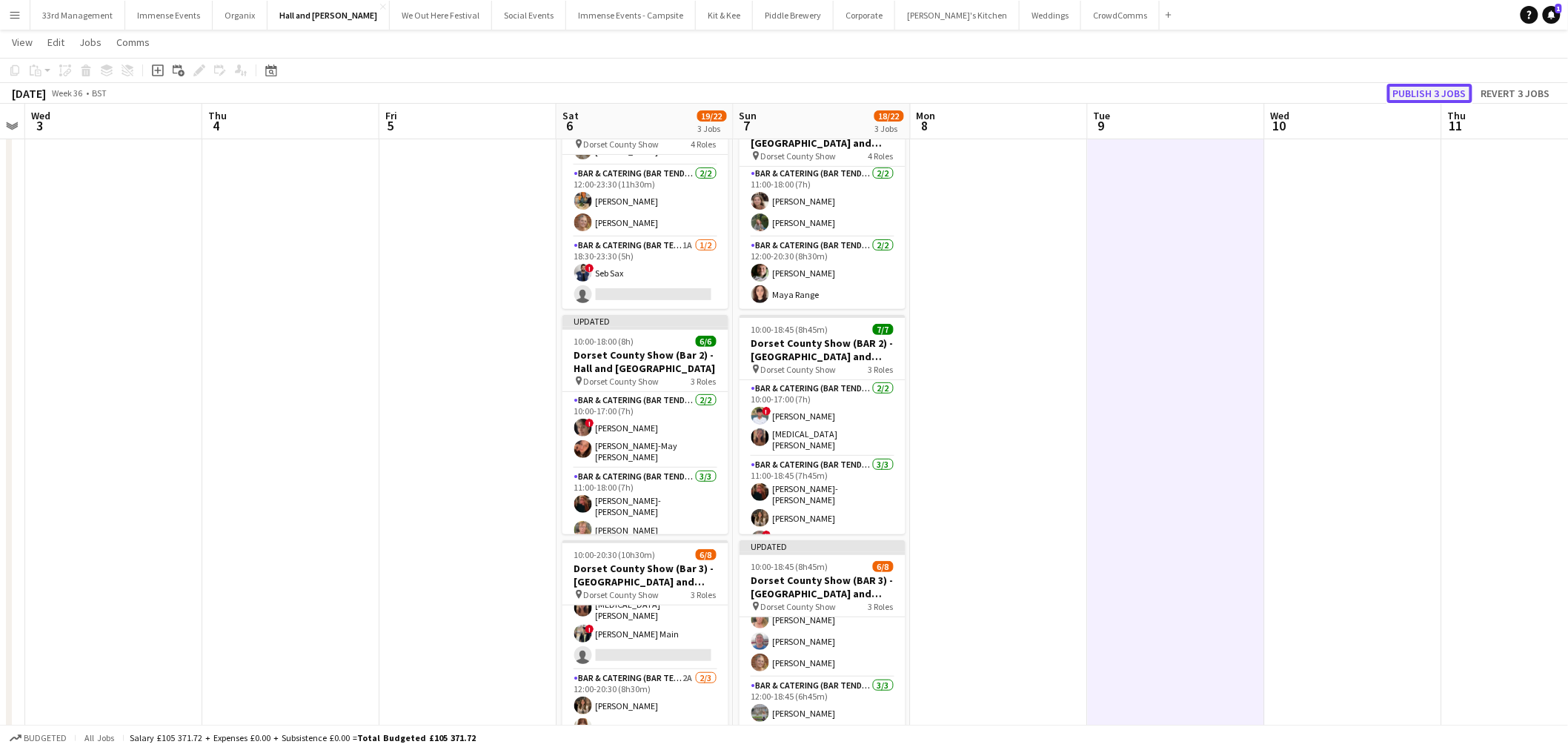
click at [1417, 93] on button "Publish 3 jobs" at bounding box center [1430, 94] width 85 height 19
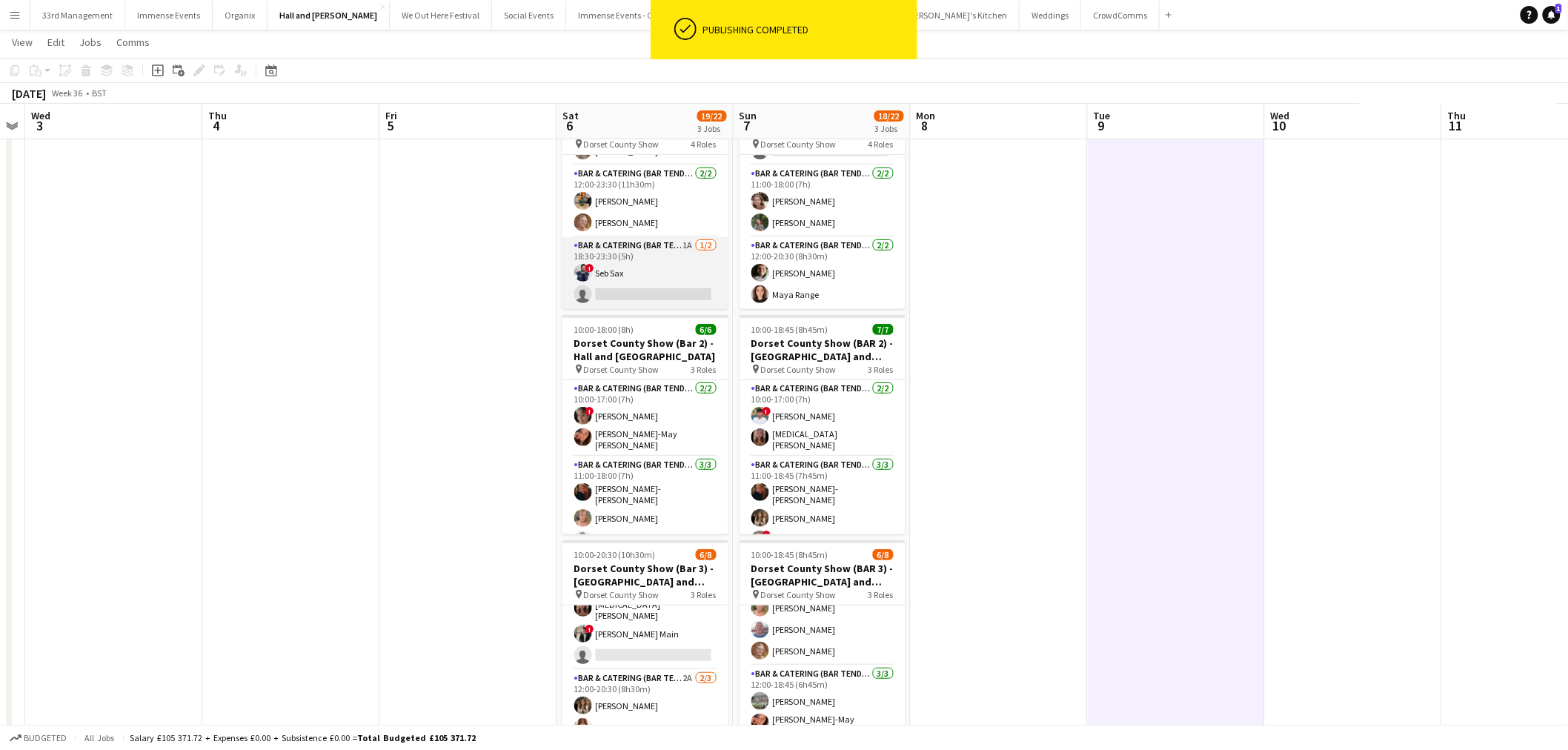
click at [597, 258] on app-card-role "Bar & Catering (Bar Tender) 1A 1/2 18:30-23:30 (5h) ! Seb Sax single-neutral-ac…" at bounding box center [646, 273] width 166 height 72
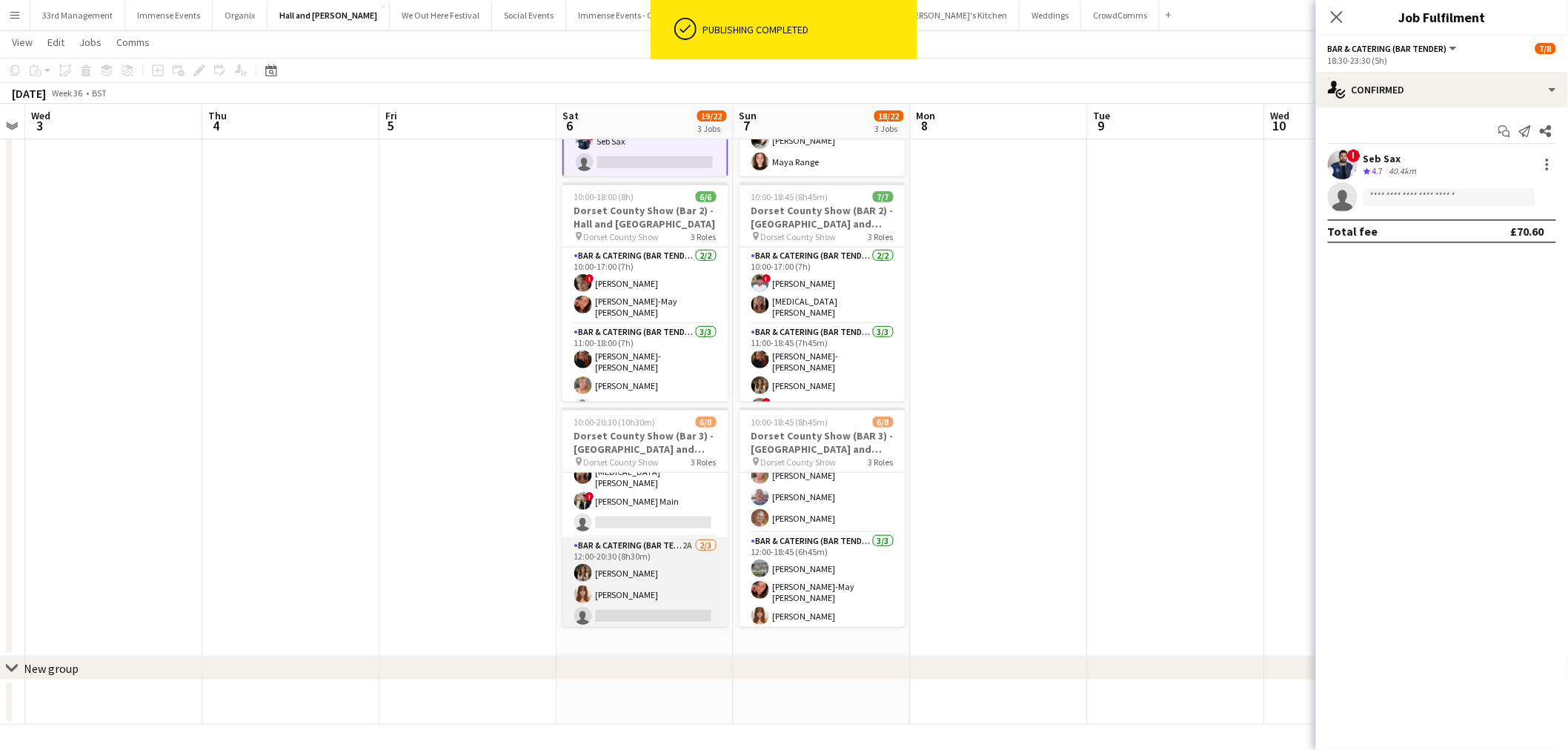
click at [644, 552] on app-card-role "Bar & Catering (Bar Tender) 2A 2/3 12:00-20:30 (8h30m) lily clarke Florence Wes…" at bounding box center [646, 584] width 166 height 94
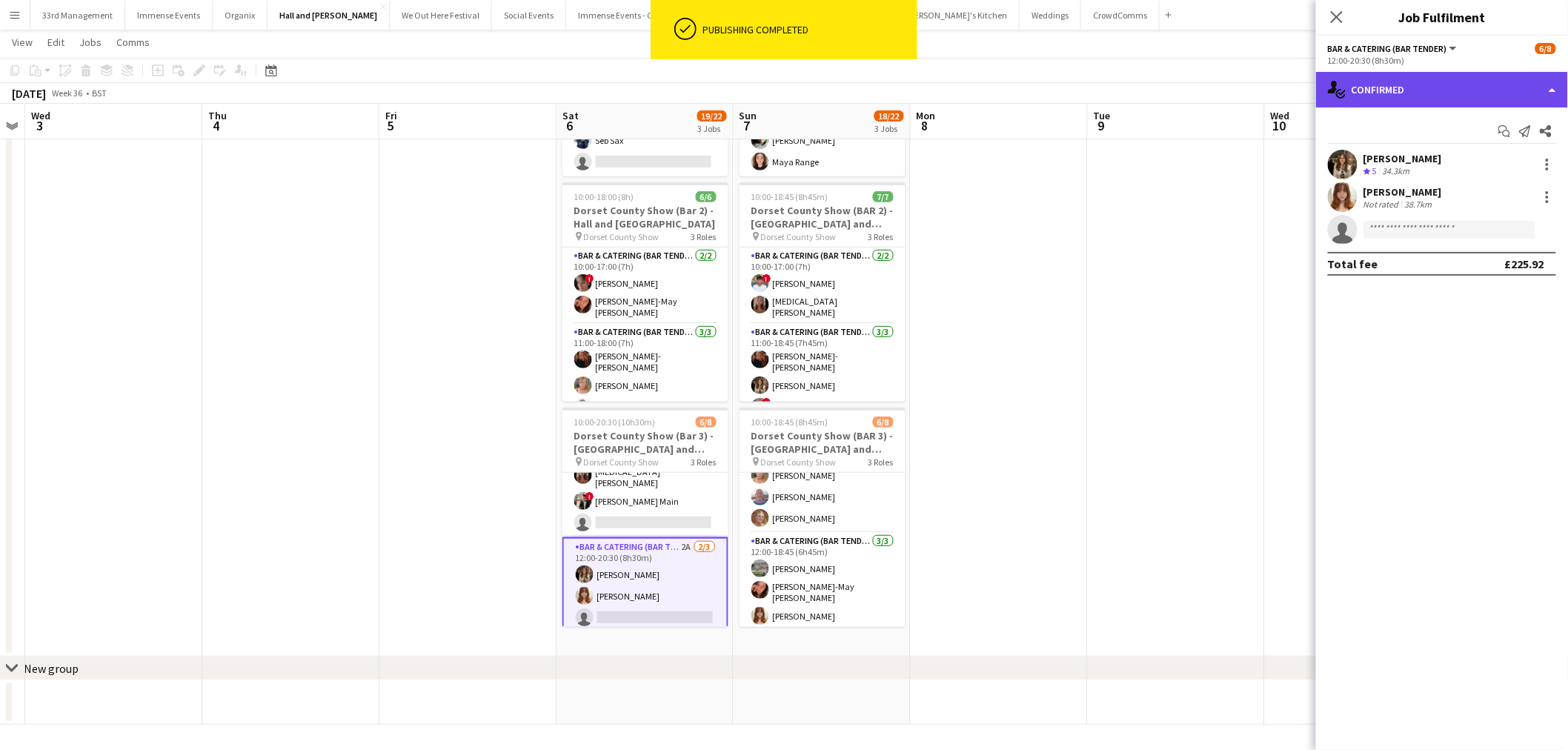
click at [1451, 85] on div "single-neutral-actions-check-2 Confirmed" at bounding box center [1442, 90] width 252 height 36
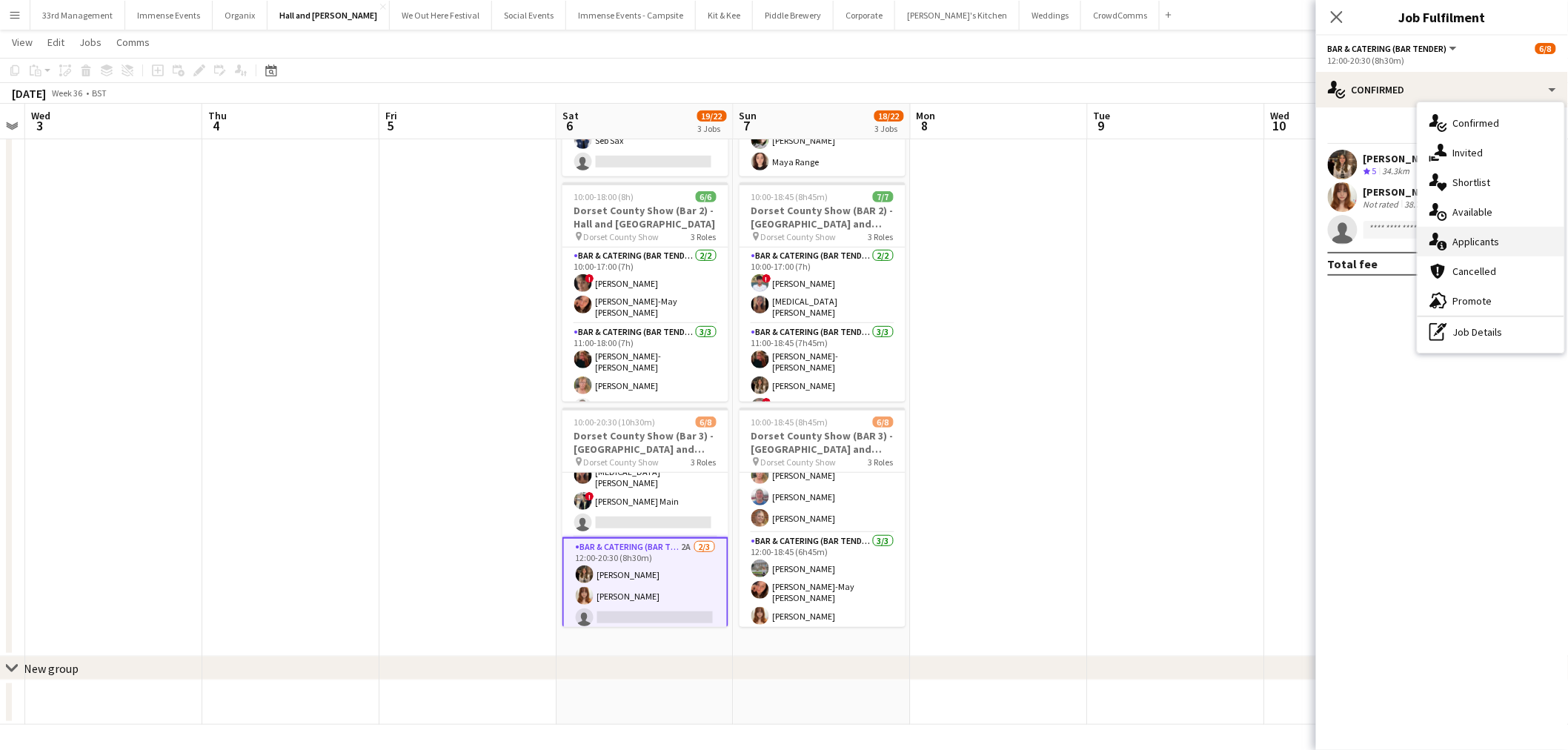
click at [1479, 246] on div "single-neutral-actions-information Applicants" at bounding box center [1491, 242] width 147 height 30
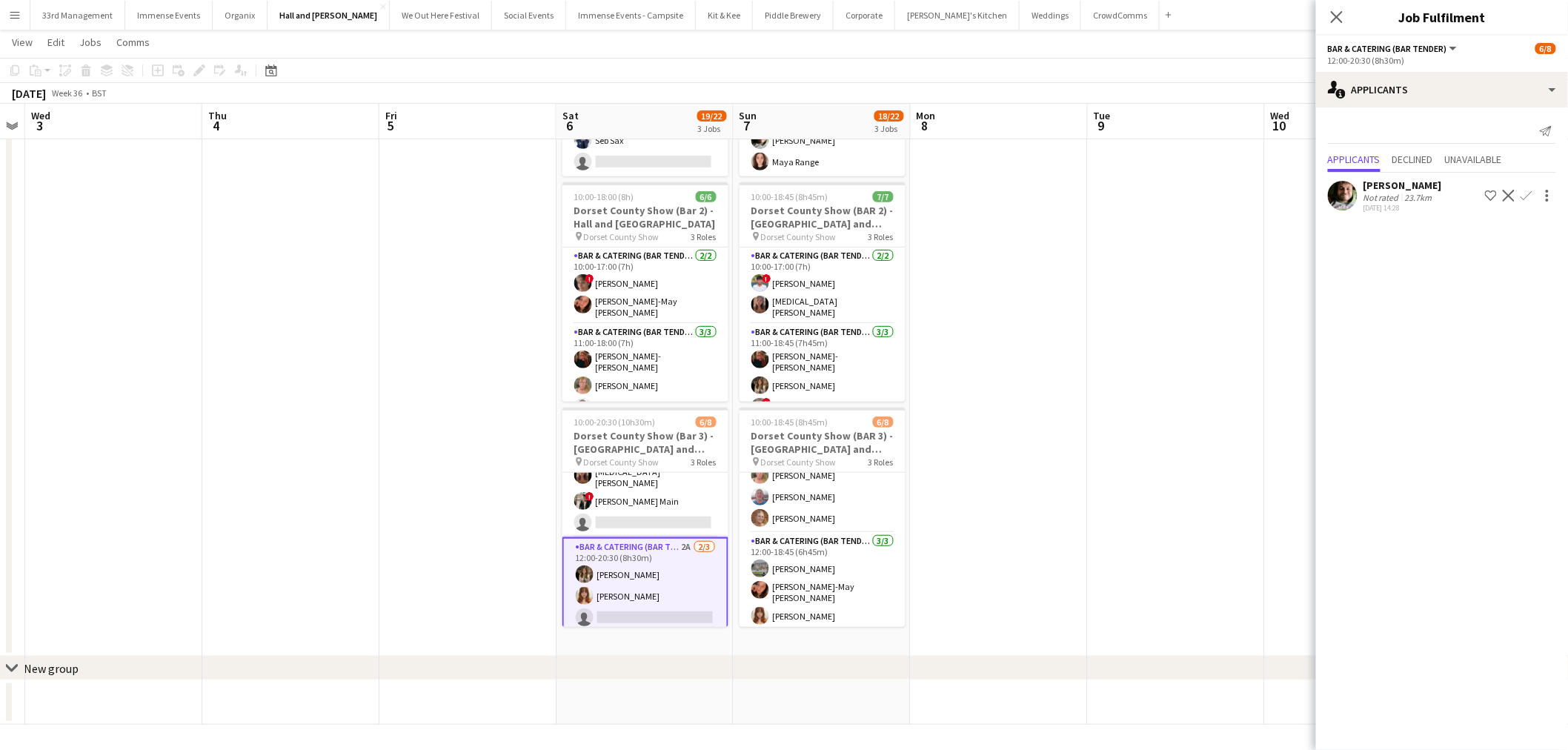
click at [1528, 191] on app-icon "Confirm" at bounding box center [1527, 195] width 12 height 12
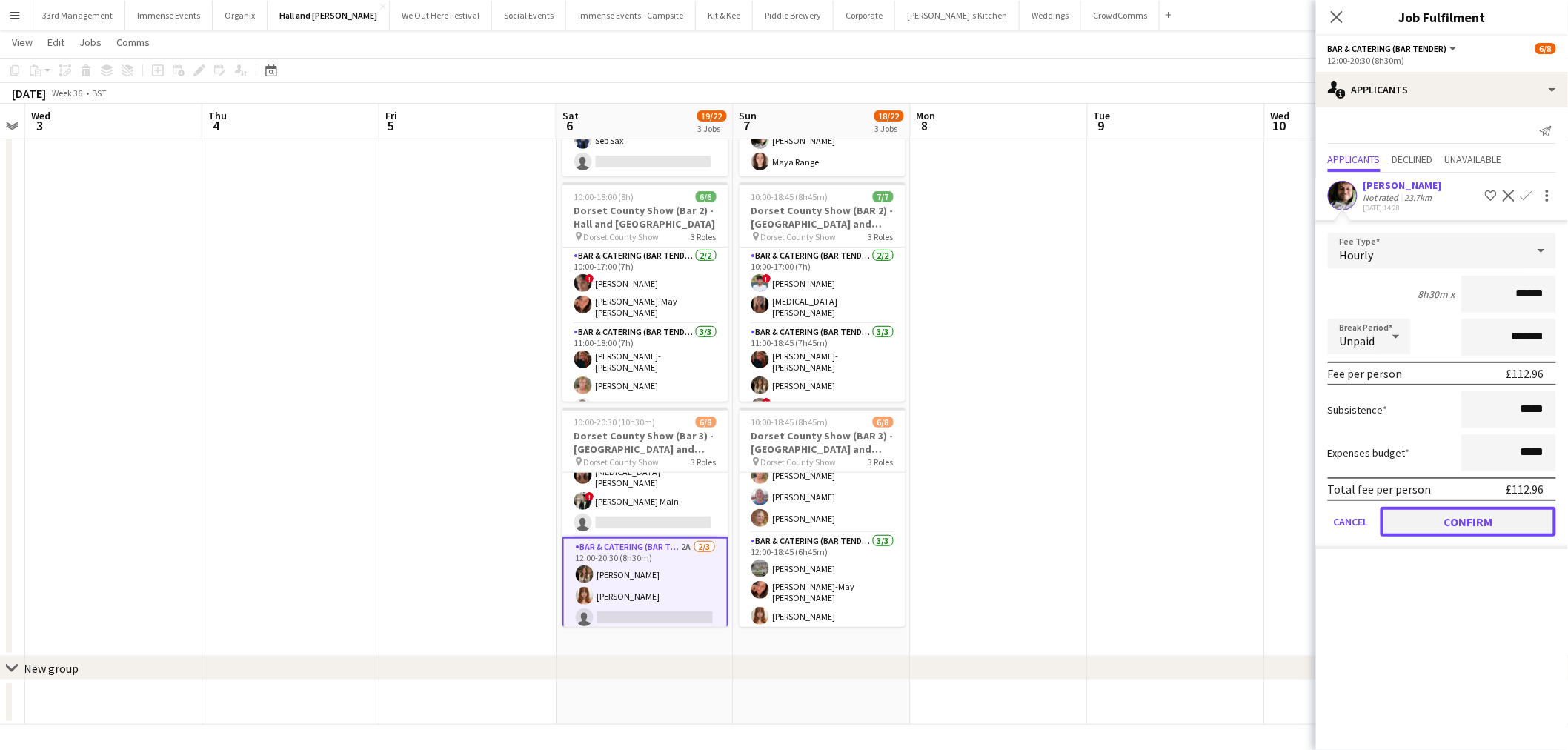
click at [1395, 507] on button "Confirm" at bounding box center [1468, 522] width 176 height 30
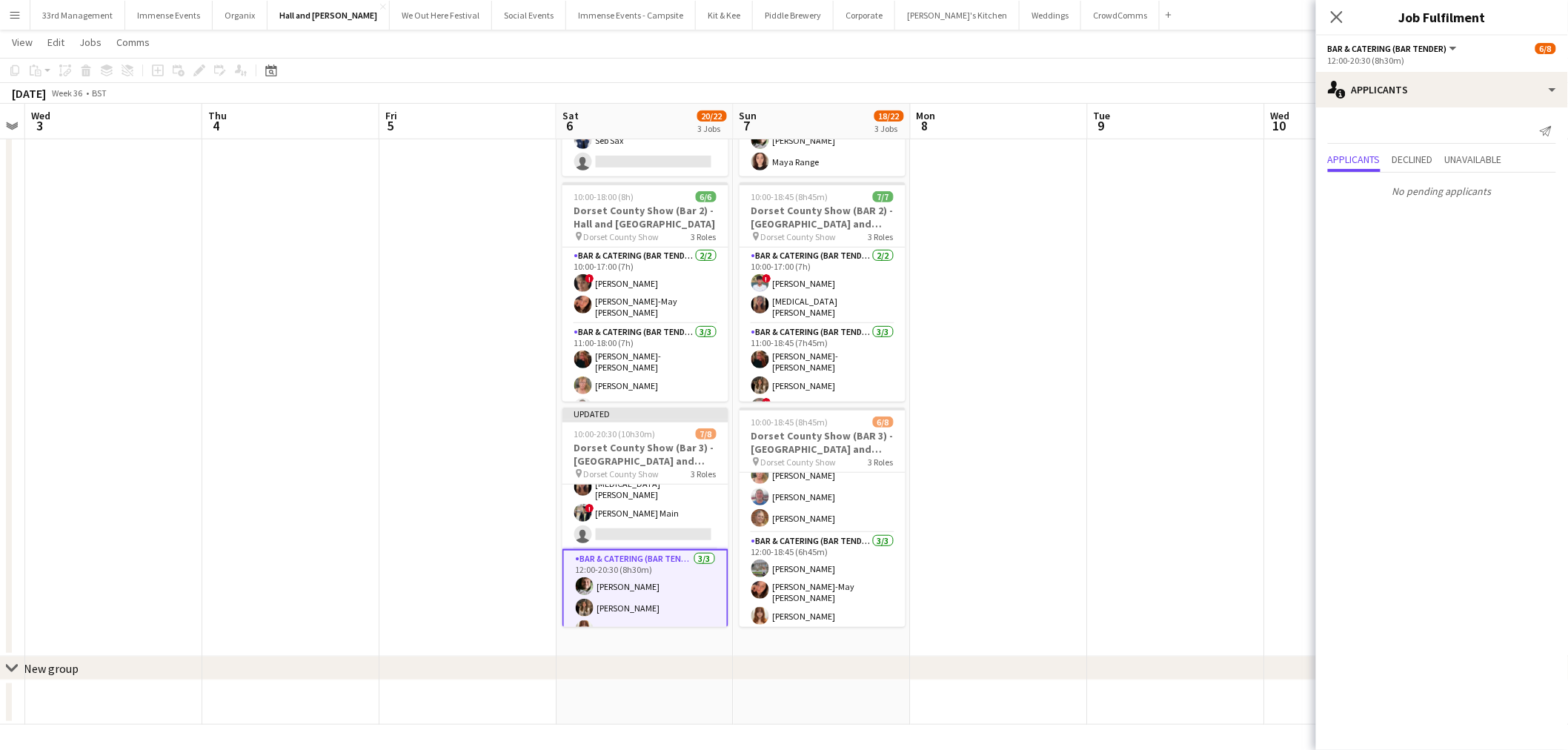
click at [1105, 317] on app-date-cell at bounding box center [1177, 304] width 177 height 706
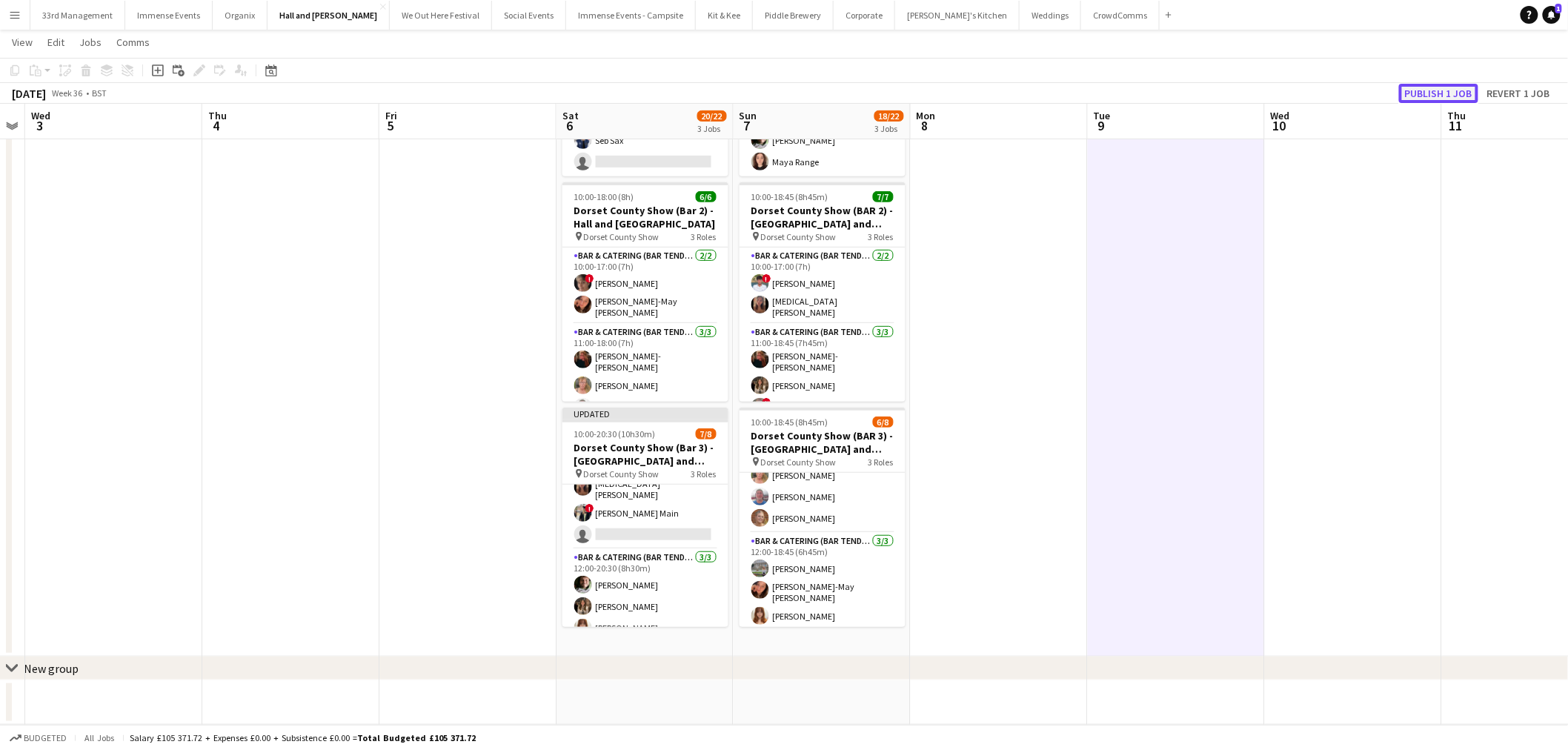
click at [1442, 93] on button "Publish 1 job" at bounding box center [1439, 94] width 79 height 19
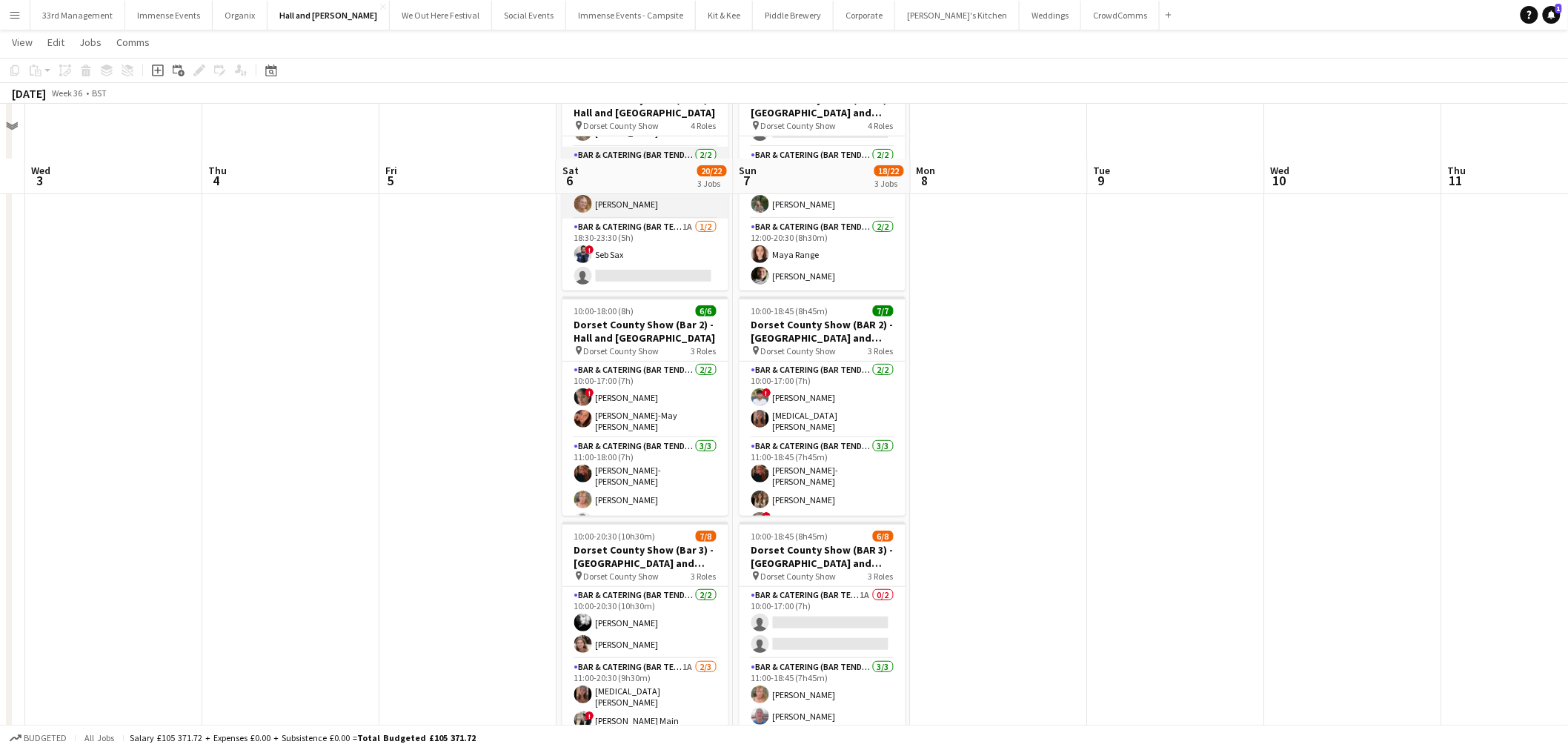
scroll to position [165, 0]
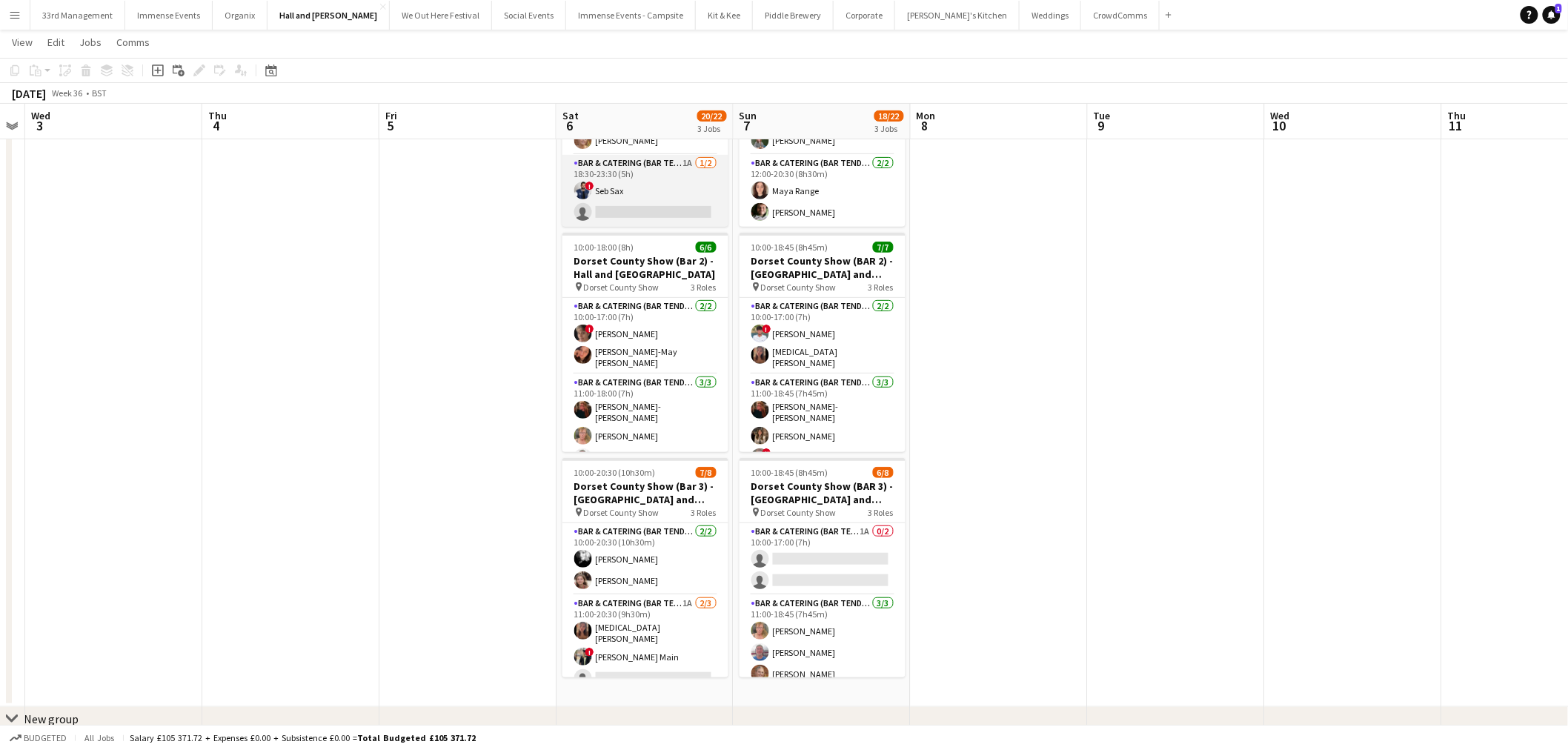
drag, startPoint x: 634, startPoint y: 195, endPoint x: 634, endPoint y: 207, distance: 12.0
click at [634, 195] on app-card-role "Bar & Catering (Bar Tender) 1A 1/2 18:30-23:30 (5h) ! Seb Sax single-neutral-ac…" at bounding box center [646, 191] width 166 height 72
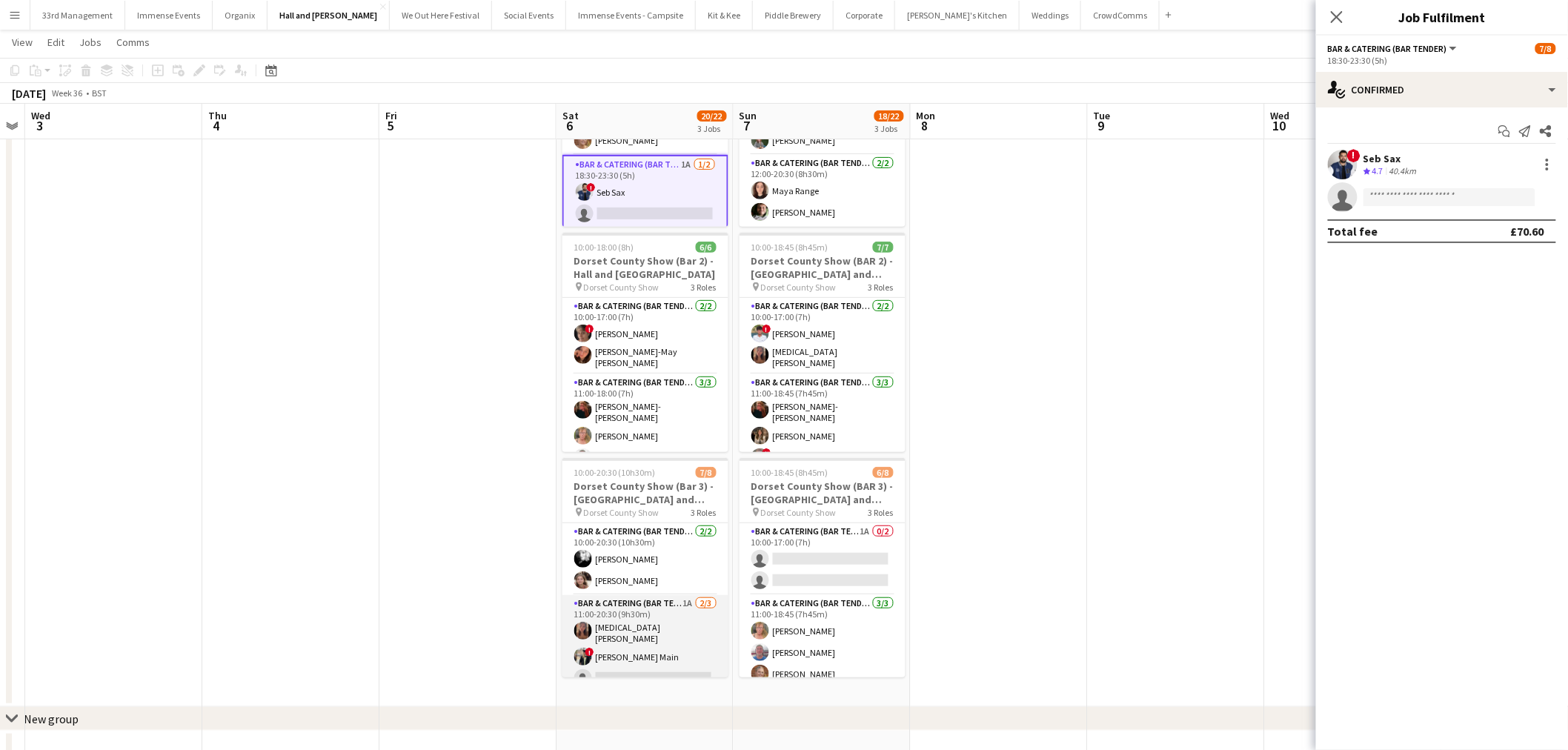
click at [667, 647] on app-card-role "Bar & Catering (Bar Tender) 1A 2/3 11:00-20:30 (9h30m) Yasmin Cabak ! Tillie Ma…" at bounding box center [646, 644] width 166 height 98
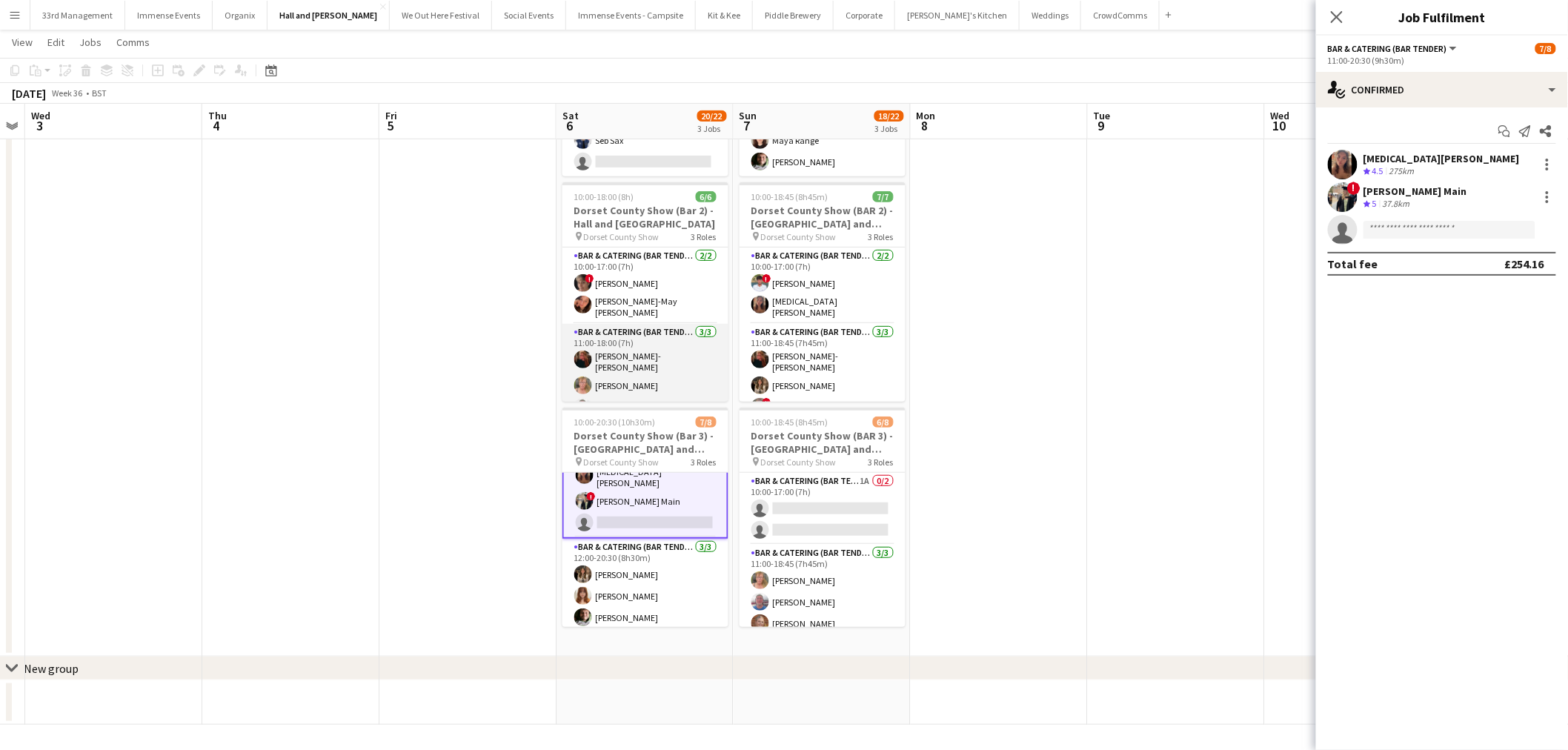
scroll to position [61, 0]
click at [634, 400] on app-card-role "Bar & Catering (Bar Tender) 1/1 12:00-18:00 (6h) Matilda Ferguson" at bounding box center [646, 385] width 166 height 50
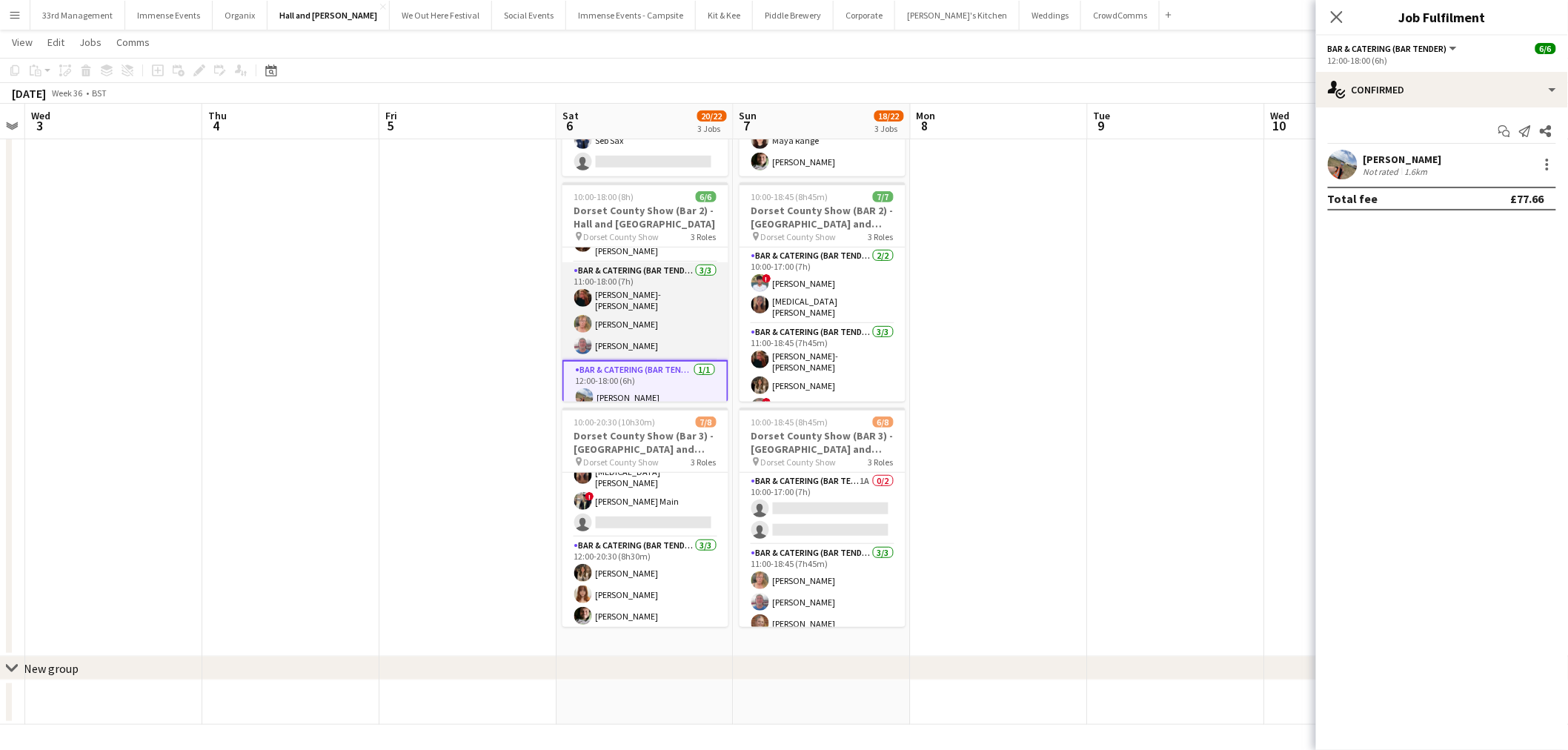
click at [600, 284] on app-card-role "Bar & Catering (Bar Tender) 3/3 11:00-18:00 (7h) Haley-Jane Ferguson Jane Binyo…" at bounding box center [646, 311] width 166 height 98
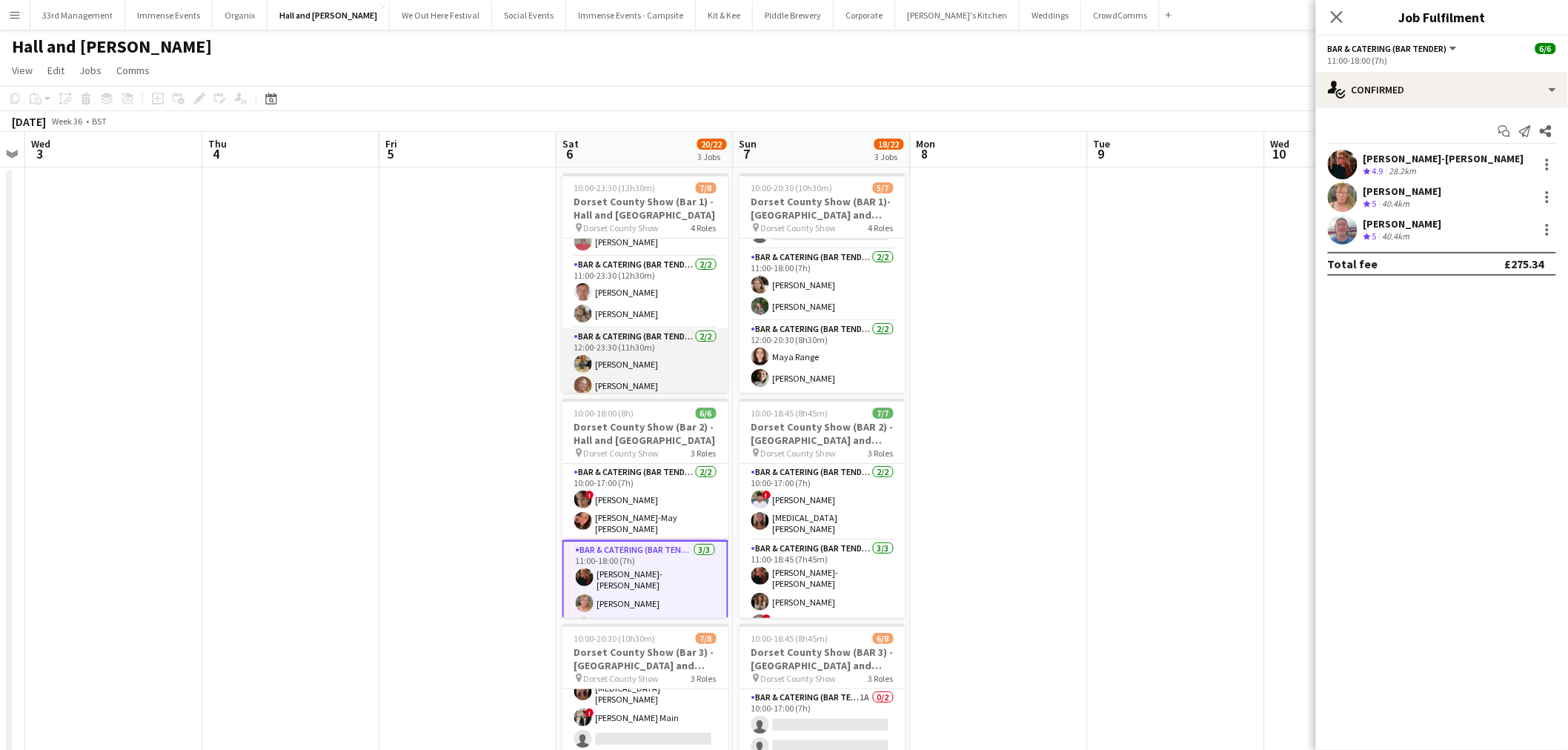
scroll to position [0, 0]
click at [513, 321] on app-date-cell at bounding box center [468, 520] width 177 height 706
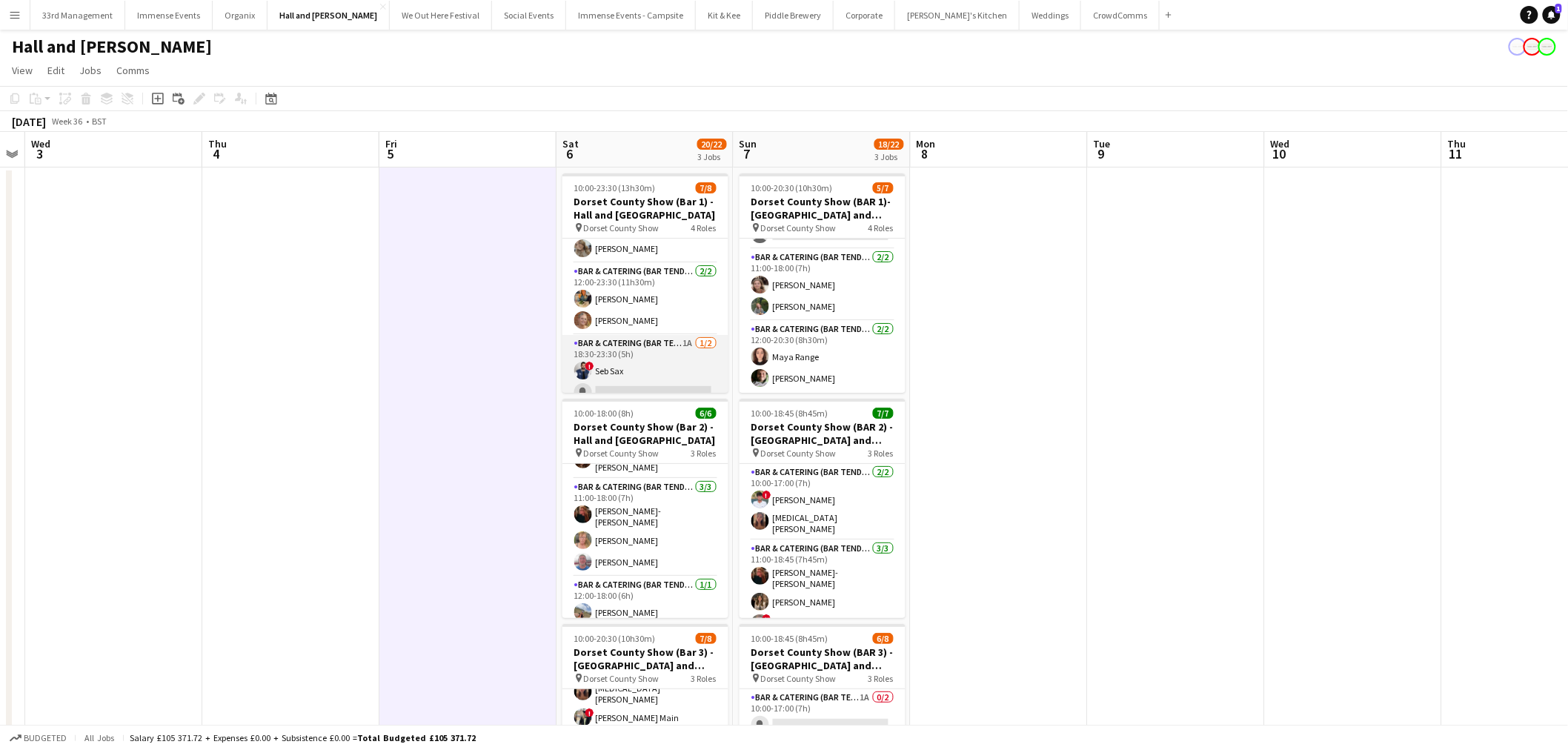
scroll to position [133, 0]
click at [614, 359] on app-card-role "Bar & Catering (Bar Tender) 1A 1/2 18:30-23:30 (5h) ! Seb Sax single-neutral-ac…" at bounding box center [646, 357] width 166 height 72
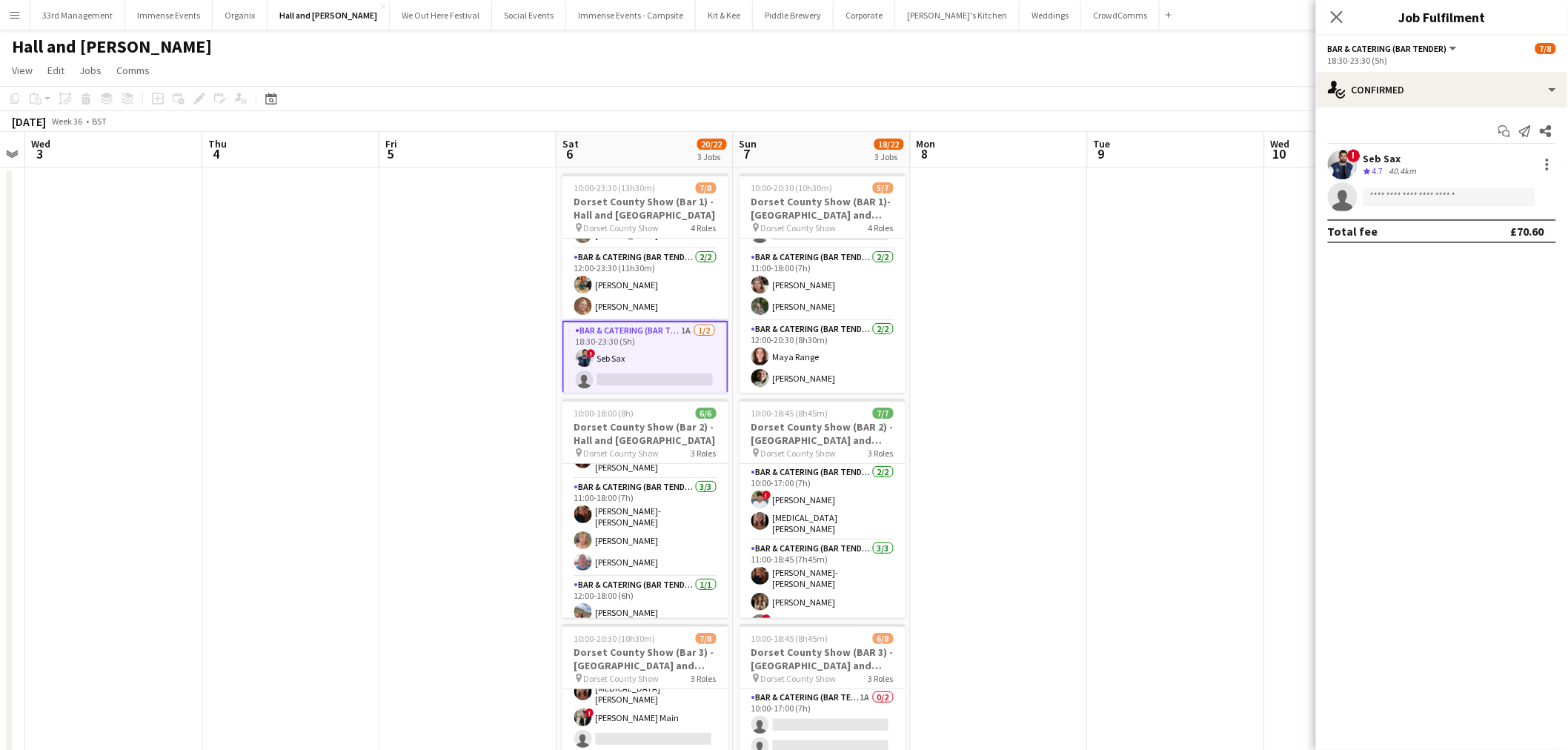
click at [1442, 69] on app-options-switcher "Bar & Catering (Bar Tender) All roles Bar & Catering (Bar Tender) 7/8 18:30-23:…" at bounding box center [1442, 54] width 252 height 37
click at [1447, 88] on div "single-neutral-actions-check-2 Confirmed" at bounding box center [1442, 90] width 252 height 36
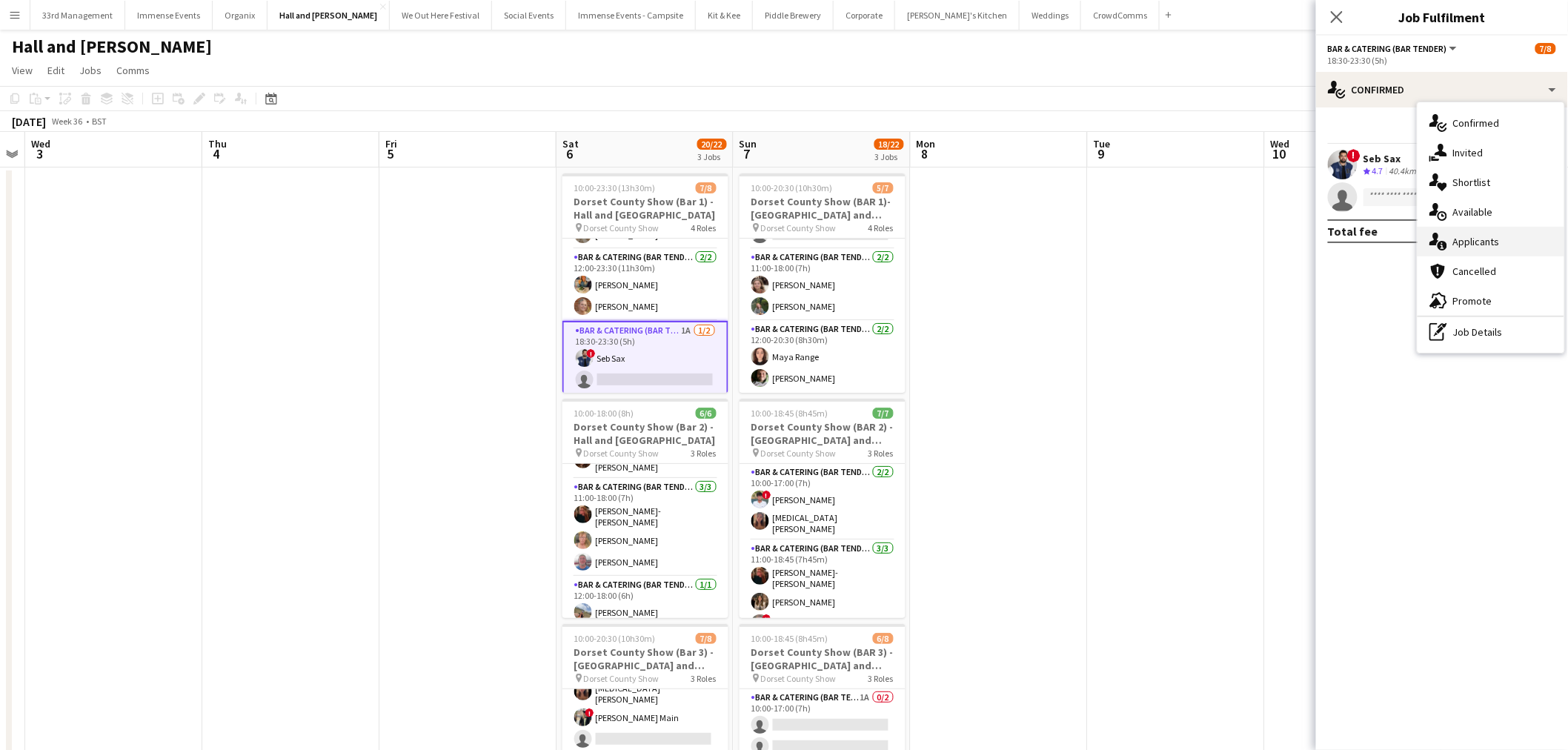
click at [1502, 243] on div "single-neutral-actions-information Applicants" at bounding box center [1491, 242] width 147 height 30
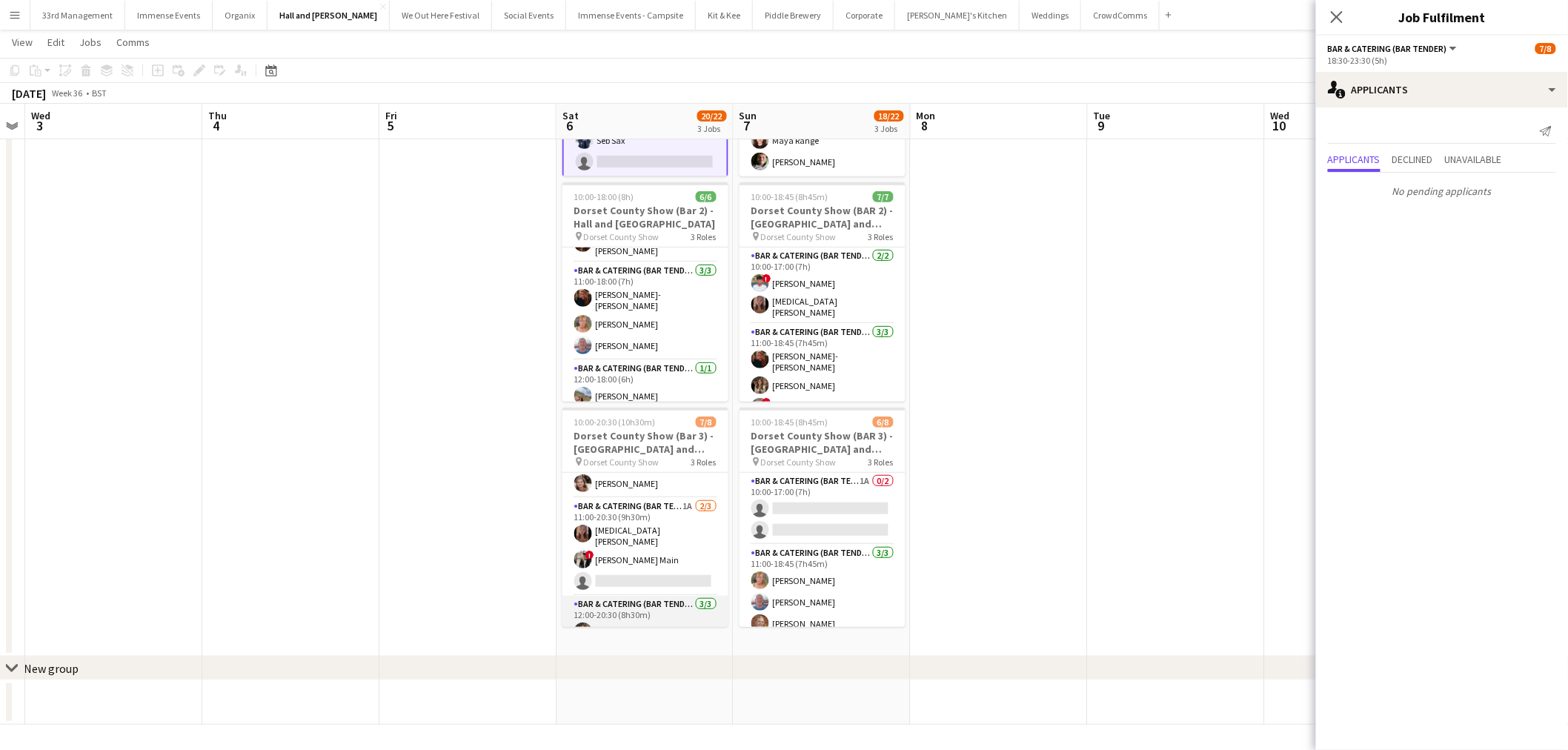
scroll to position [23, 0]
click at [656, 561] on app-card-role "Bar & Catering (Bar Tender) 1A 2/3 11:00-20:30 (9h30m) Yasmin Cabak ! Tillie Ma…" at bounding box center [646, 570] width 166 height 98
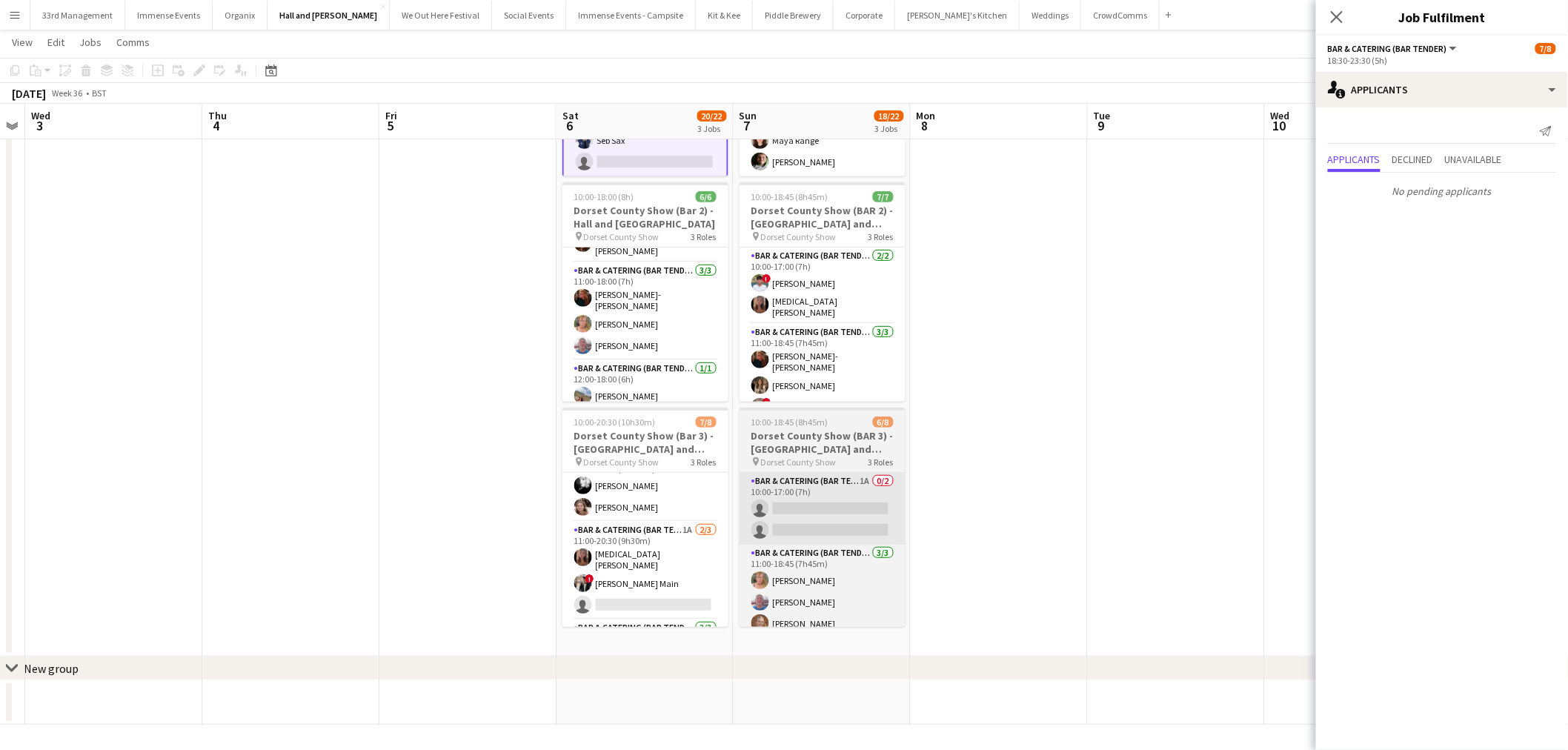
scroll to position [134, 0]
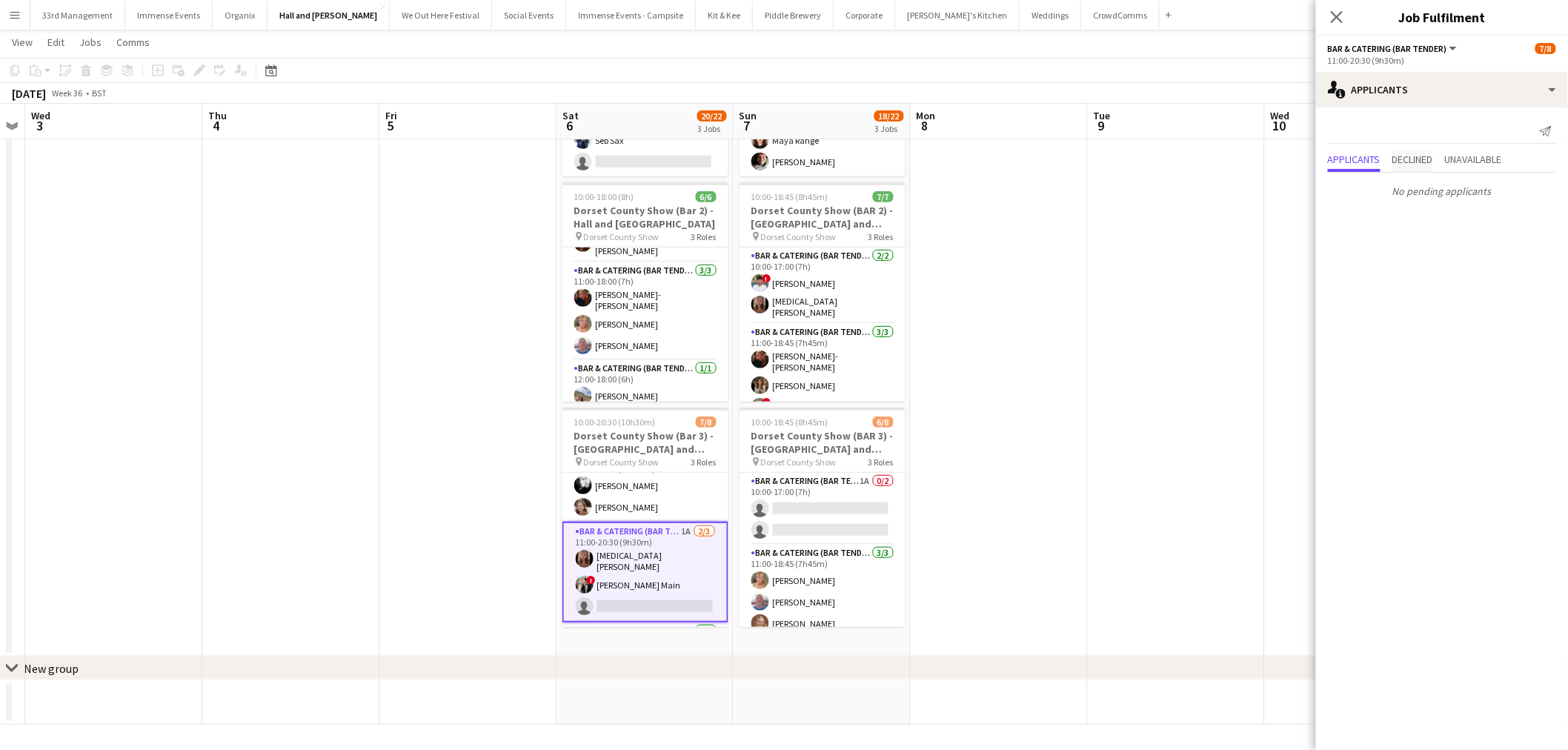
click at [1417, 154] on span "Declined" at bounding box center [1413, 159] width 40 height 10
click at [1495, 157] on p "No declined applicants" at bounding box center [1442, 161] width 252 height 25
click at [1471, 124] on span "Unavailable" at bounding box center [1474, 129] width 57 height 10
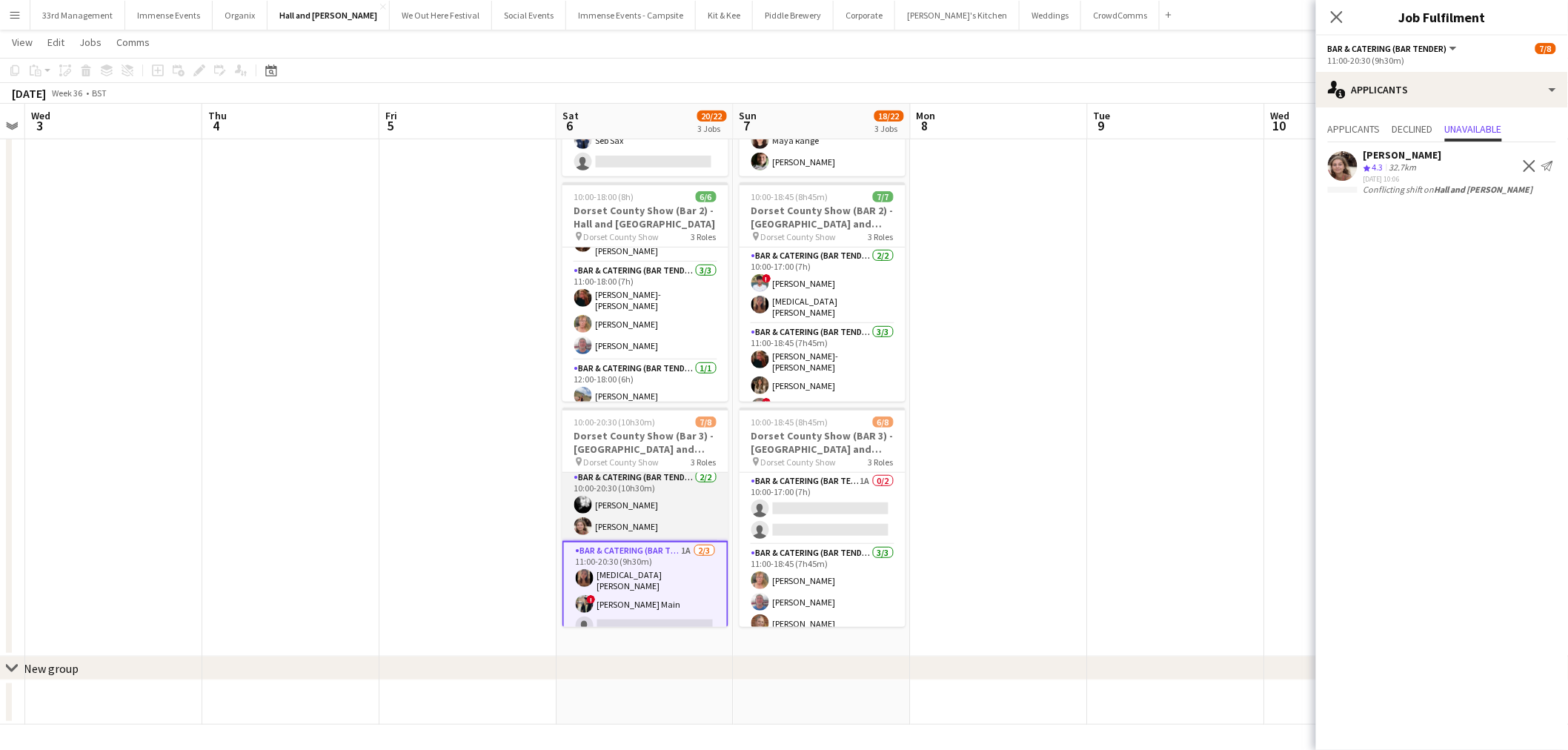
scroll to position [0, 0]
click at [649, 510] on app-card-role "Bar & Catering (Bar Tender) 2/2 10:00-20:30 (10h30m) Nicole Nagel Grace Hetheri…" at bounding box center [646, 509] width 166 height 72
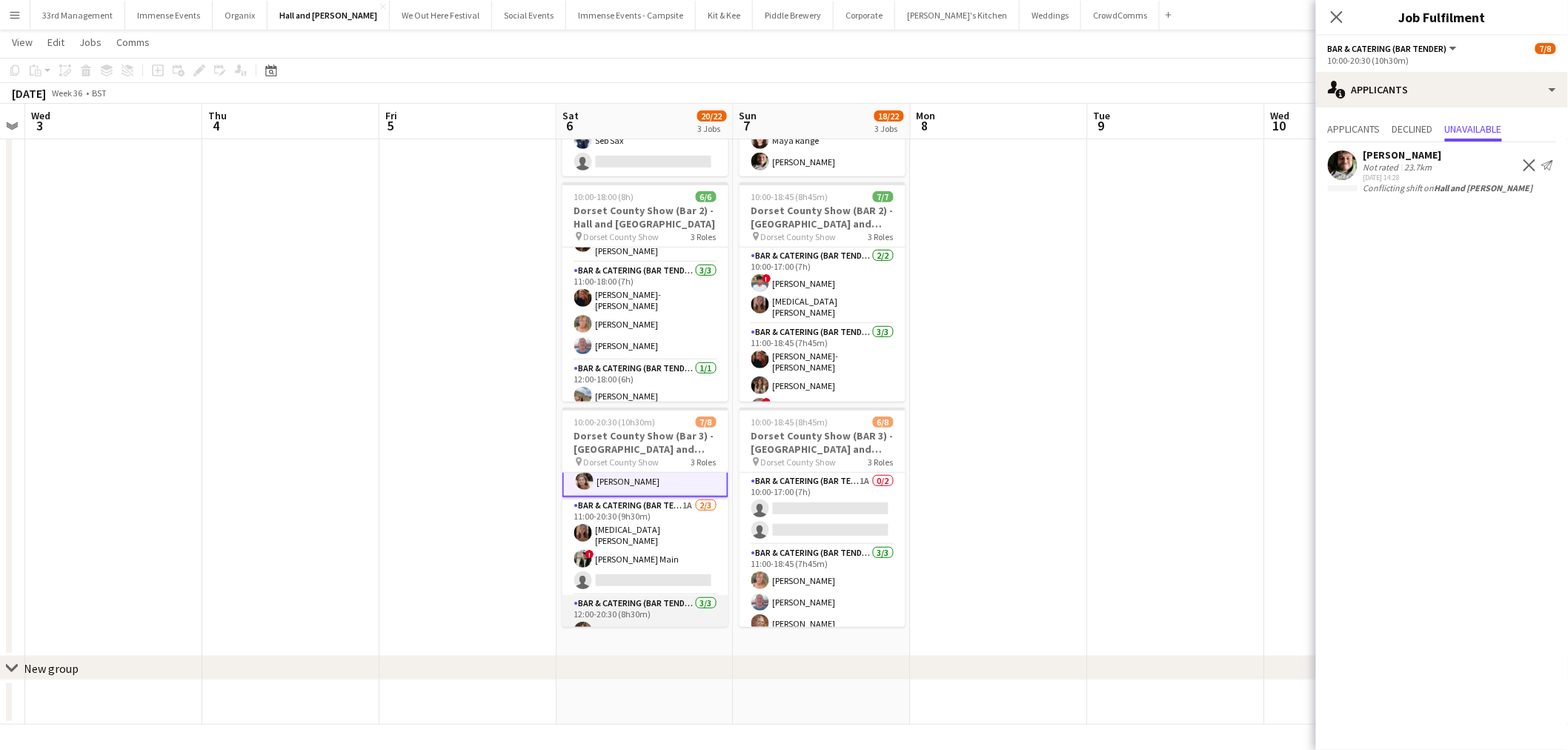
scroll to position [107, 0]
